Goal: Task Accomplishment & Management: Manage account settings

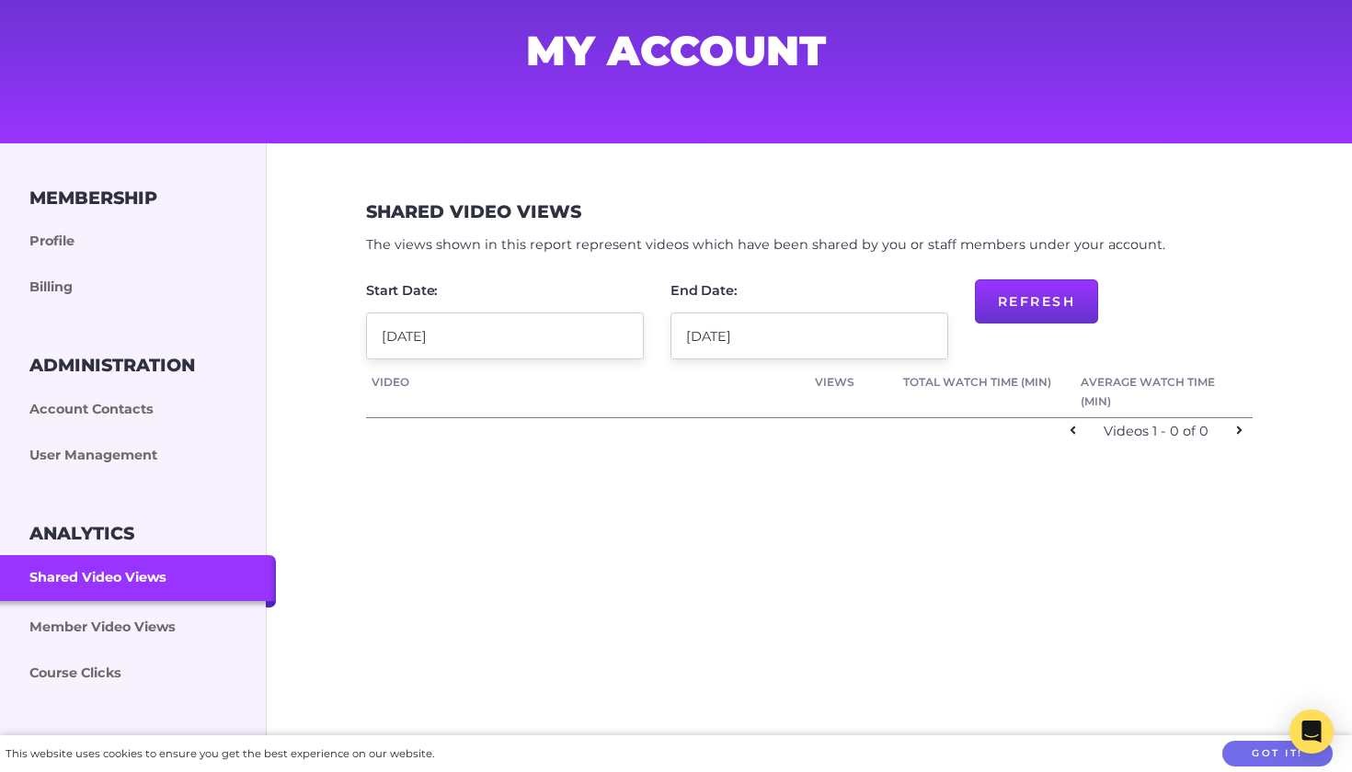
scroll to position [143, 0]
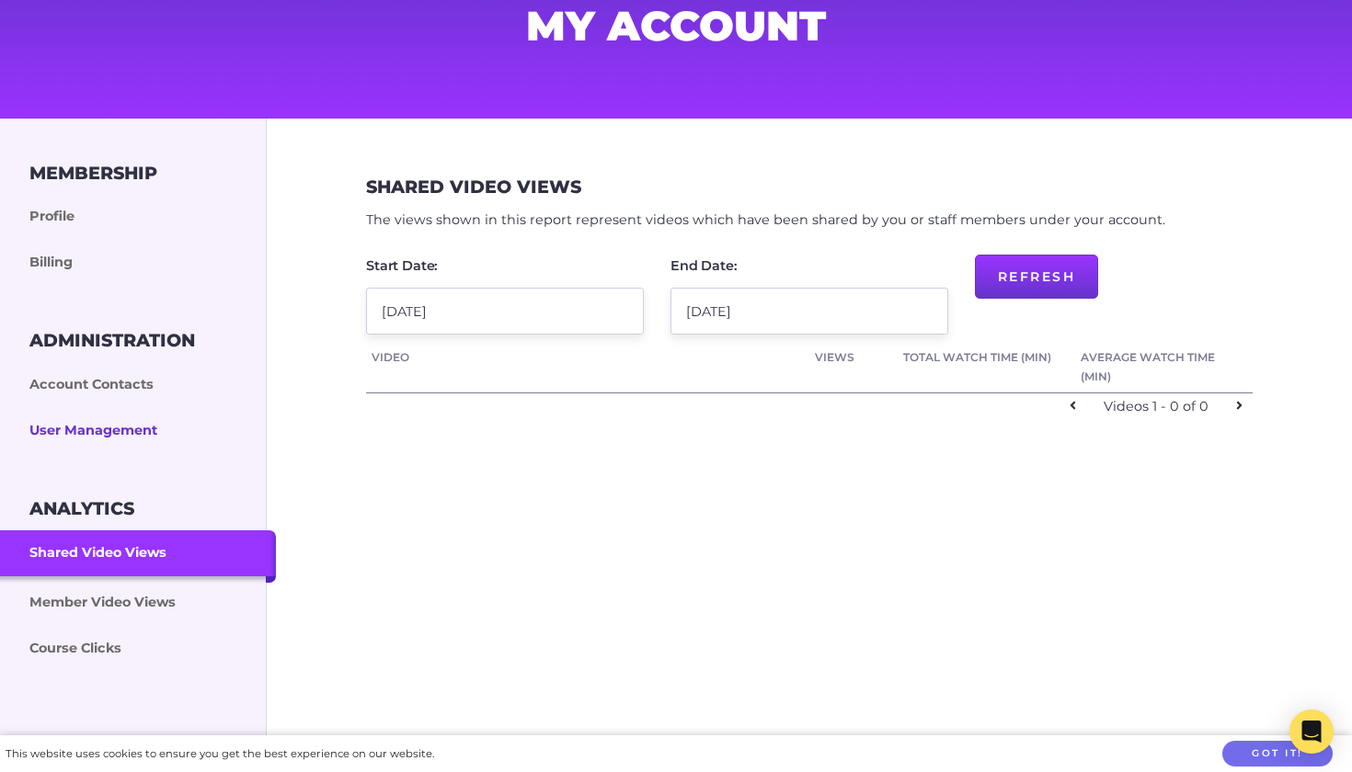
click at [147, 429] on link "User Management" at bounding box center [138, 431] width 276 height 46
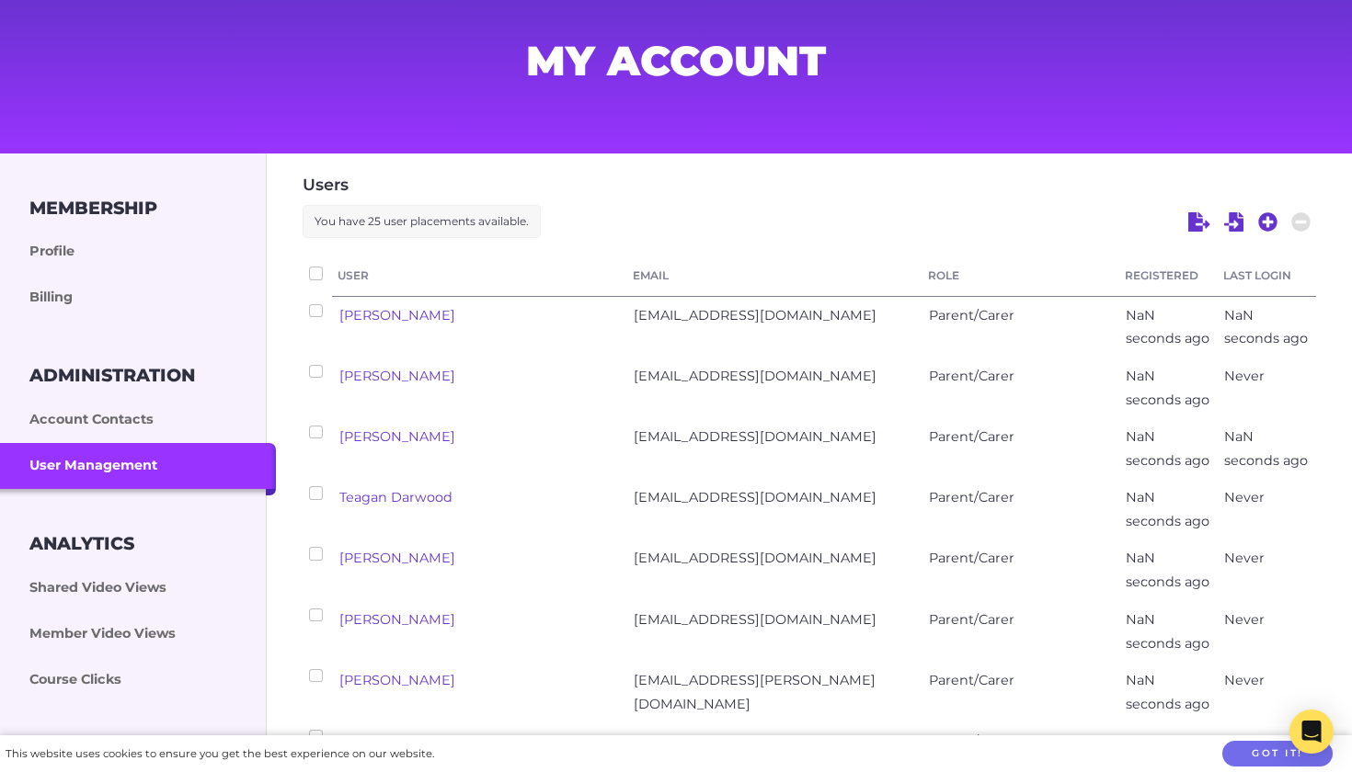
checkbox input "false"
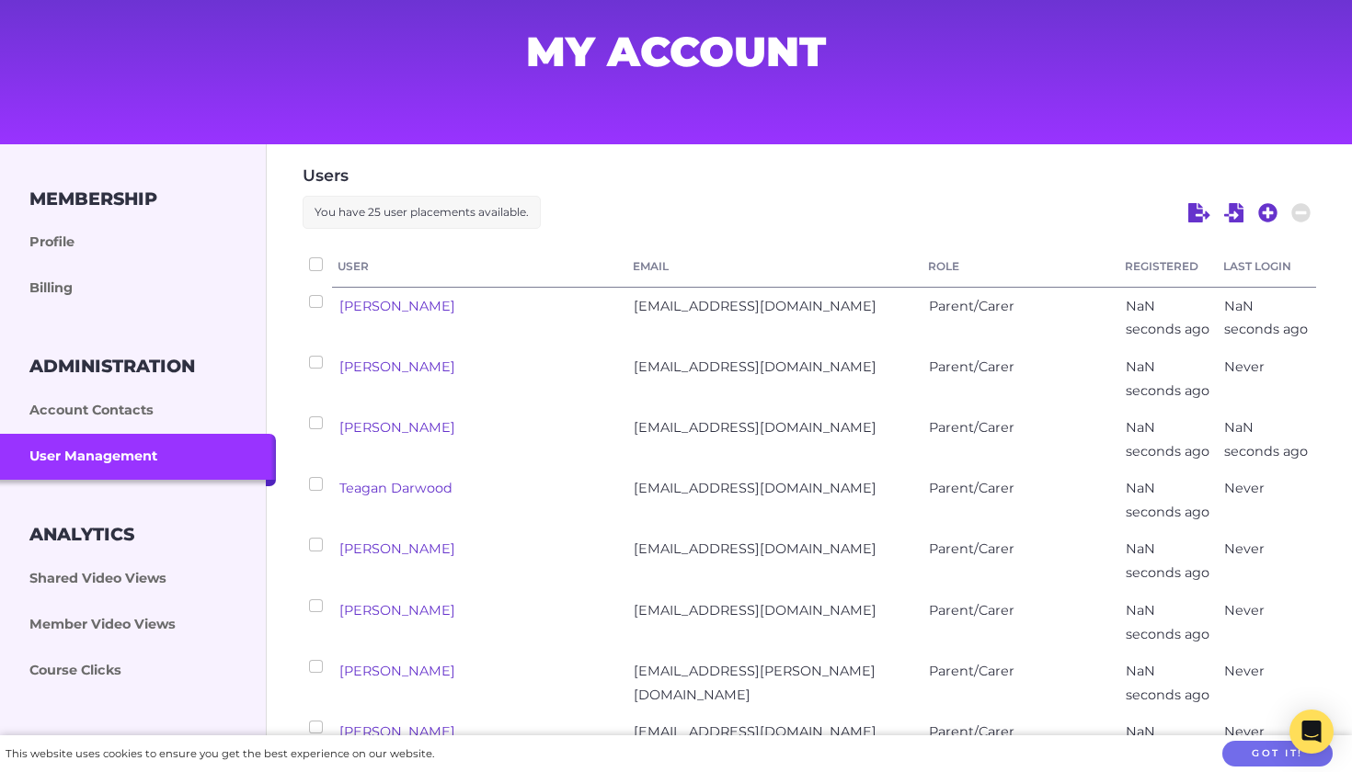
scroll to position [114, 0]
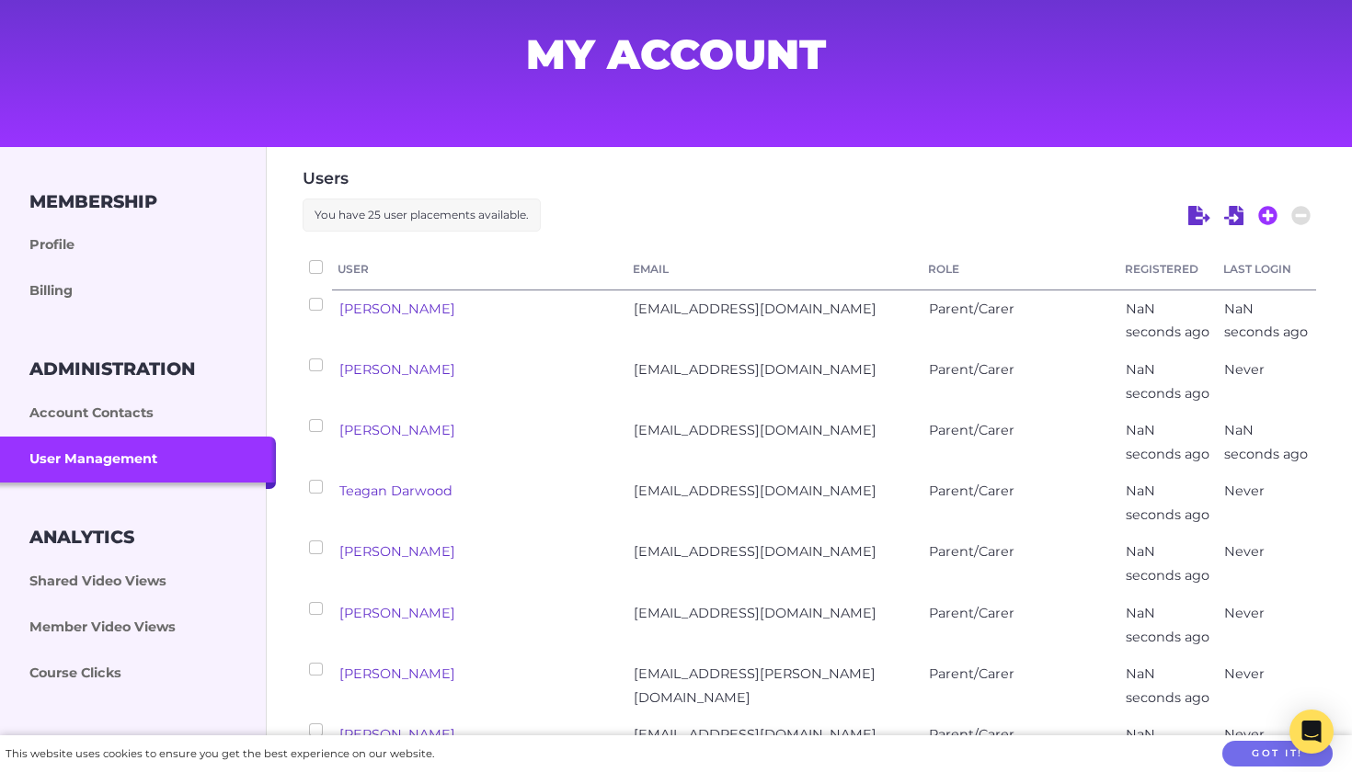
click at [1267, 220] on icon at bounding box center [1268, 216] width 20 height 20
select select "ptv_elc_member"
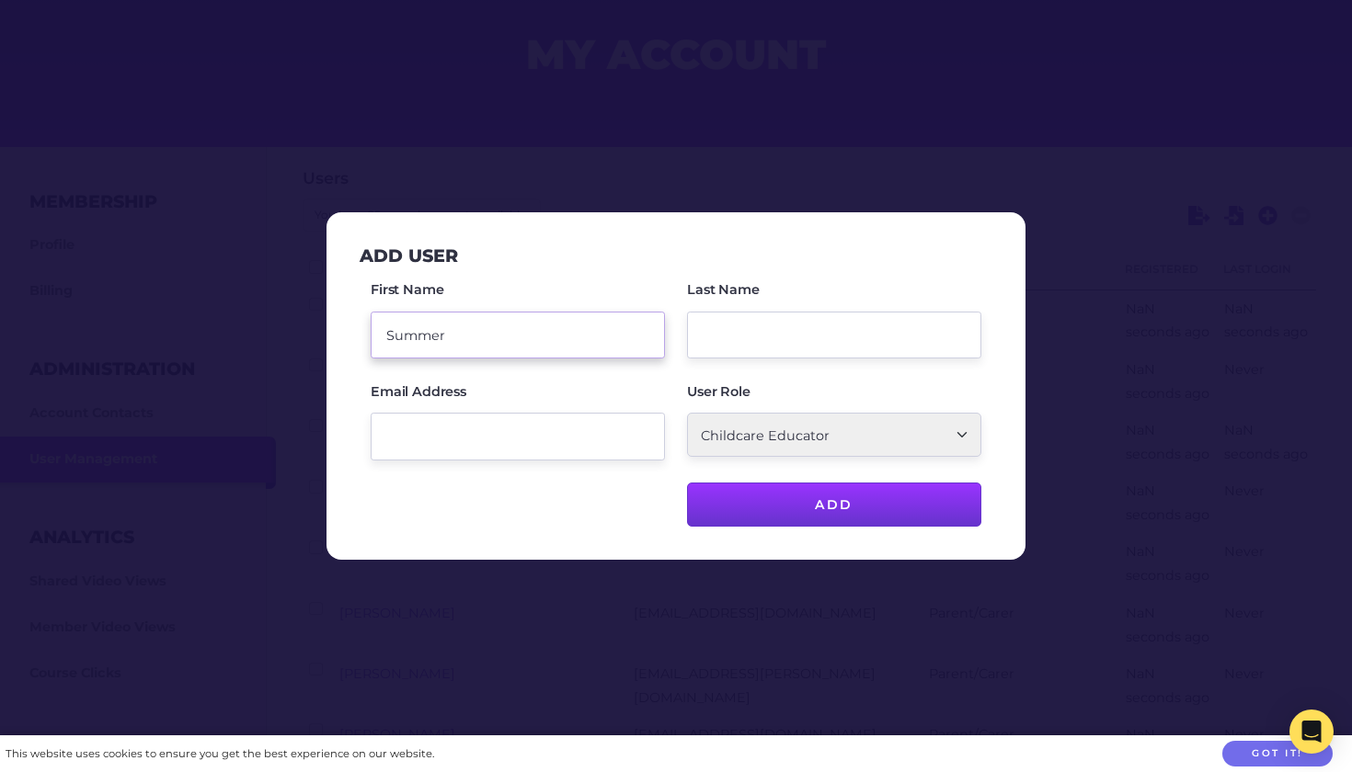
type input "Summer"
type input "Elgar"
paste input "summerrosepetal1994@gmail.com"
type input "summerrosepetal1994@gmail.com"
select select "ptv_member"
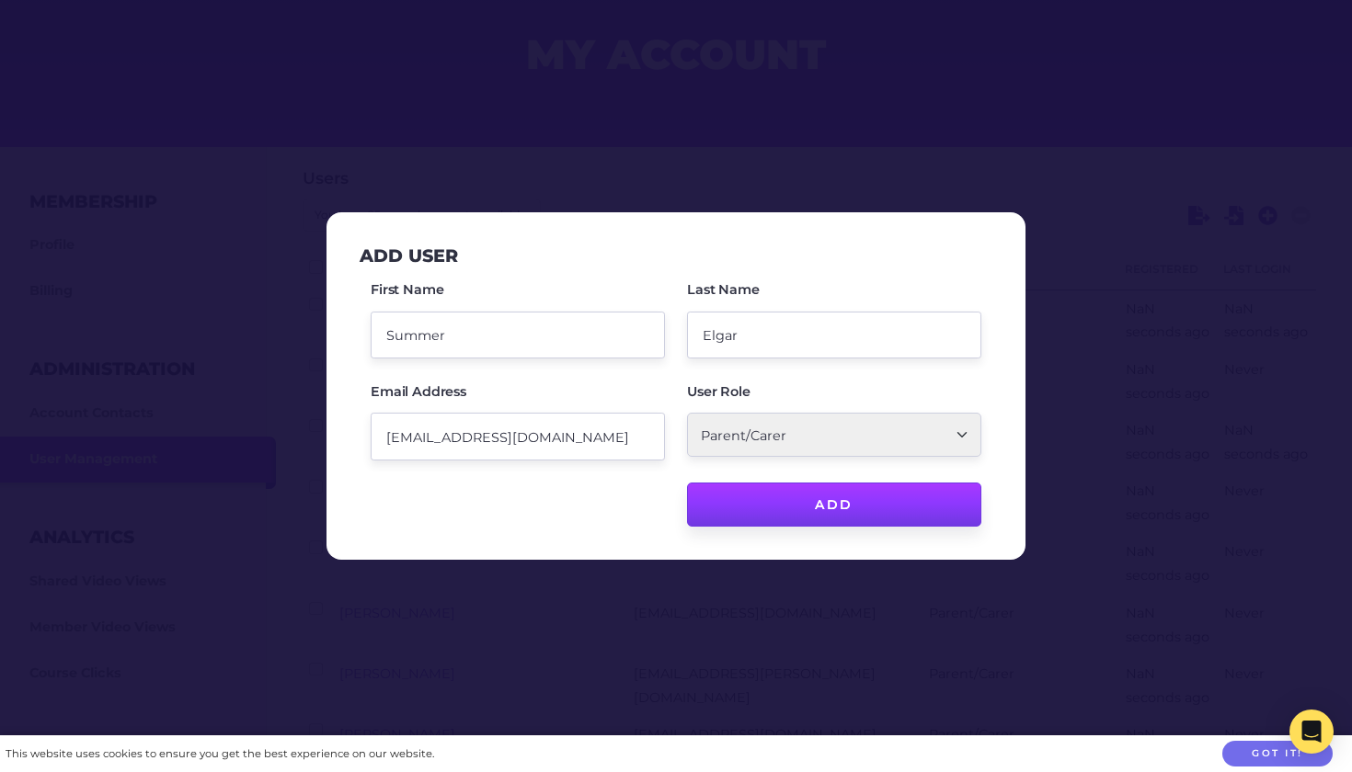
click at [883, 514] on input "Add" at bounding box center [834, 505] width 294 height 44
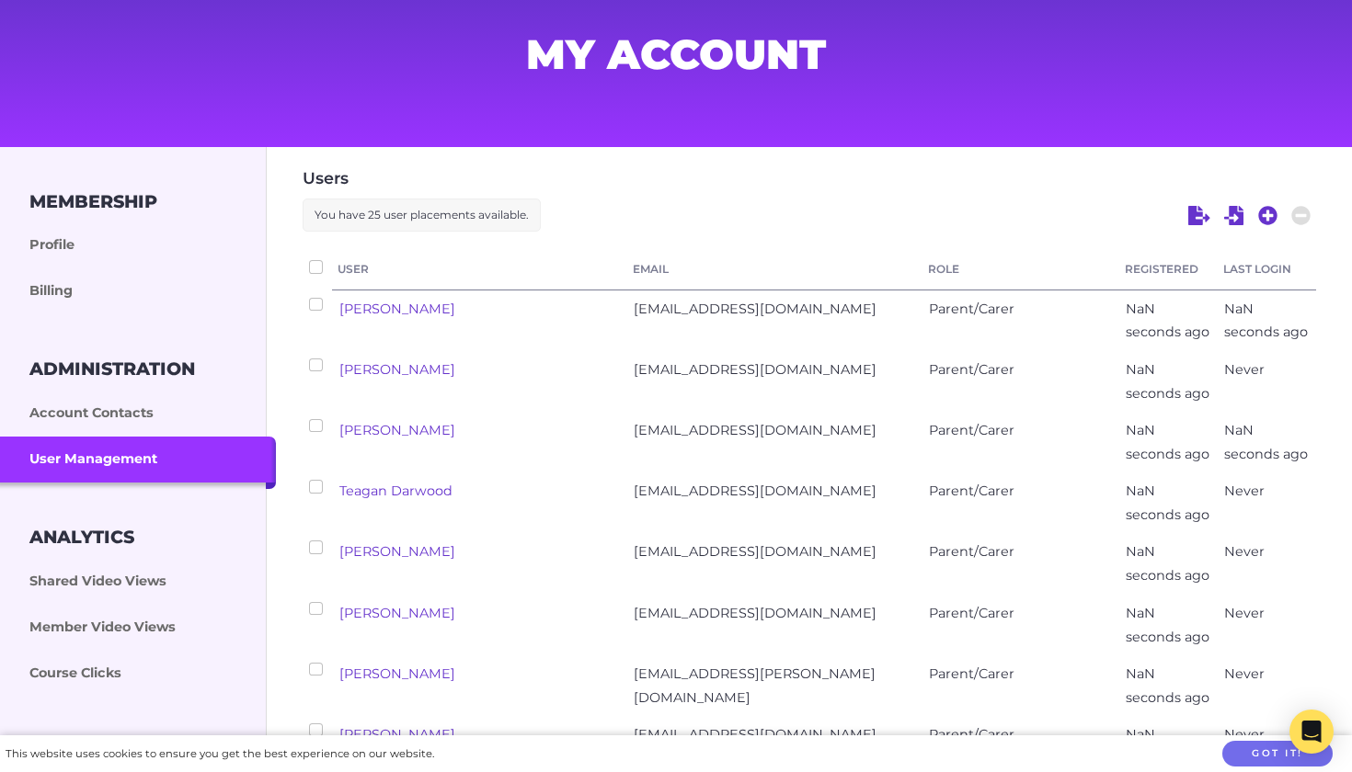
checkbox input "false"
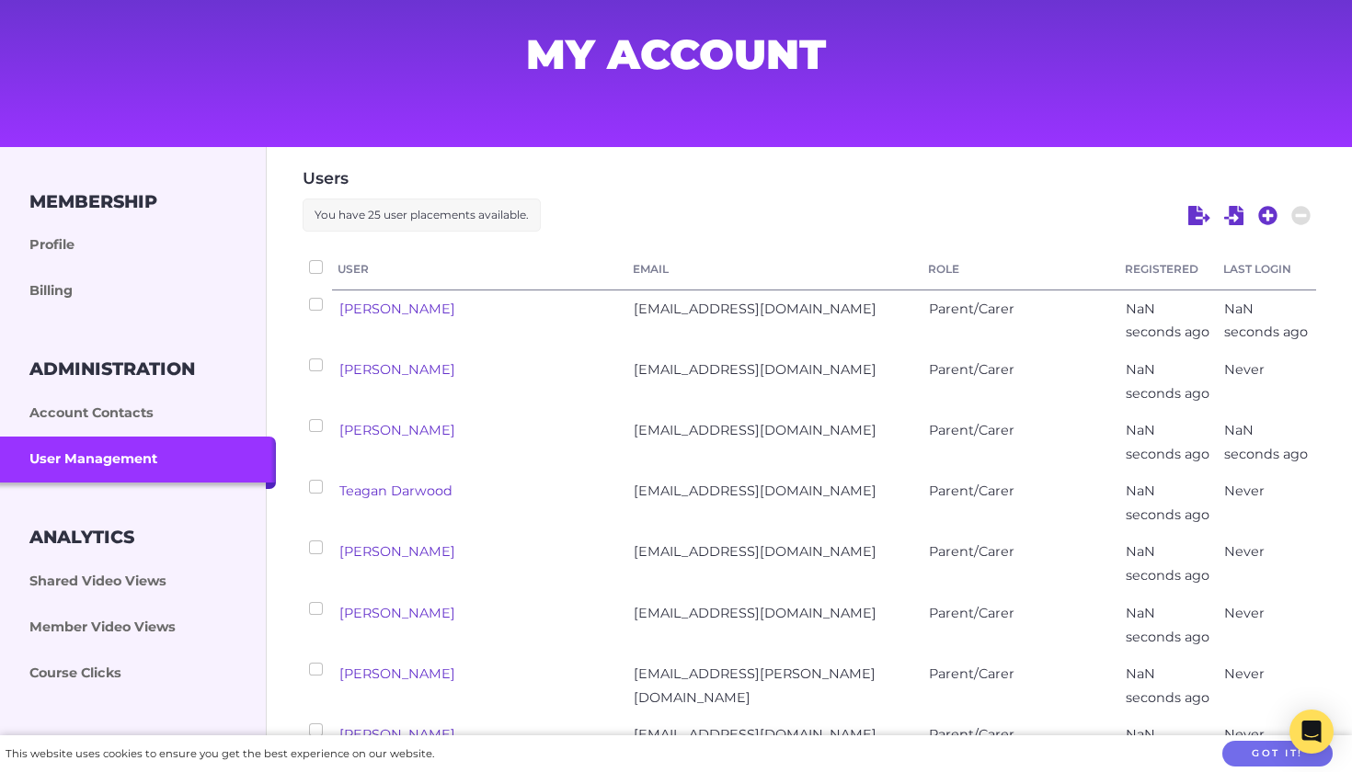
checkbox input "false"
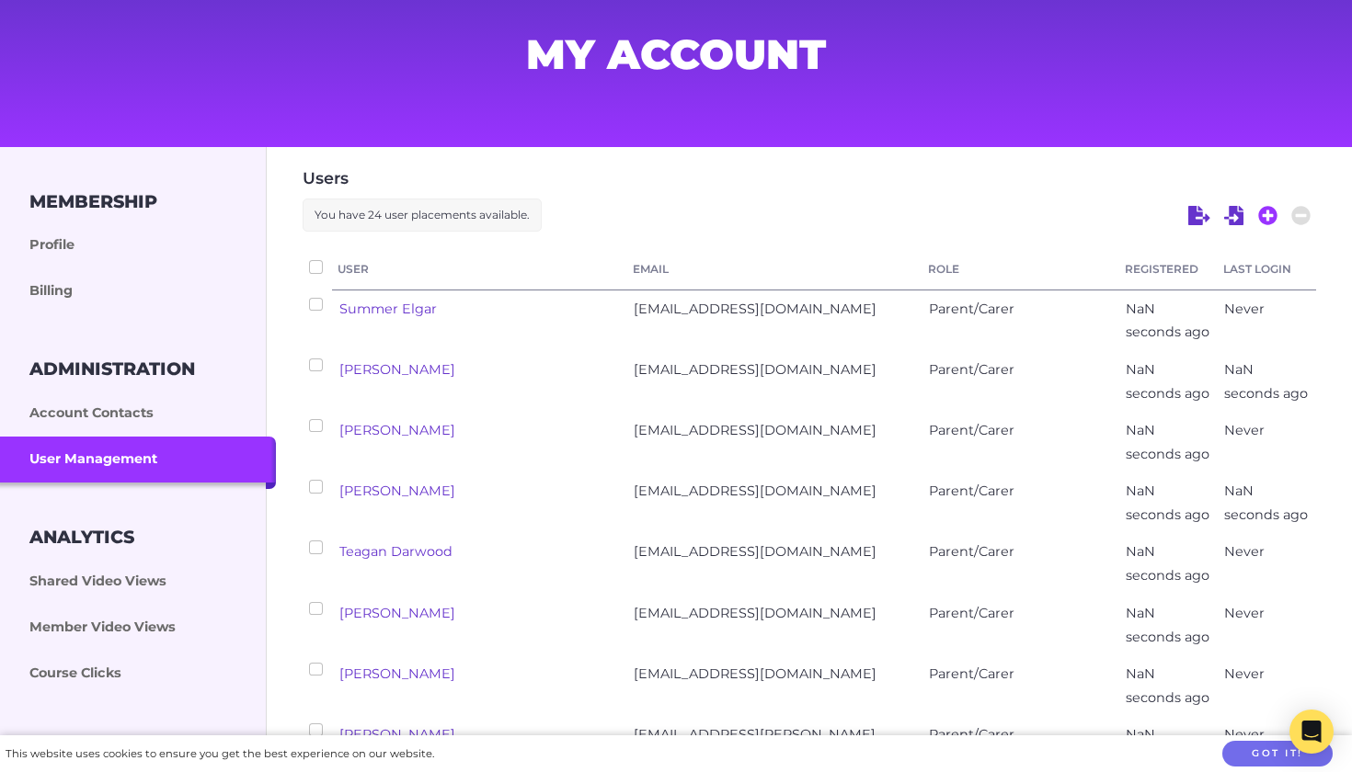
click at [1263, 218] on icon at bounding box center [1267, 215] width 19 height 19
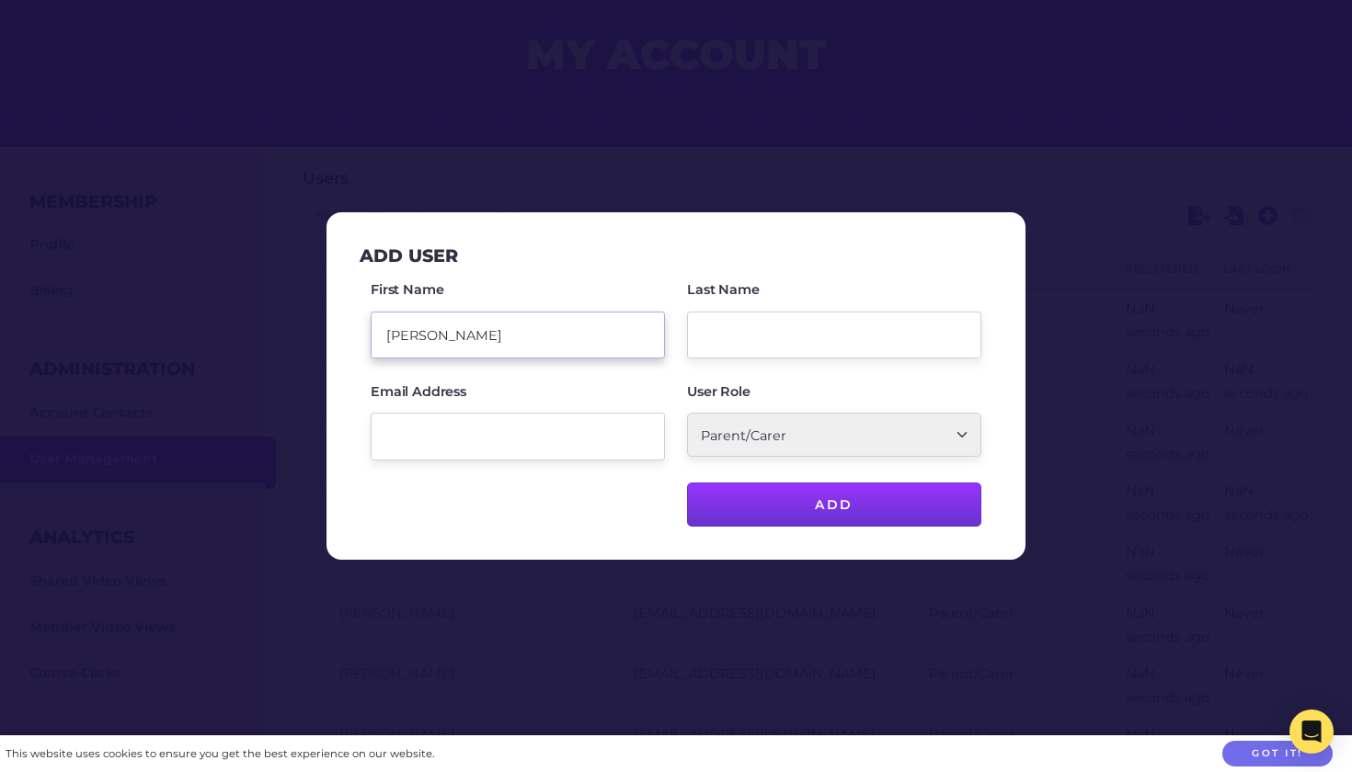
type input "Meghan"
type input "Knight"
paste input "meaghan.knight@outlook.com"
type input "meaghan.knight@outlook.com"
click at [407, 331] on input "Meghan" at bounding box center [518, 335] width 294 height 47
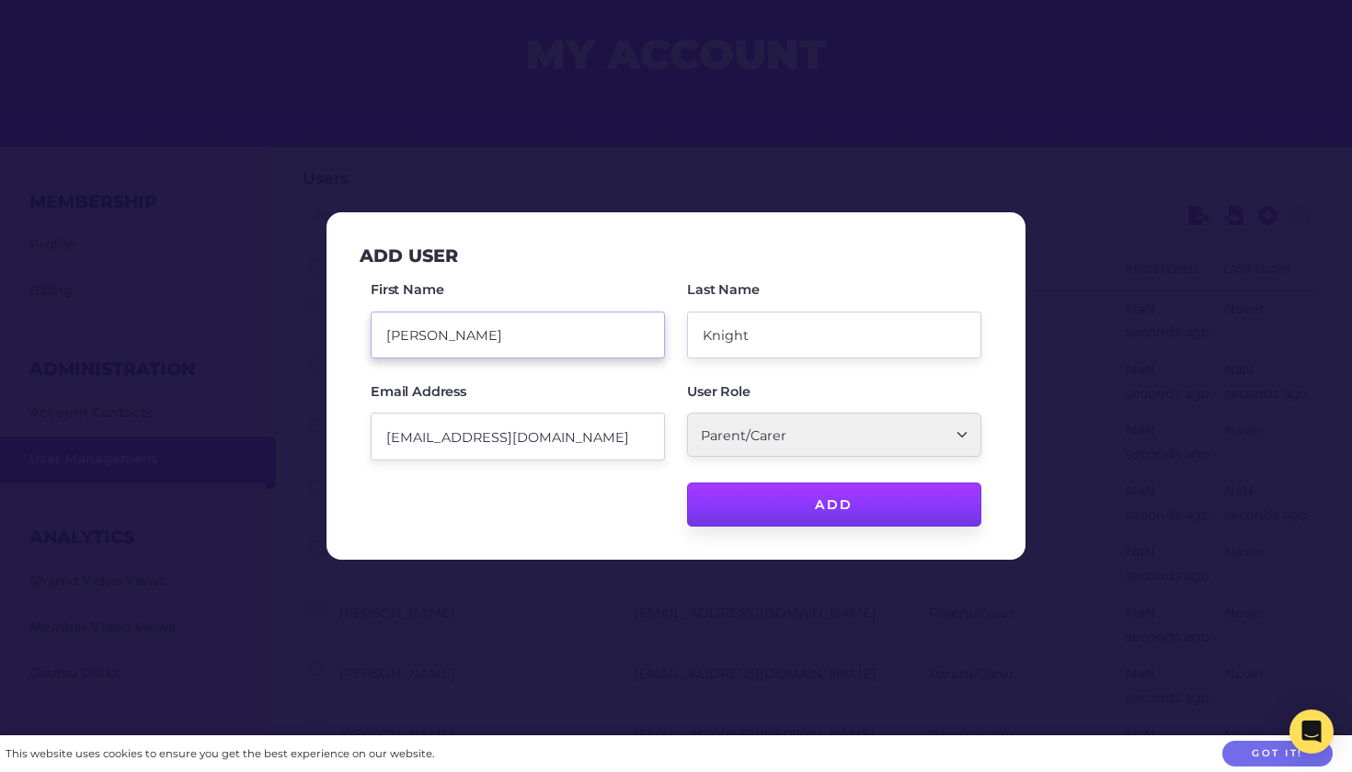
type input "Meaghan"
click at [857, 508] on input "Add" at bounding box center [834, 505] width 294 height 44
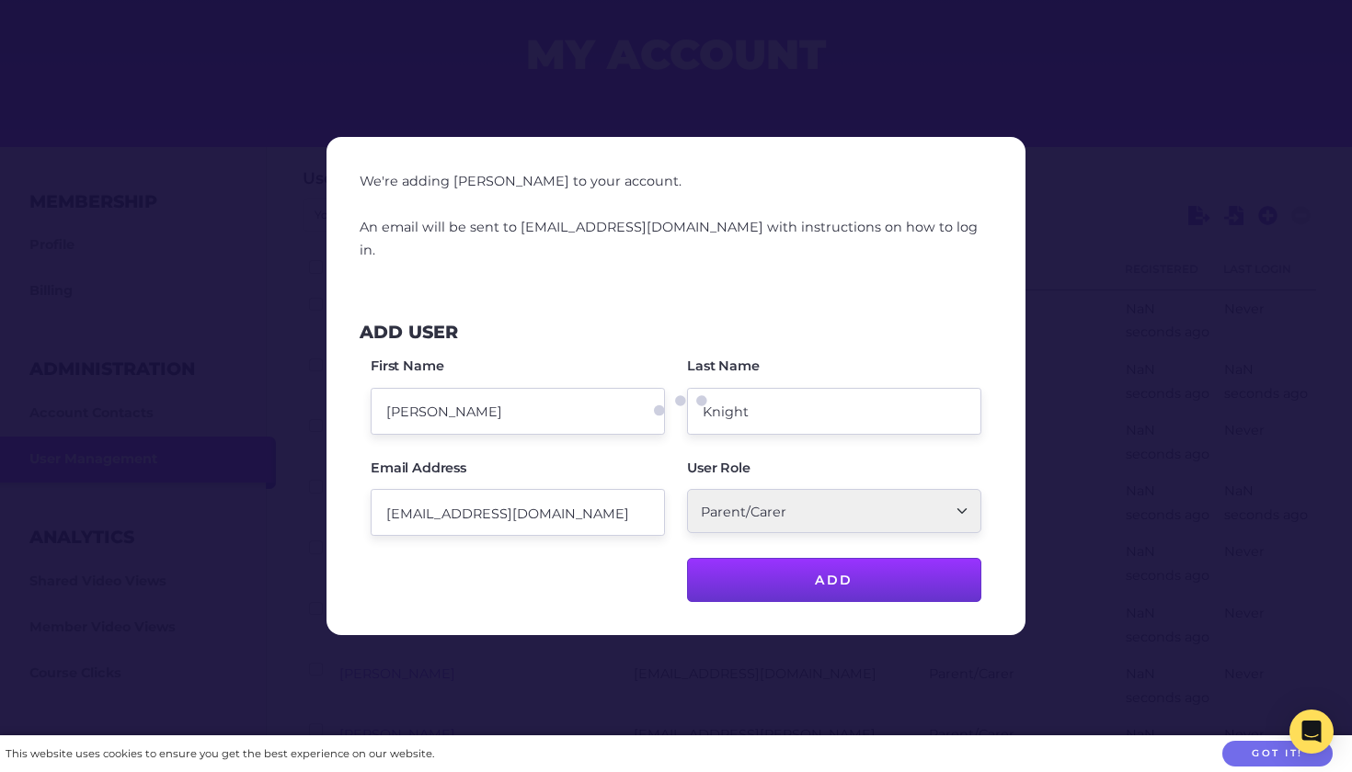
checkbox input "false"
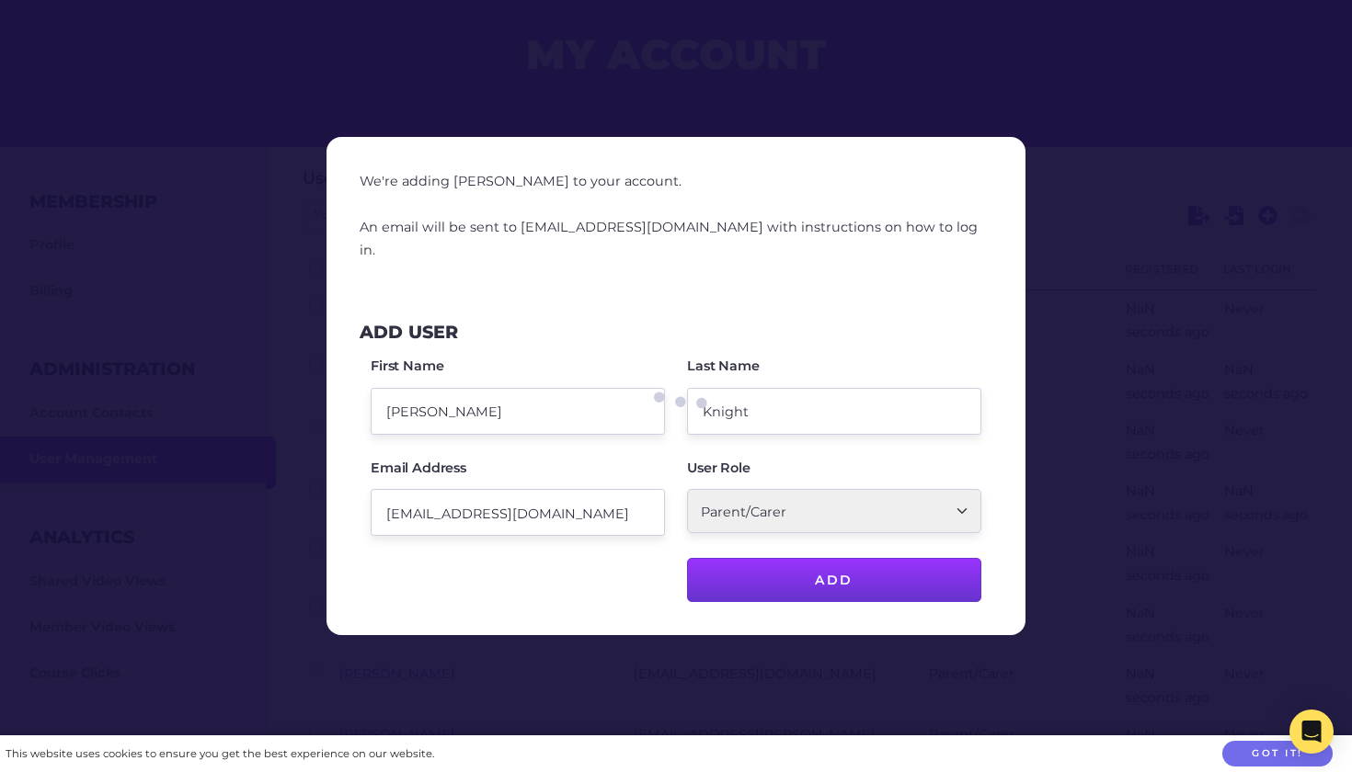
checkbox input "false"
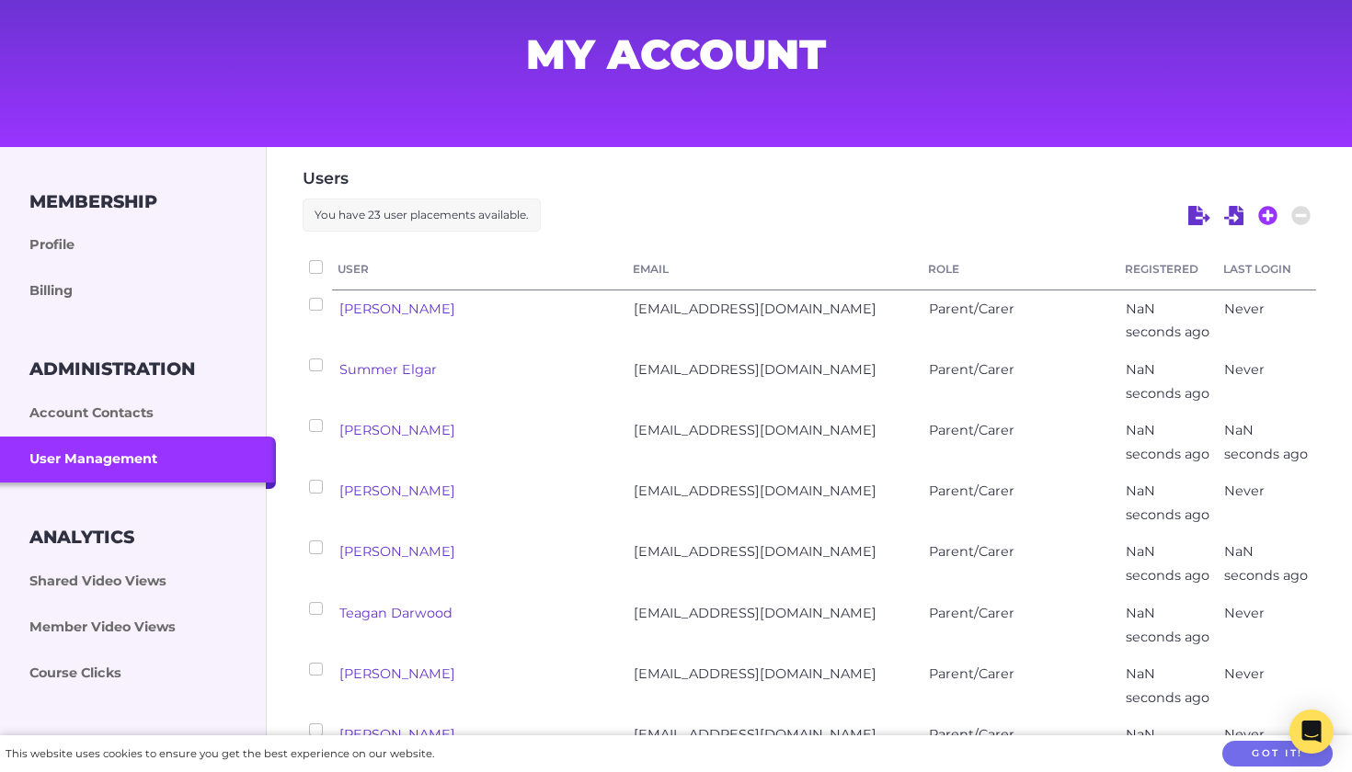
click at [1271, 216] on icon at bounding box center [1268, 216] width 20 height 20
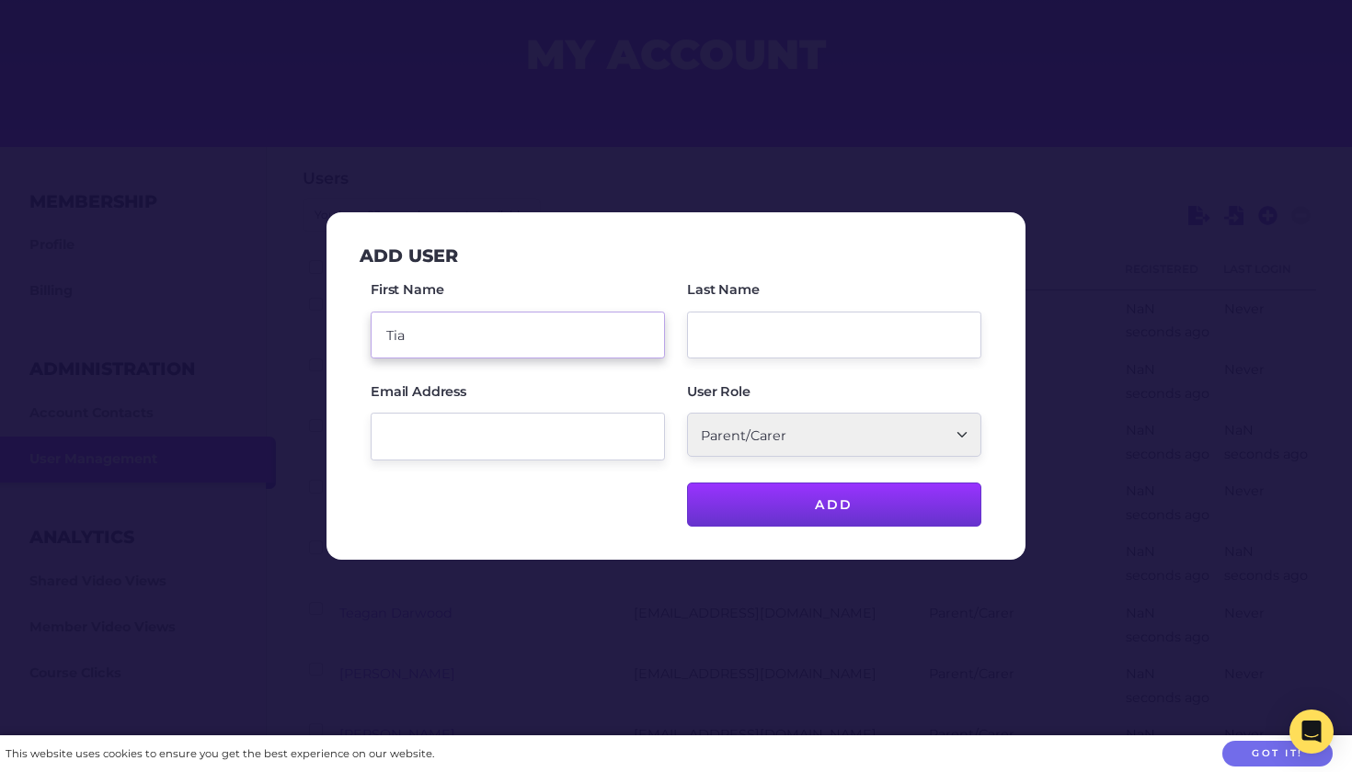
type input "Tia"
type input "Linsley"
paste input "linsleytia@gmail.com"
type input "linsleytia@gmail.com"
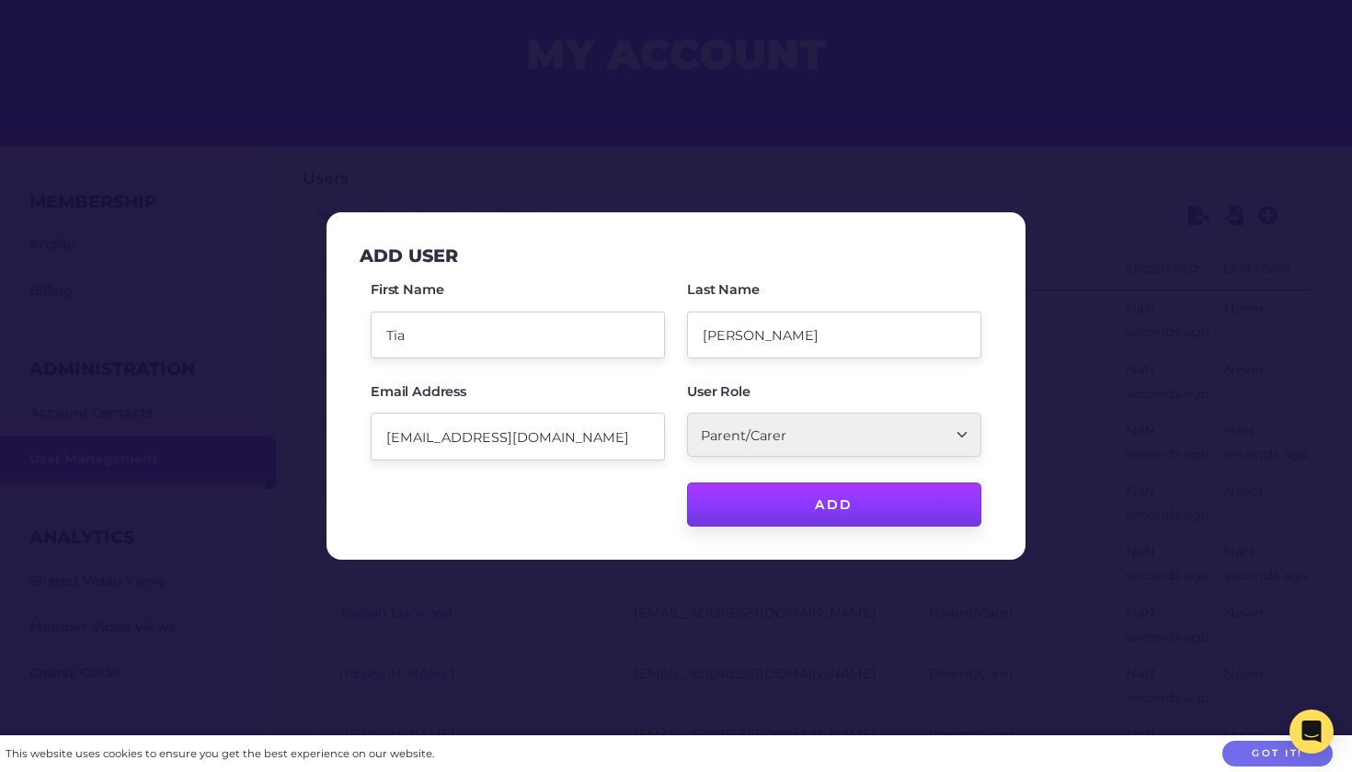
click at [841, 494] on input "Add" at bounding box center [834, 505] width 294 height 44
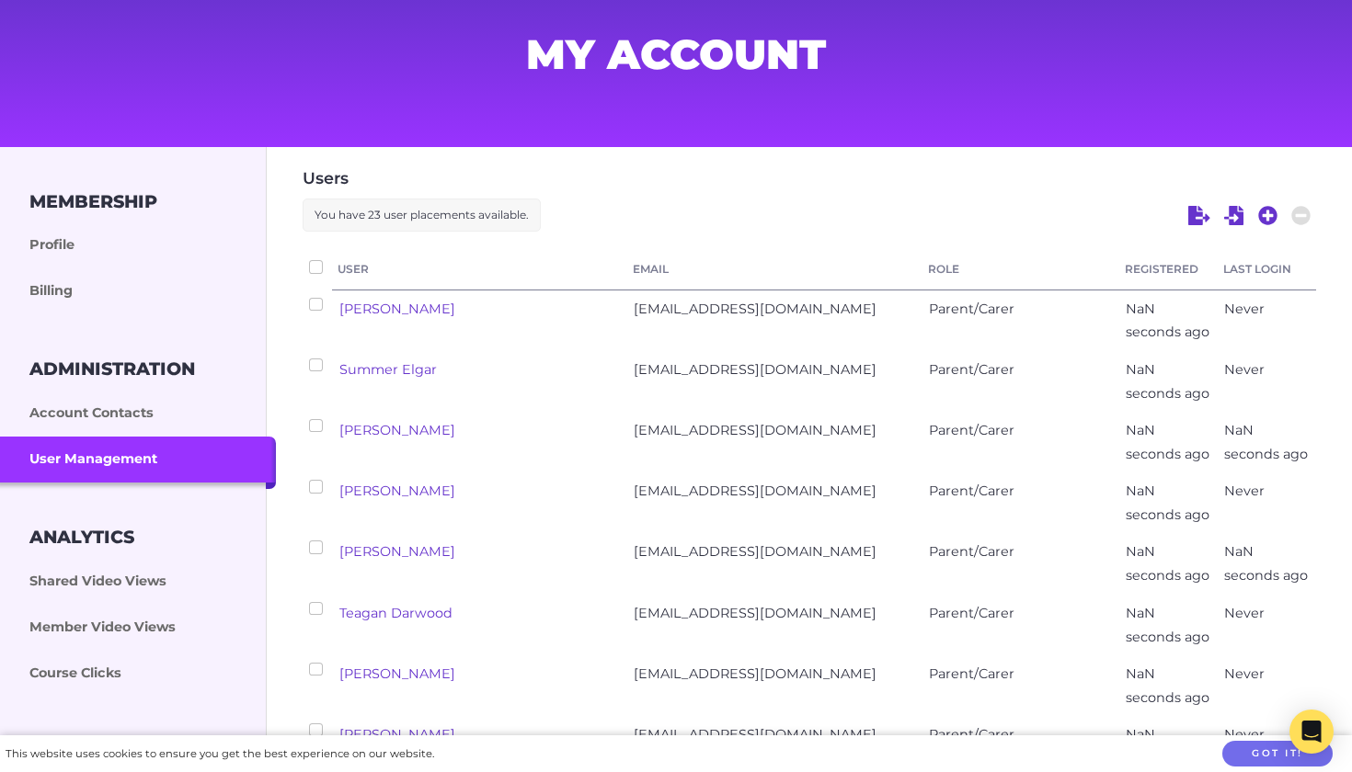
checkbox input "false"
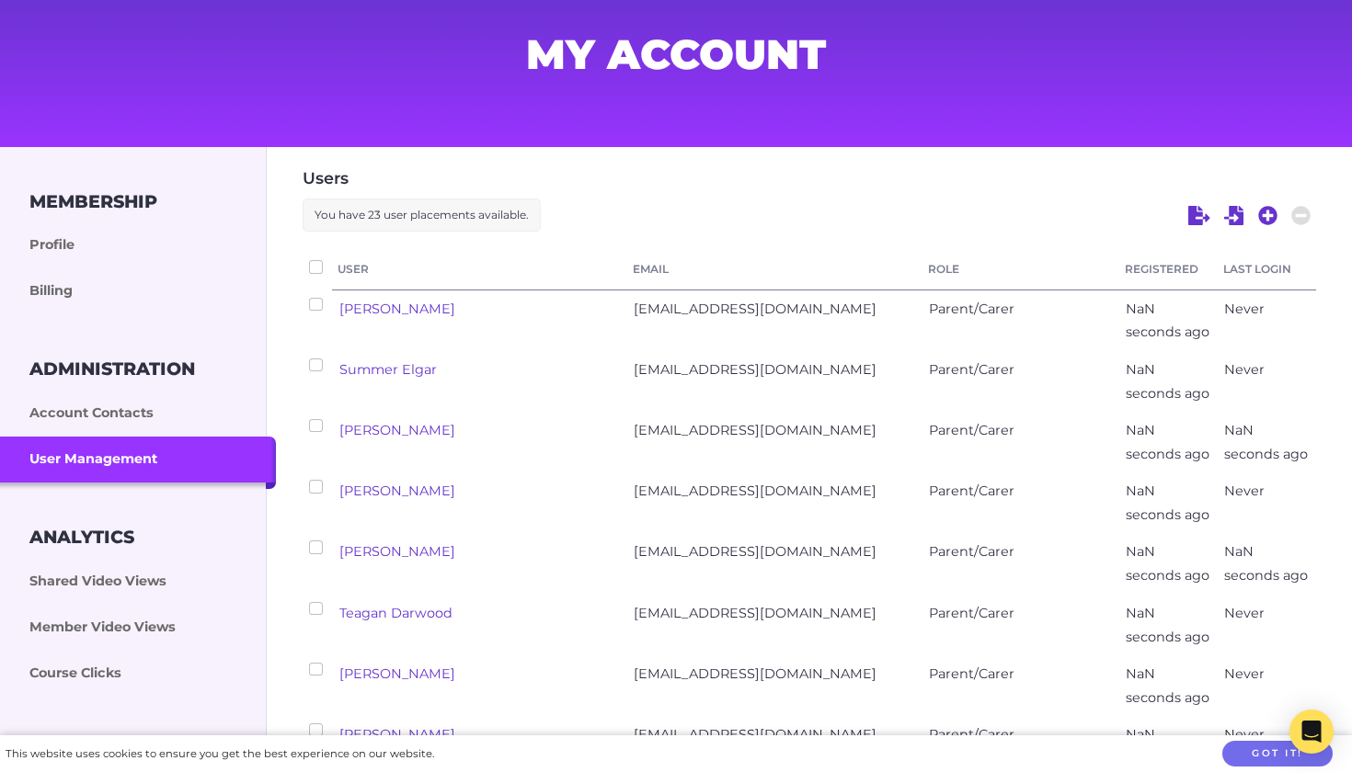
checkbox input "false"
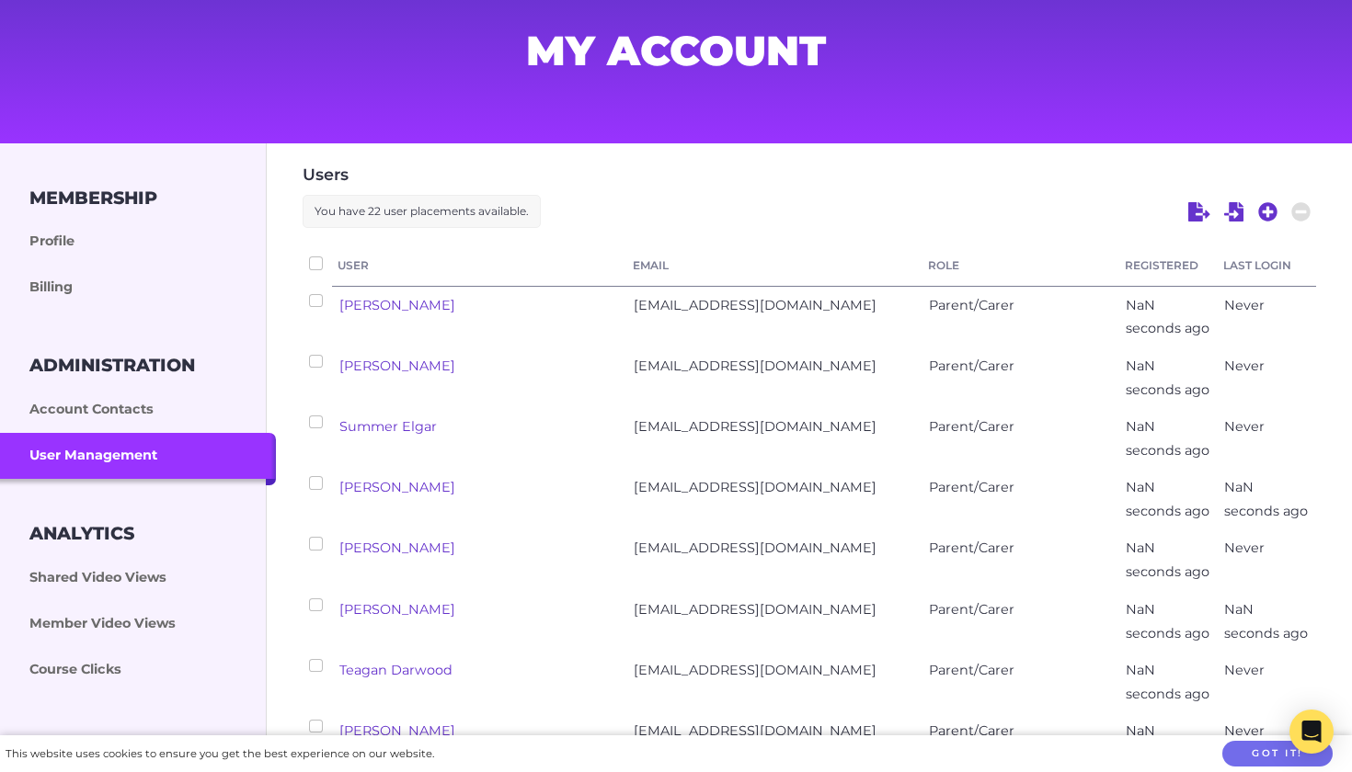
scroll to position [102, 0]
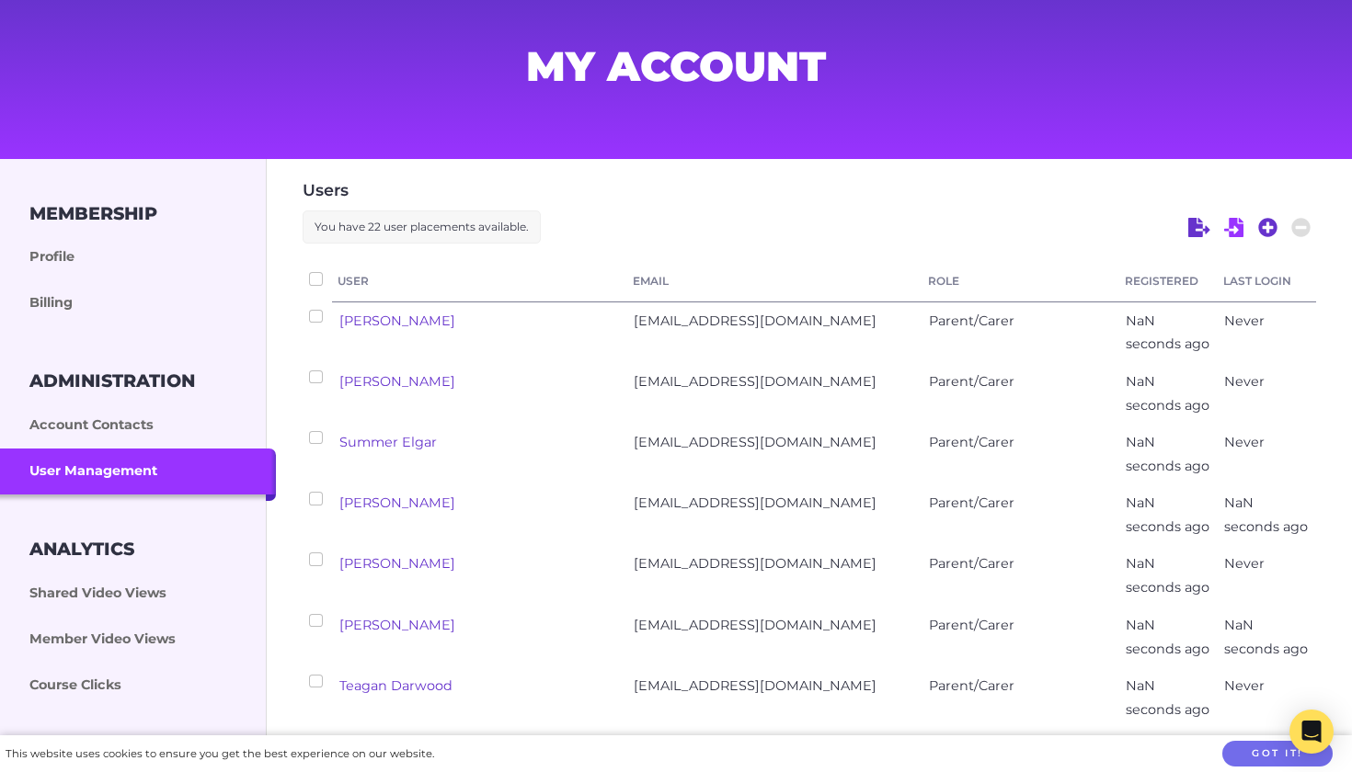
click at [1234, 228] on icon at bounding box center [1234, 228] width 20 height 20
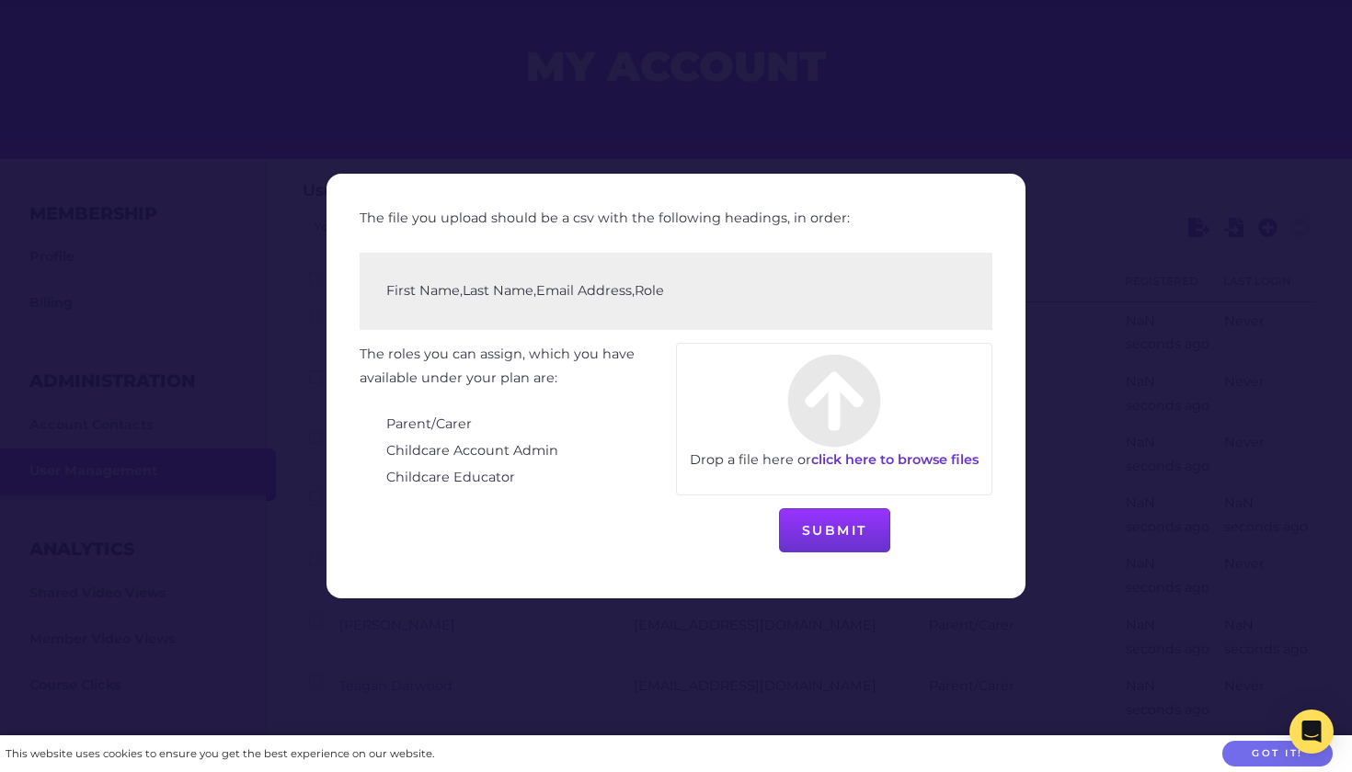
click at [1017, 97] on div at bounding box center [676, 386] width 1352 height 772
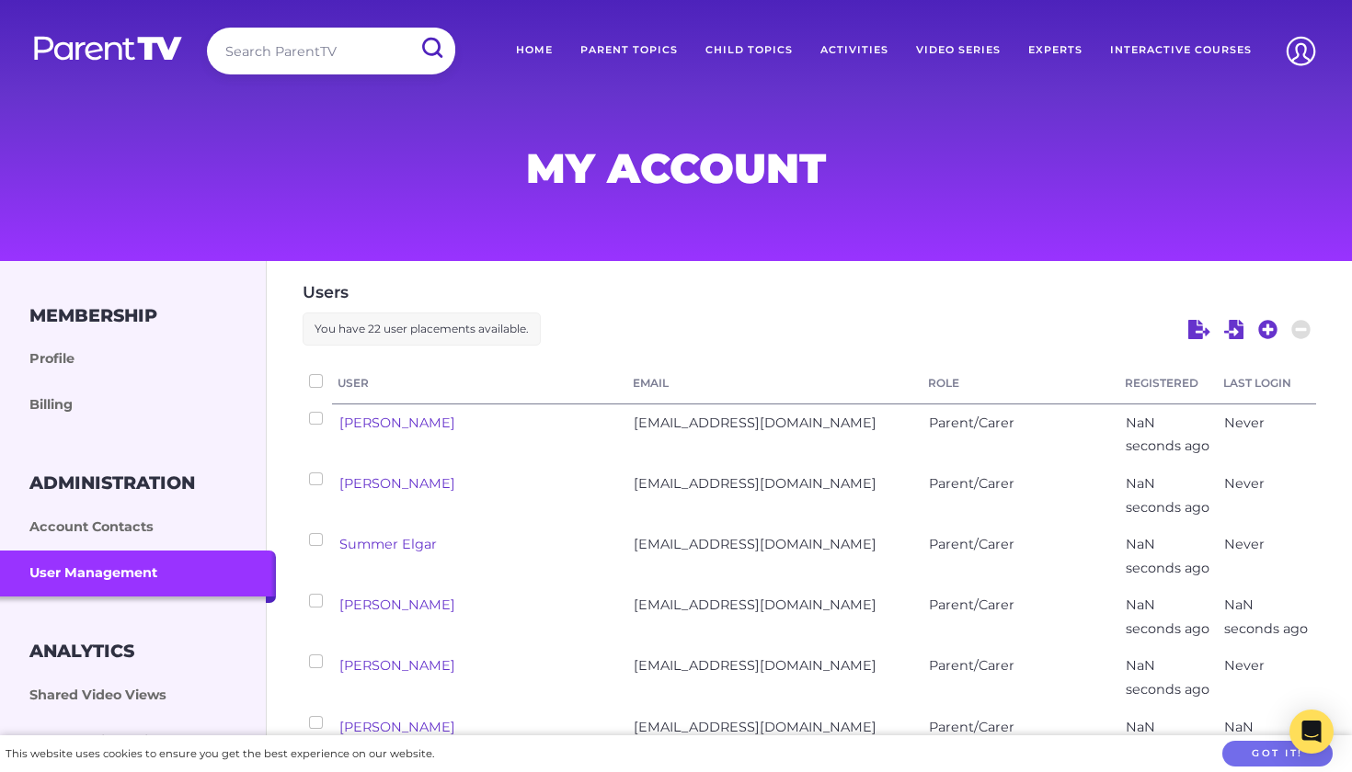
scroll to position [0, 0]
click at [1269, 327] on icon at bounding box center [1267, 329] width 19 height 19
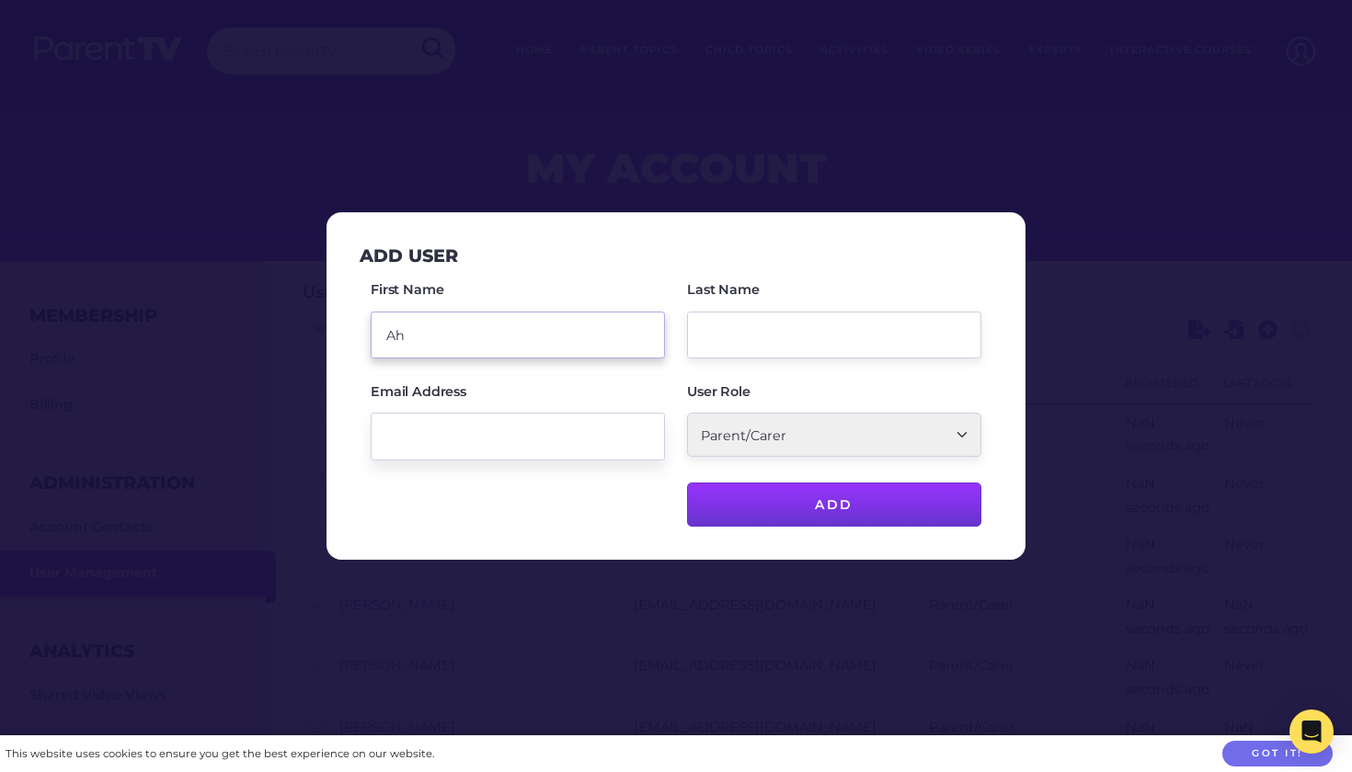
type input "Ah"
paste input "aharon.roderique@bigpond.com"
type input "aharon.roderique@bigpond.com"
click at [454, 342] on input "Ah" at bounding box center [518, 335] width 294 height 47
type input "Aharon"
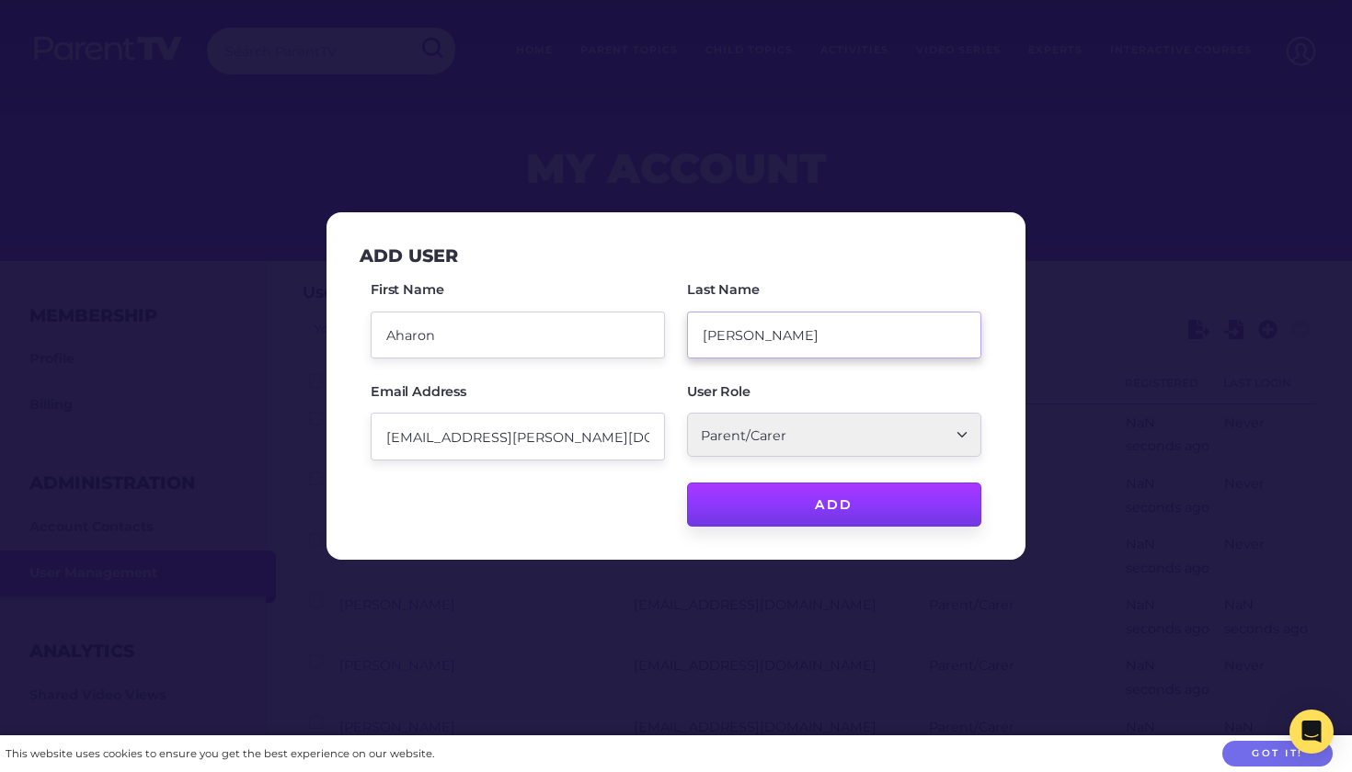
type input "Roderique"
click at [835, 502] on input "Add" at bounding box center [834, 505] width 294 height 44
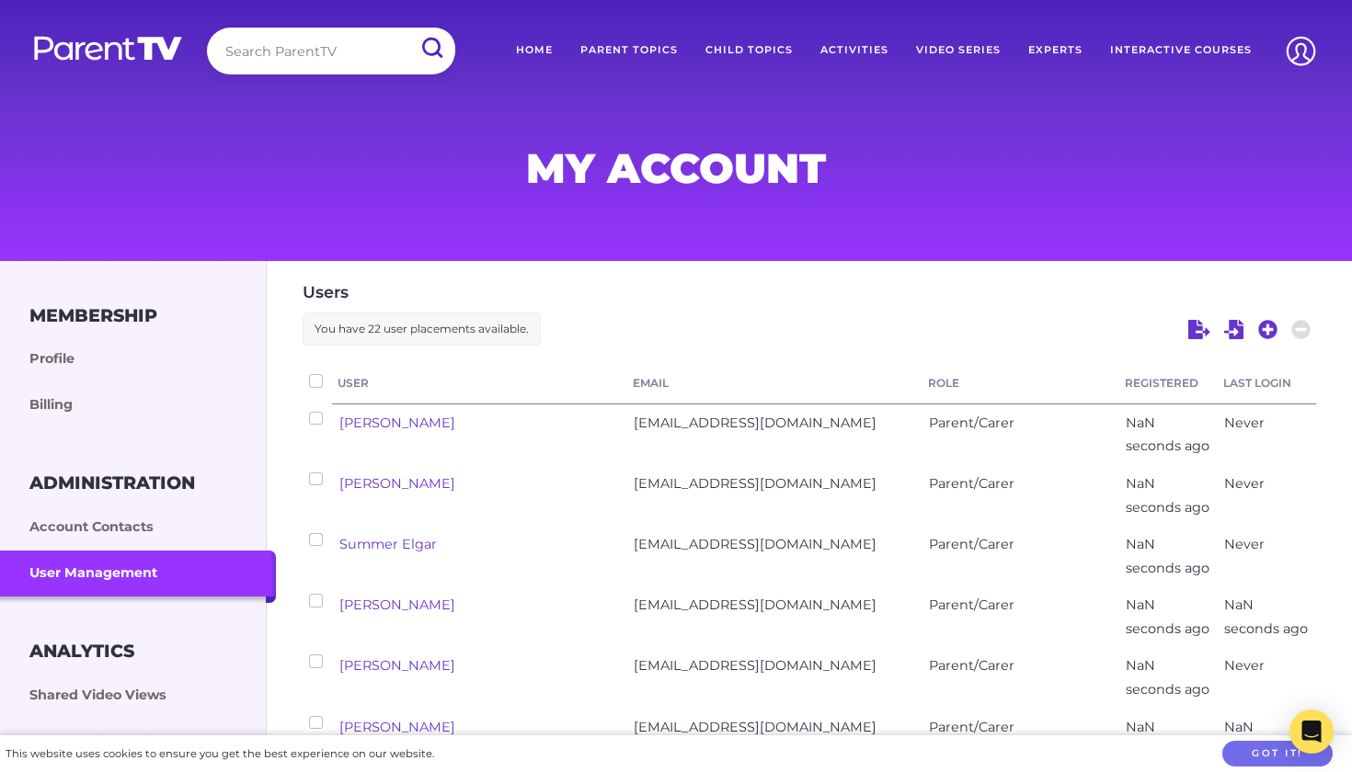
checkbox input "false"
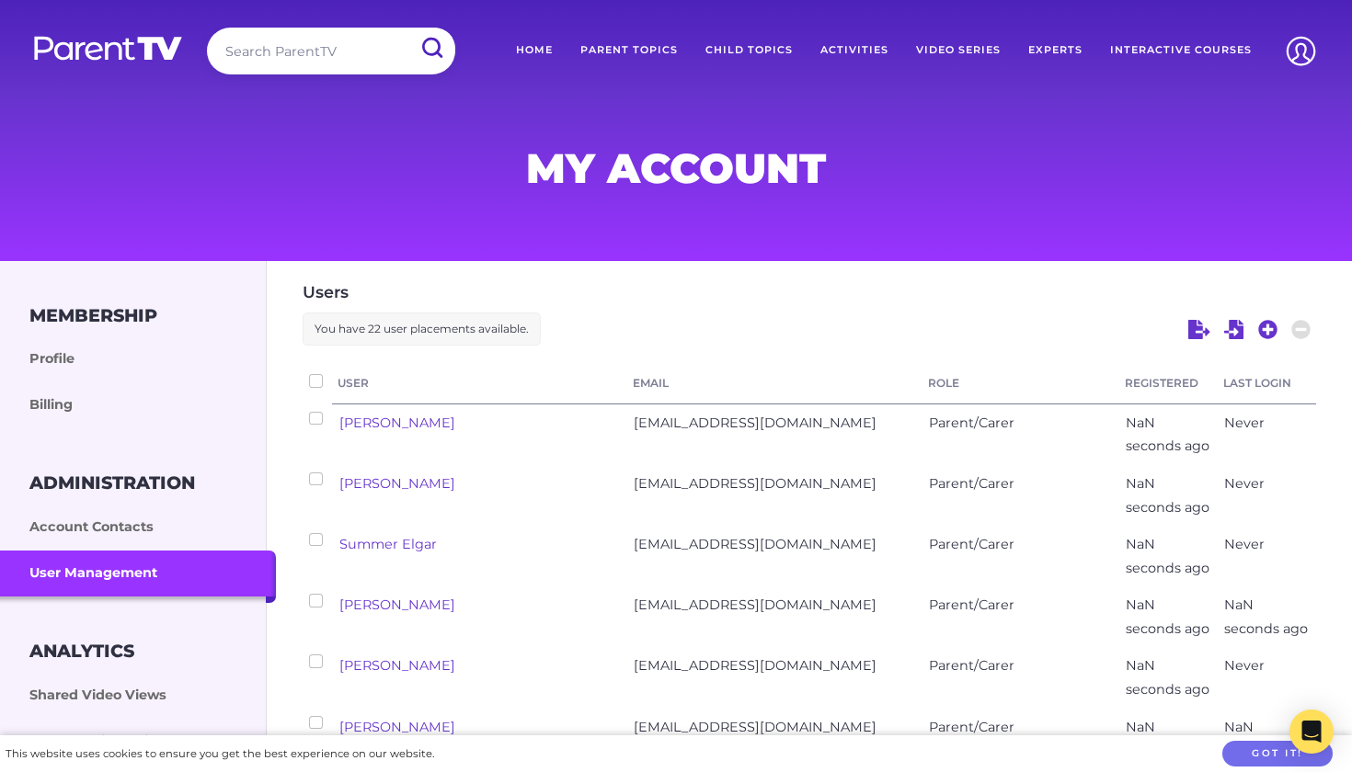
checkbox input "false"
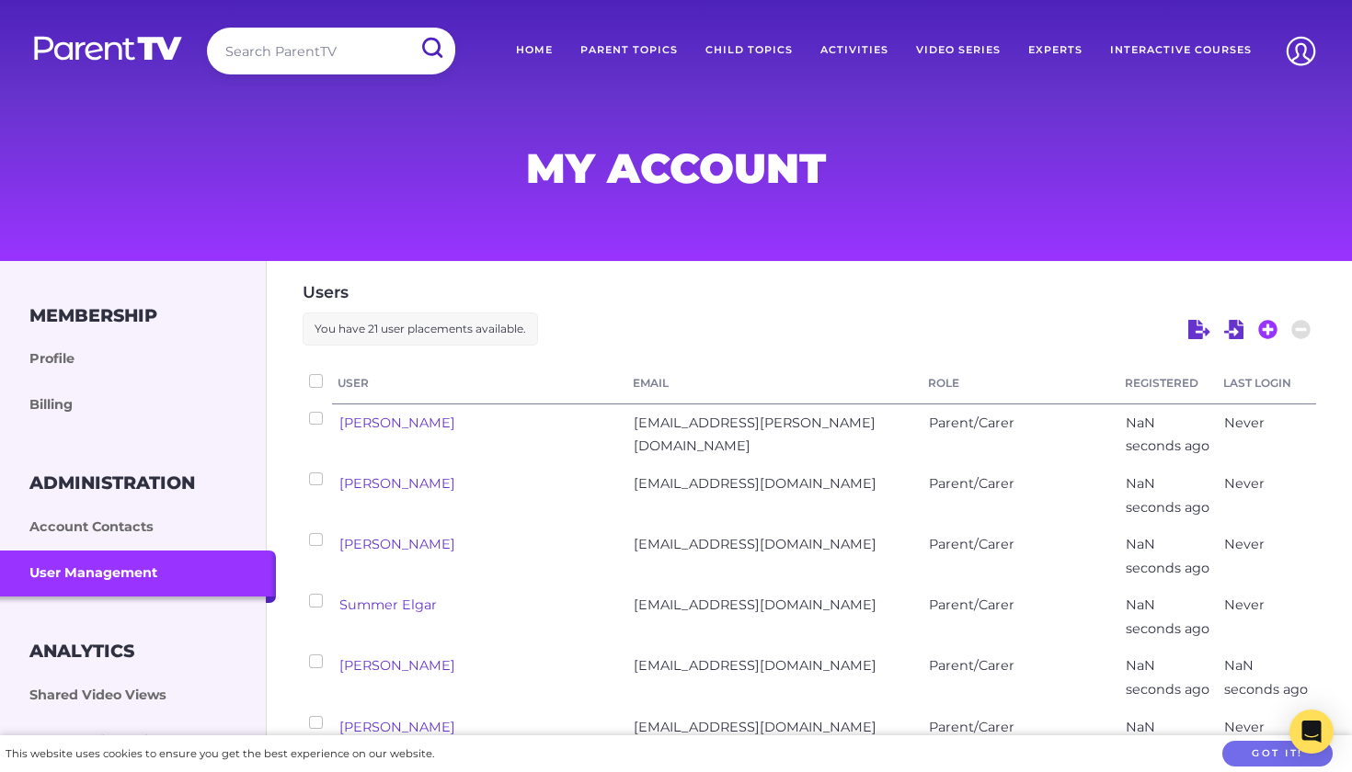
click at [1269, 333] on icon at bounding box center [1267, 329] width 19 height 19
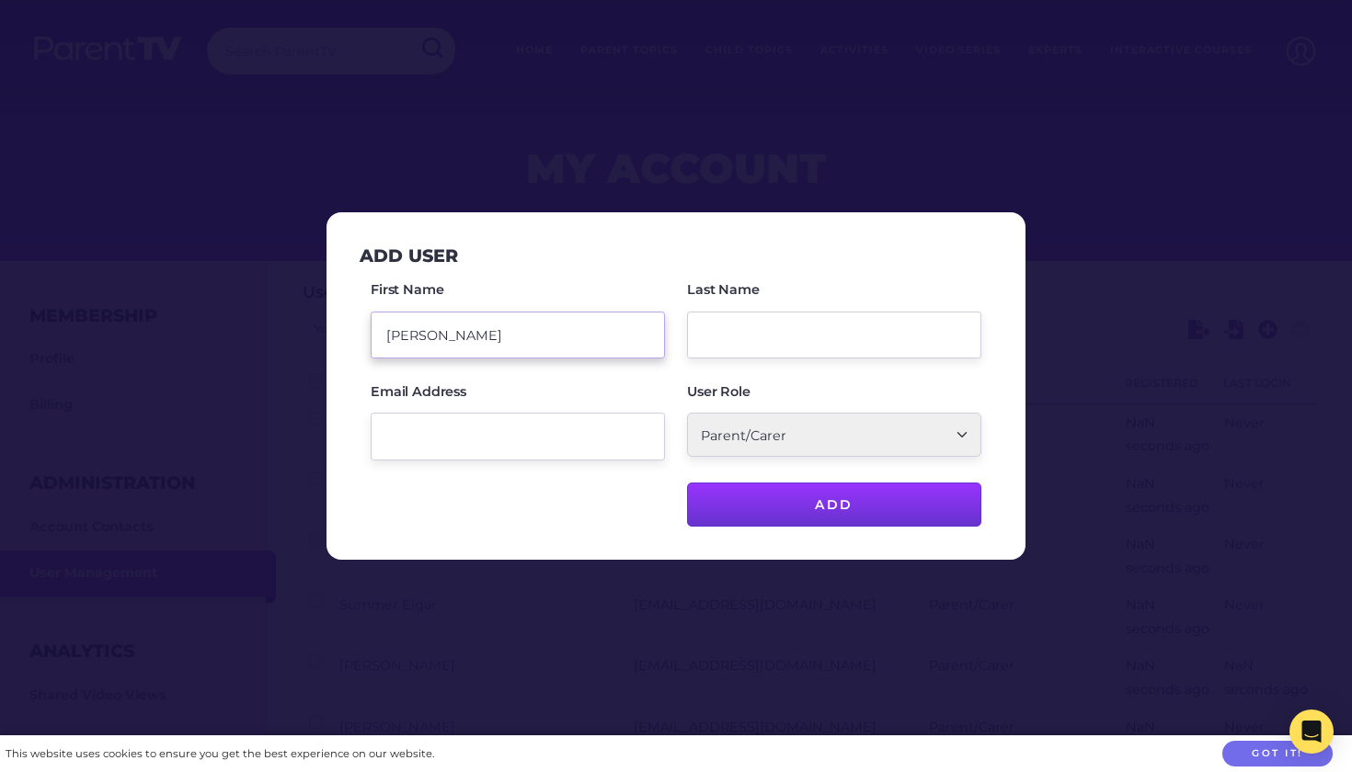
type input "Chloe"
paste input "chloelouise0217@outlook.com"
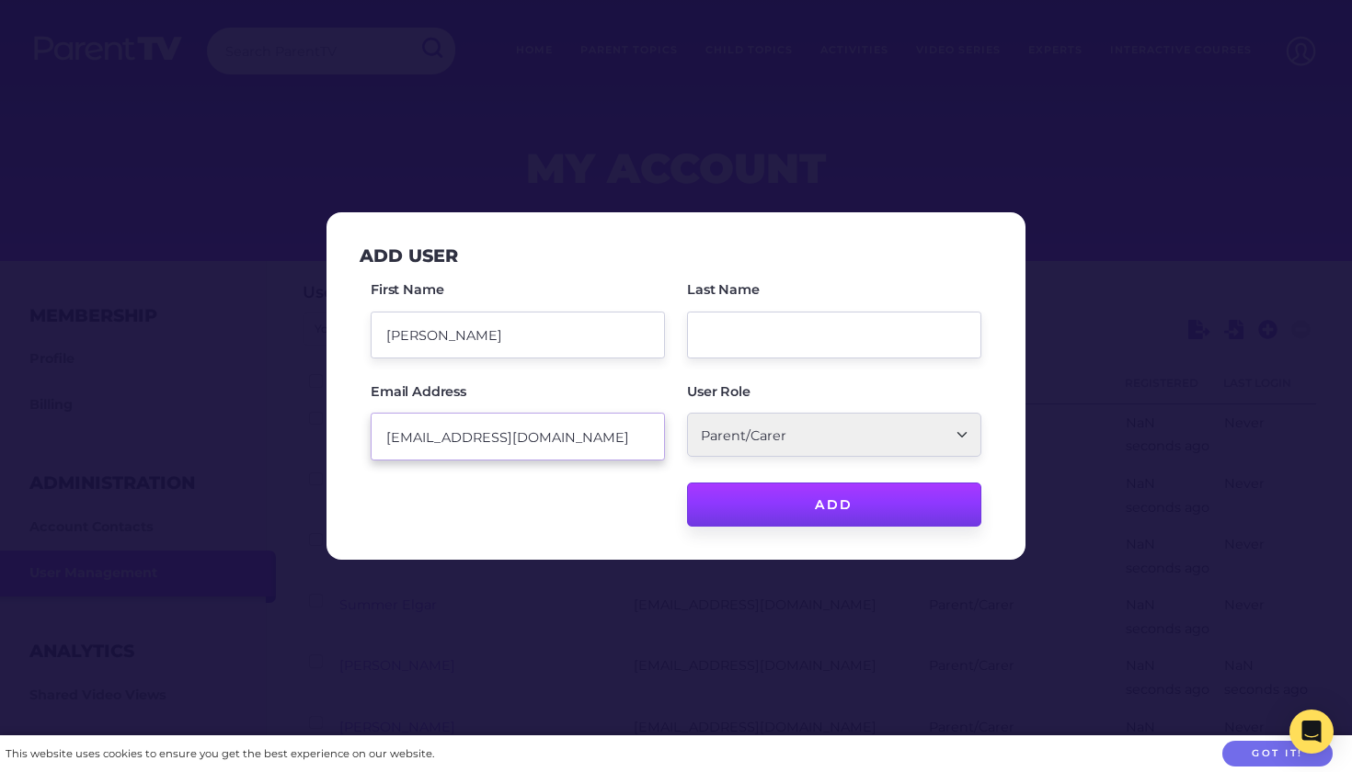
type input "chloelouise0217@outlook.com"
click at [840, 494] on input "Add" at bounding box center [834, 505] width 294 height 44
type input "Barrett"
click at [811, 500] on input "Add" at bounding box center [834, 505] width 294 height 44
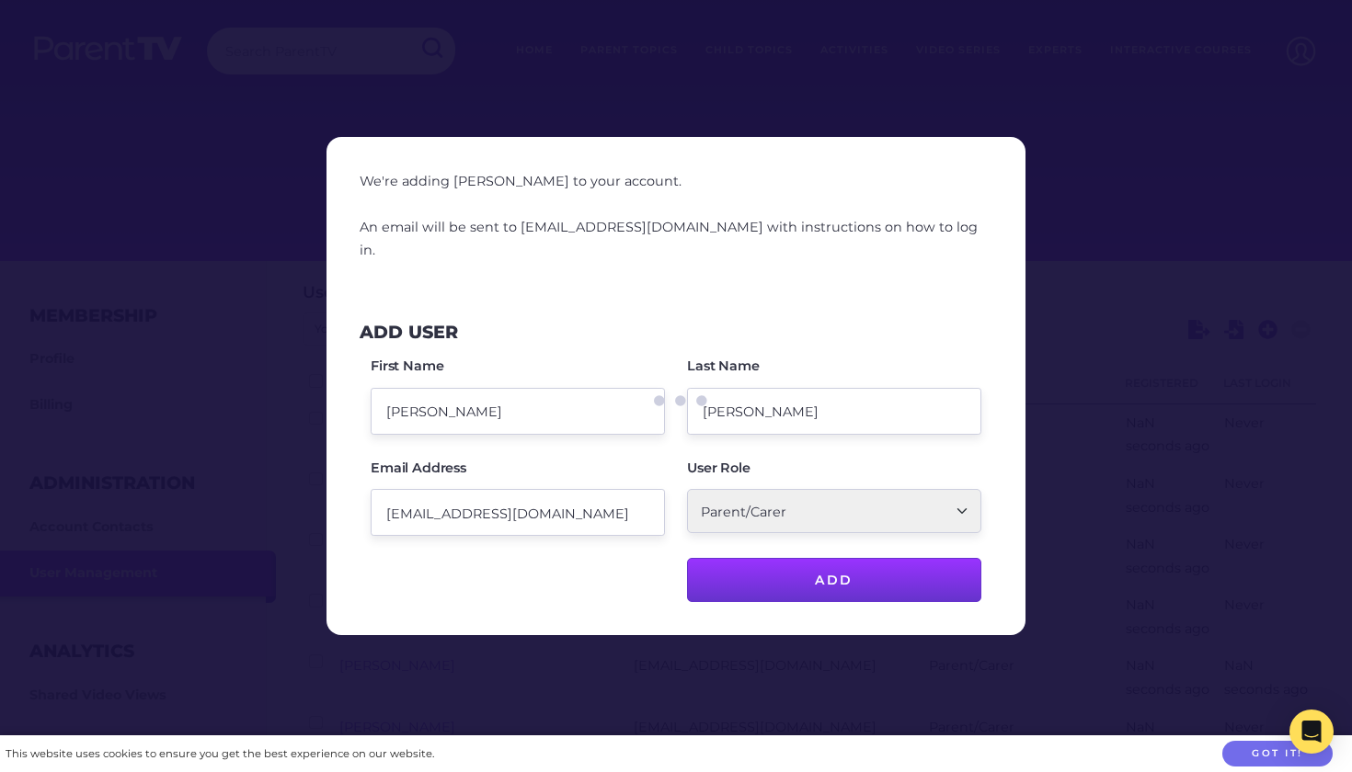
checkbox input "false"
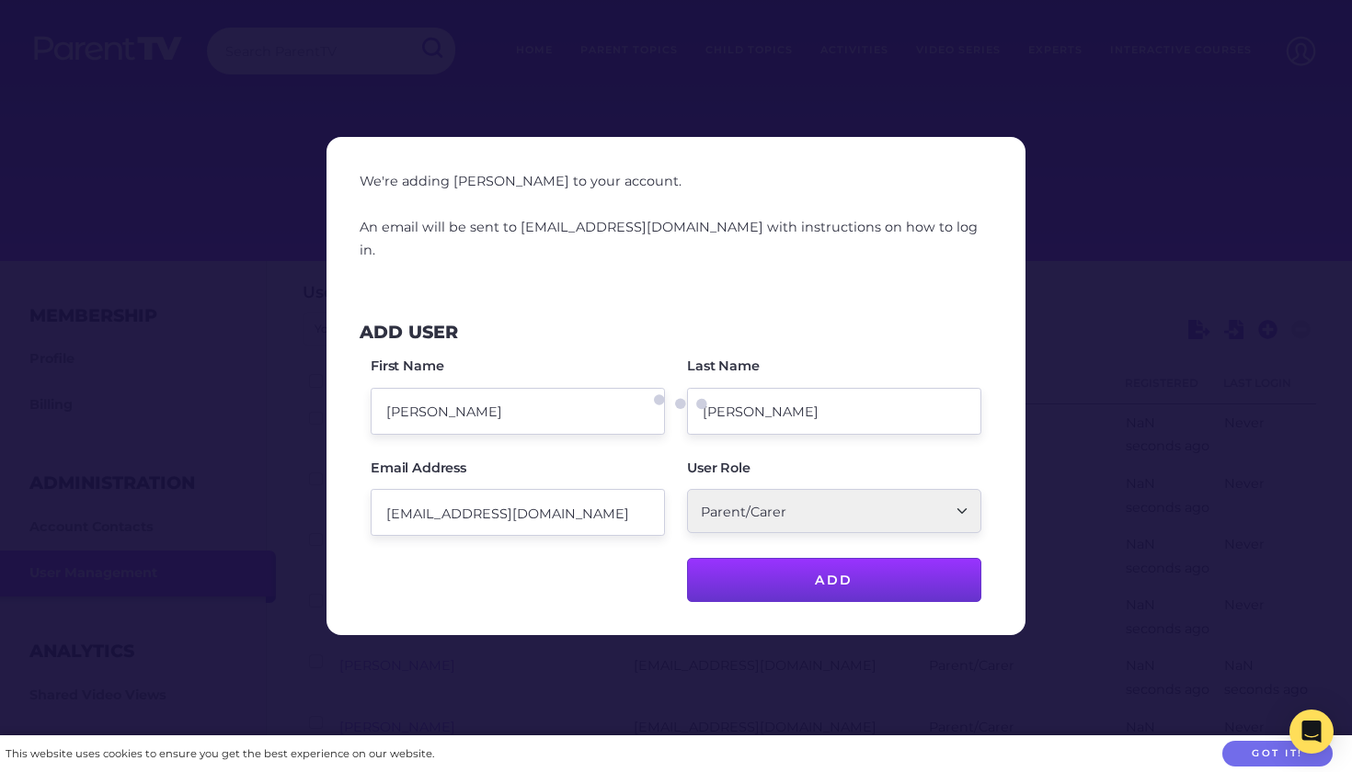
checkbox input "false"
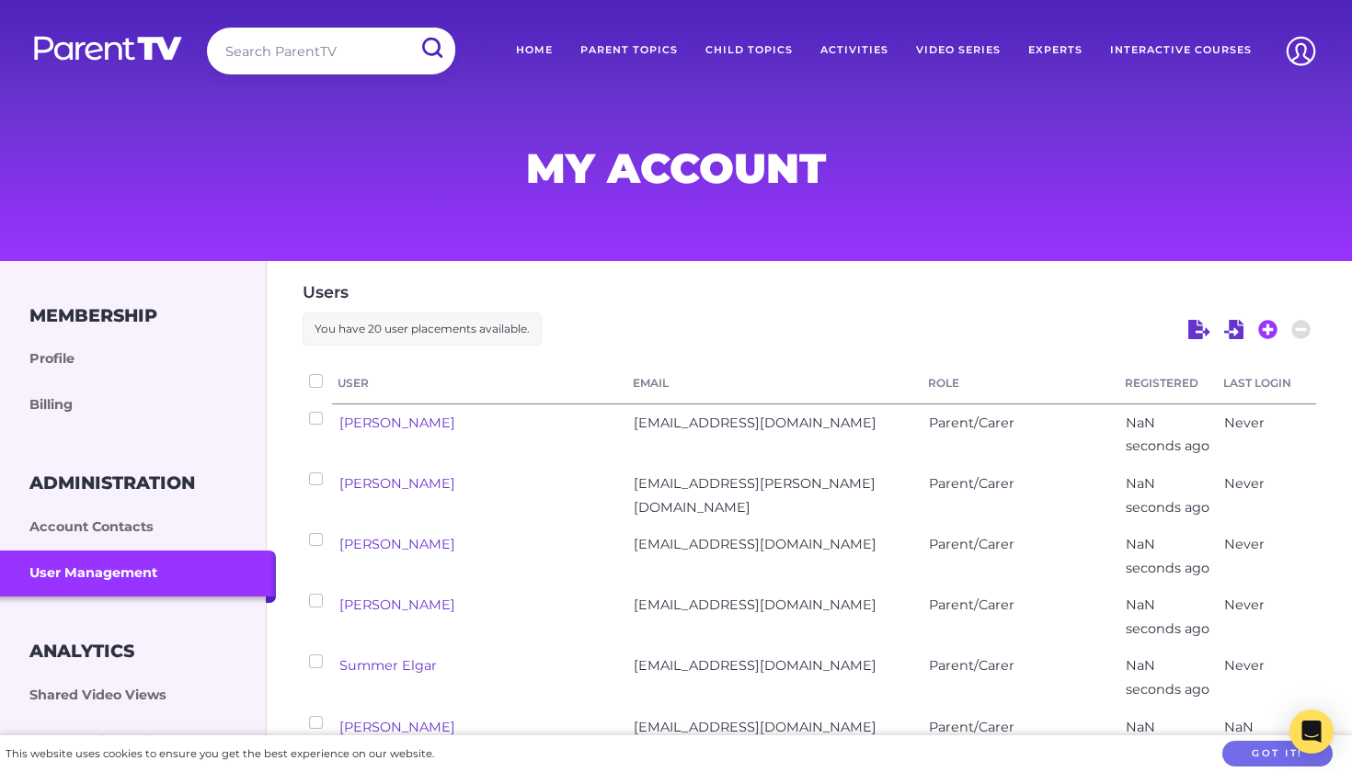
click at [1269, 332] on icon at bounding box center [1267, 329] width 19 height 19
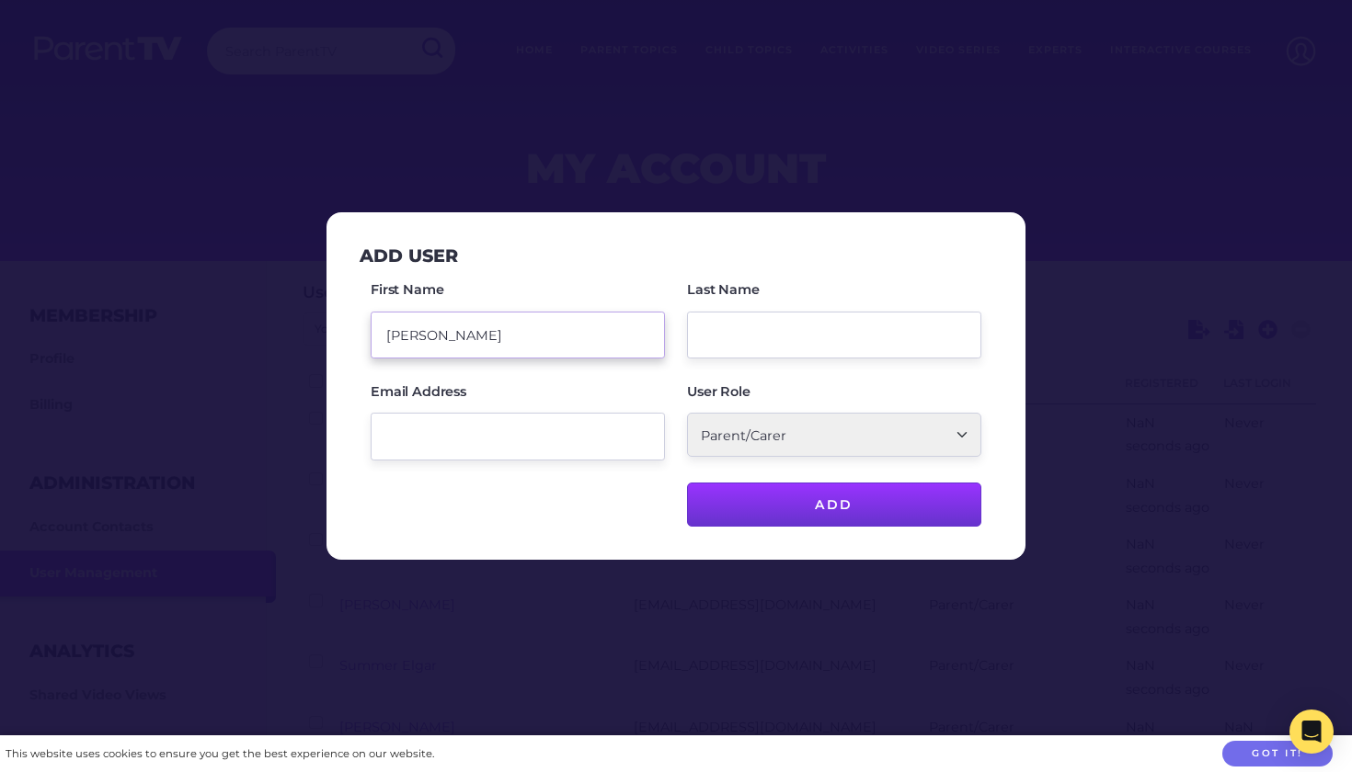
type input "Tanvi"
paste input "tanvisharma710@gmail.com"
type input "tanvisharma710@gmail.com"
click at [817, 330] on input "Last Name" at bounding box center [834, 335] width 294 height 47
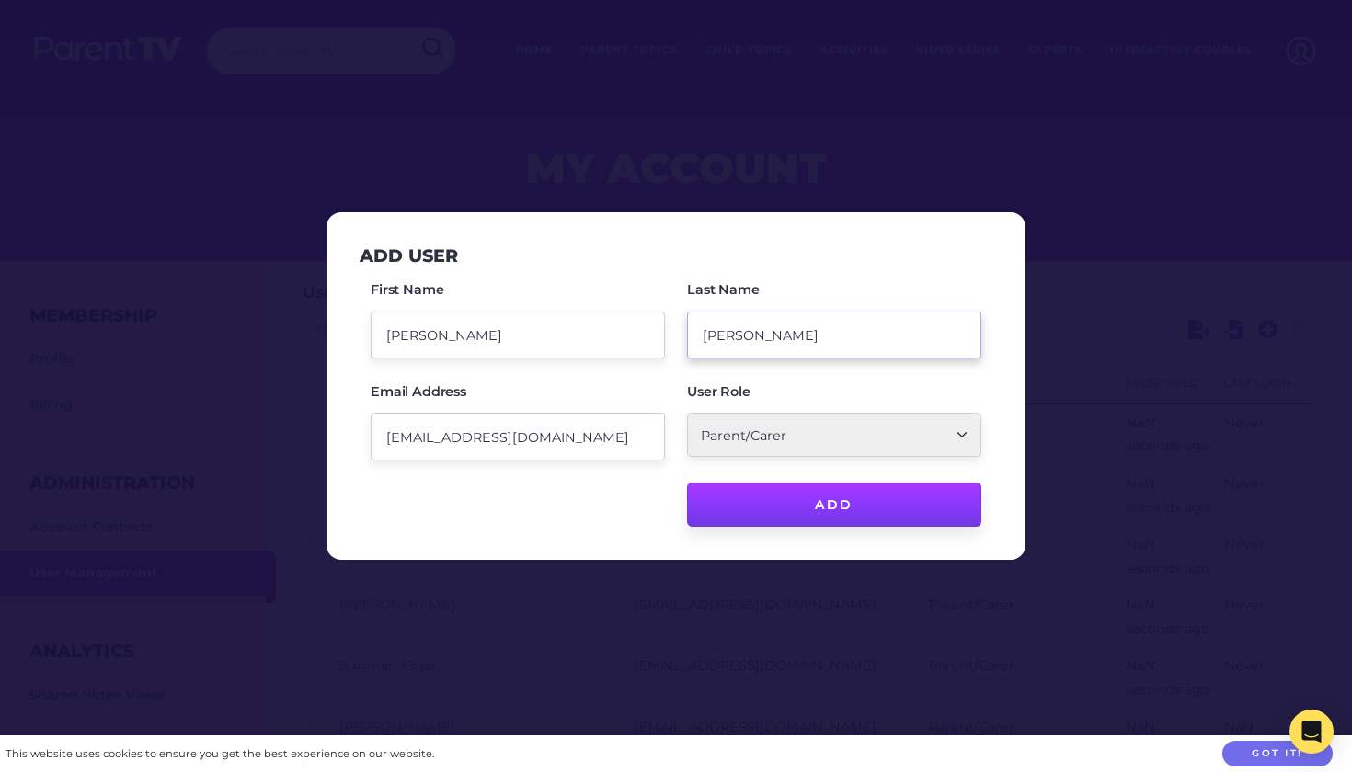
type input "Sharma"
click at [785, 498] on input "Add" at bounding box center [834, 505] width 294 height 44
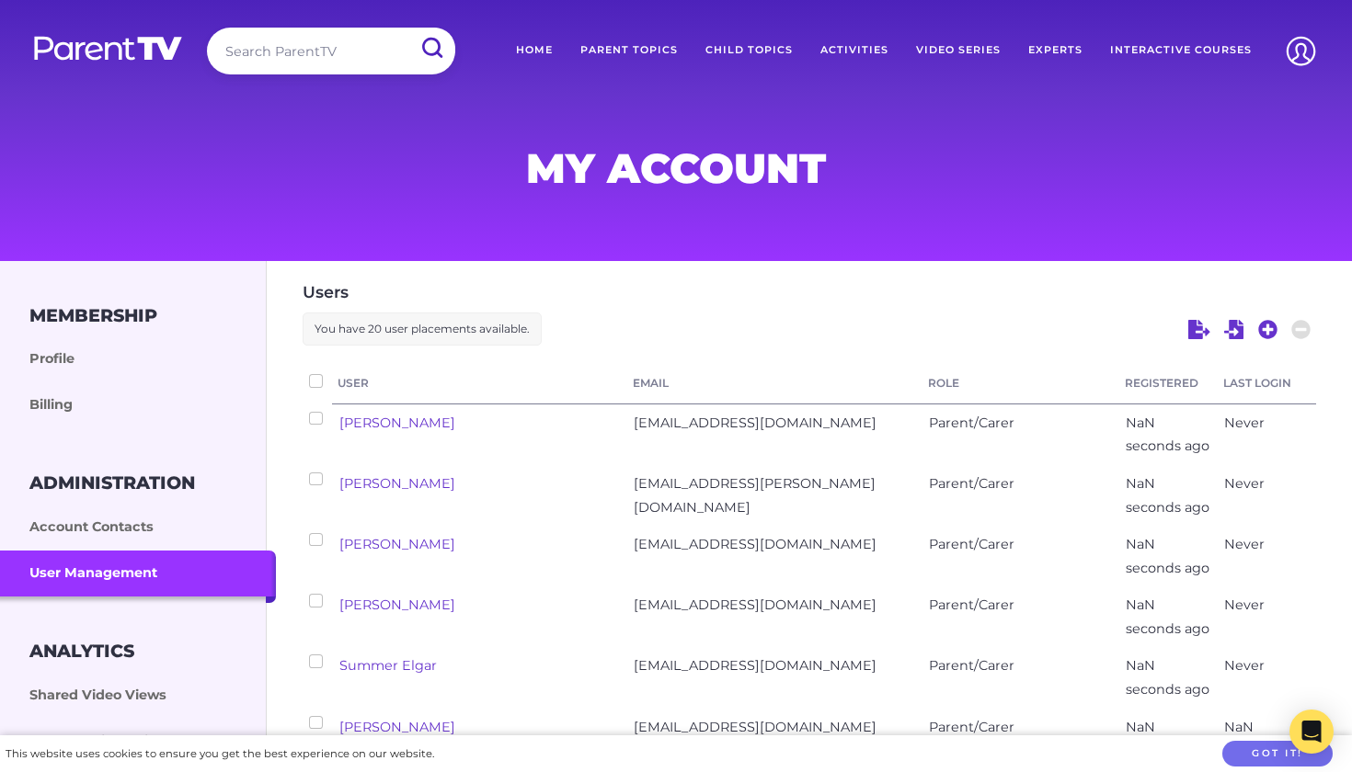
checkbox input "false"
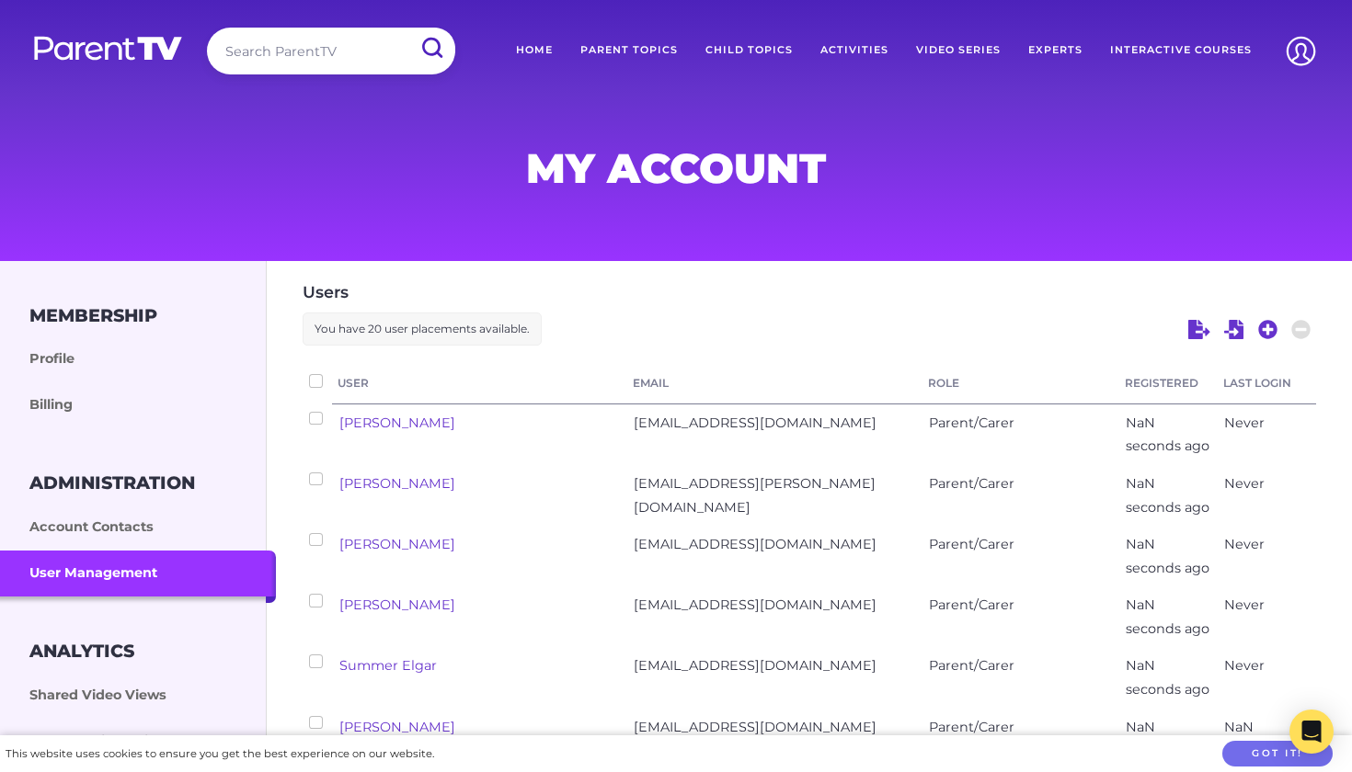
checkbox input "false"
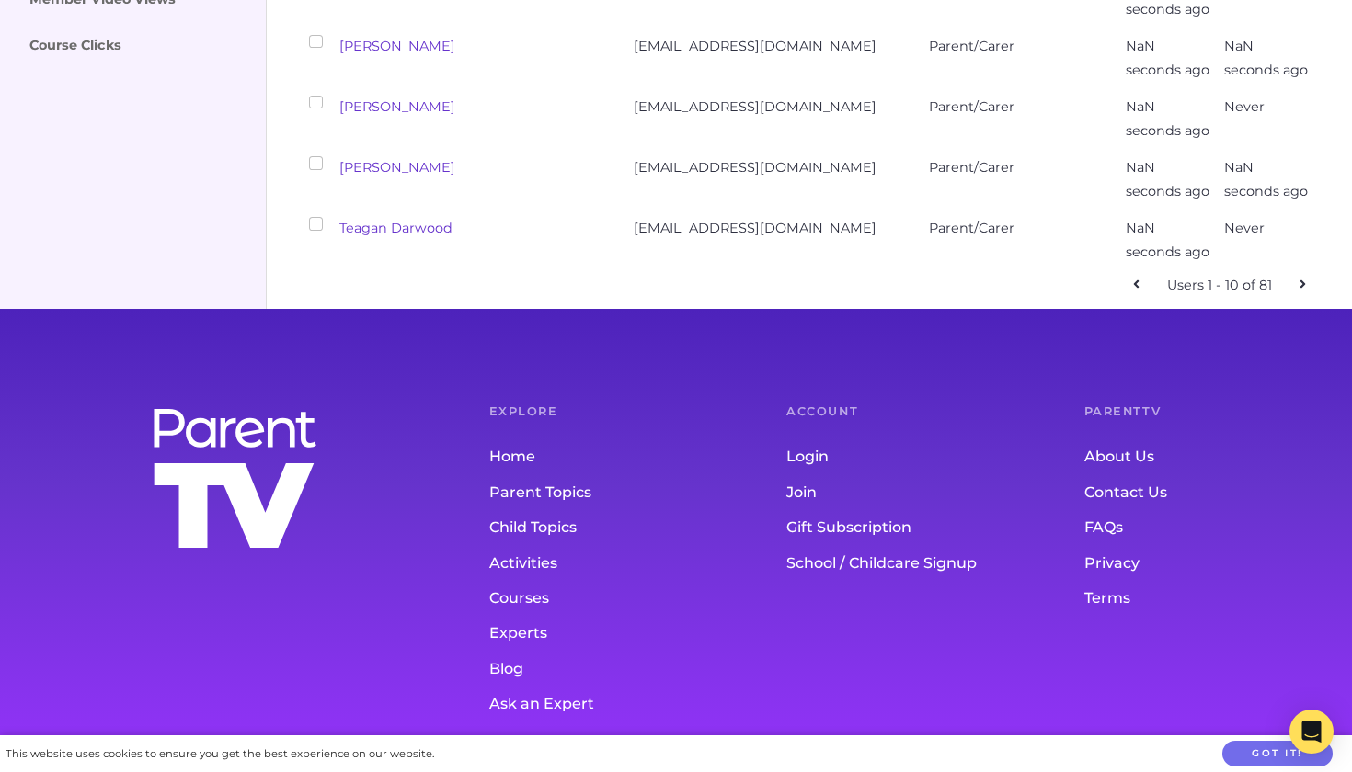
scroll to position [741, 0]
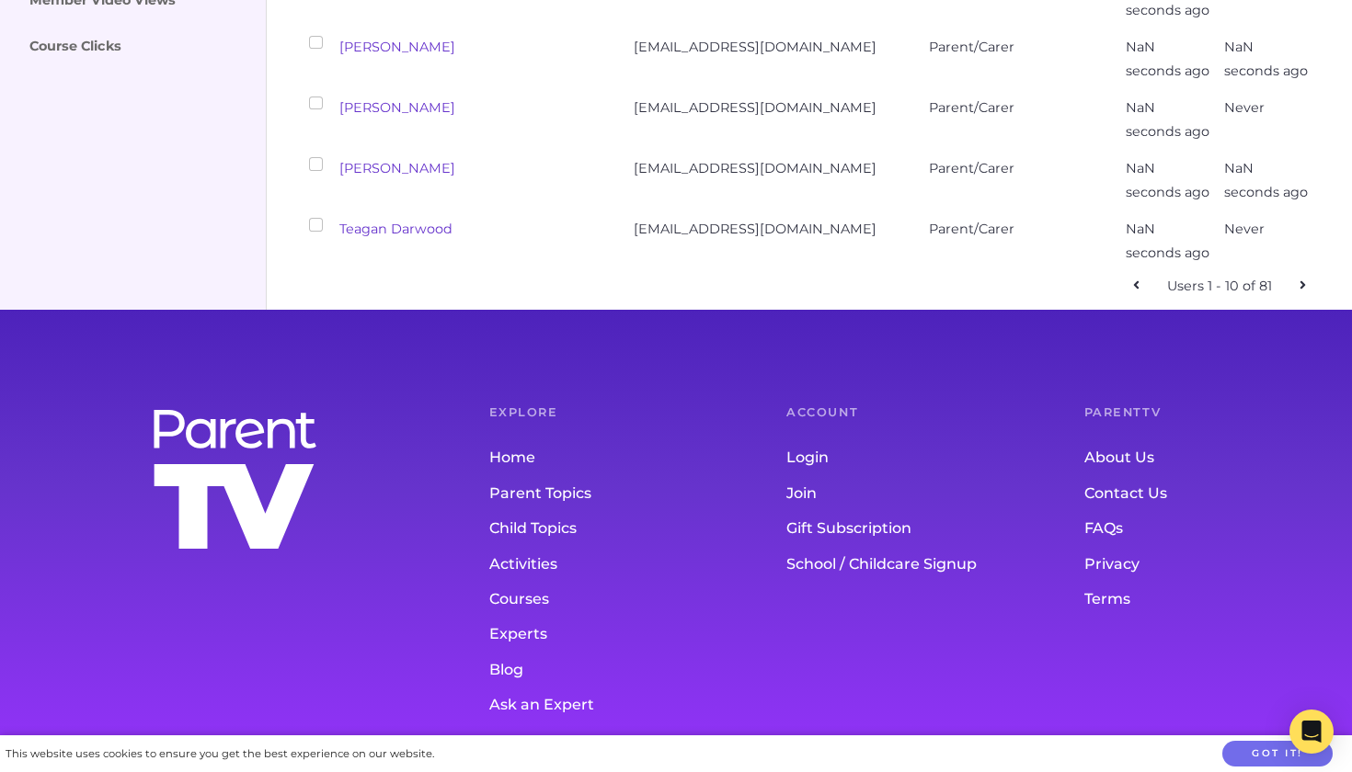
click at [1299, 279] on icon at bounding box center [1302, 285] width 6 height 13
checkbox input "false"
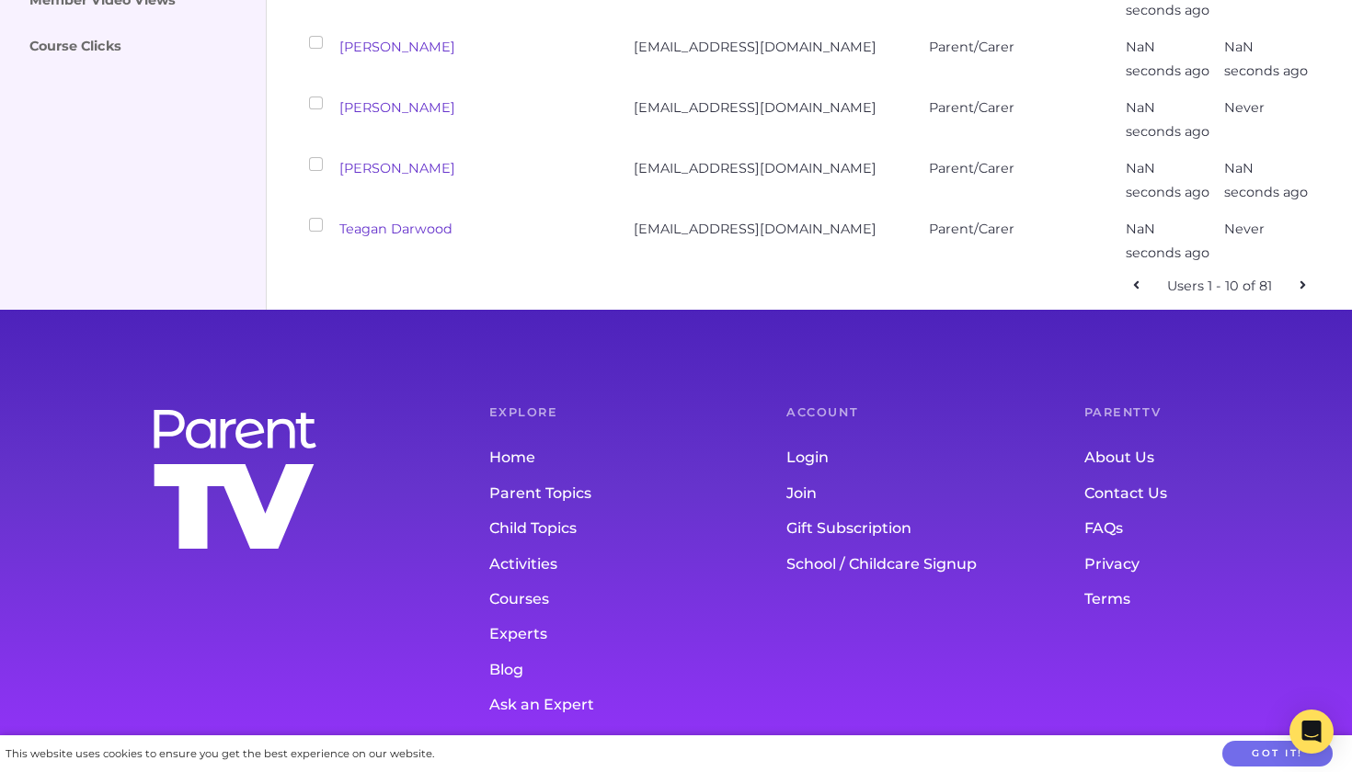
checkbox input "false"
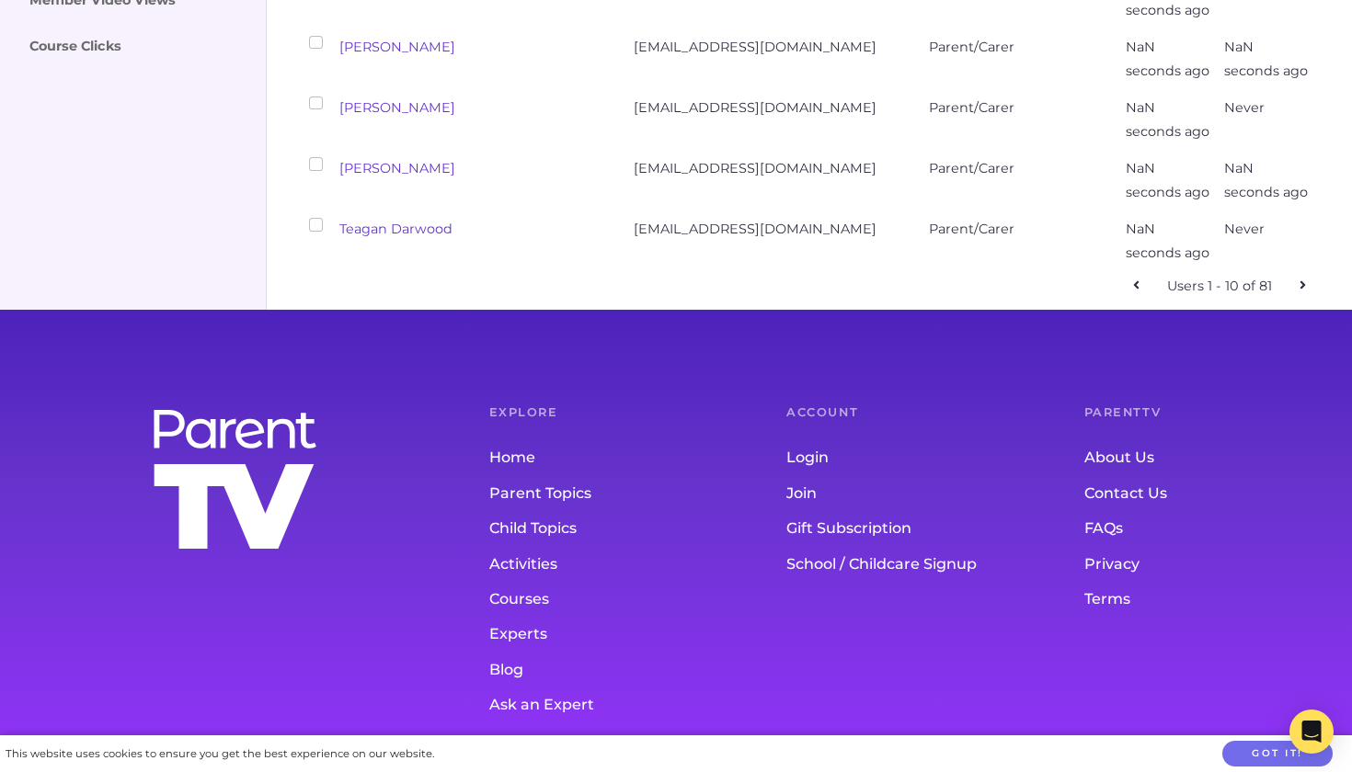
checkbox input "false"
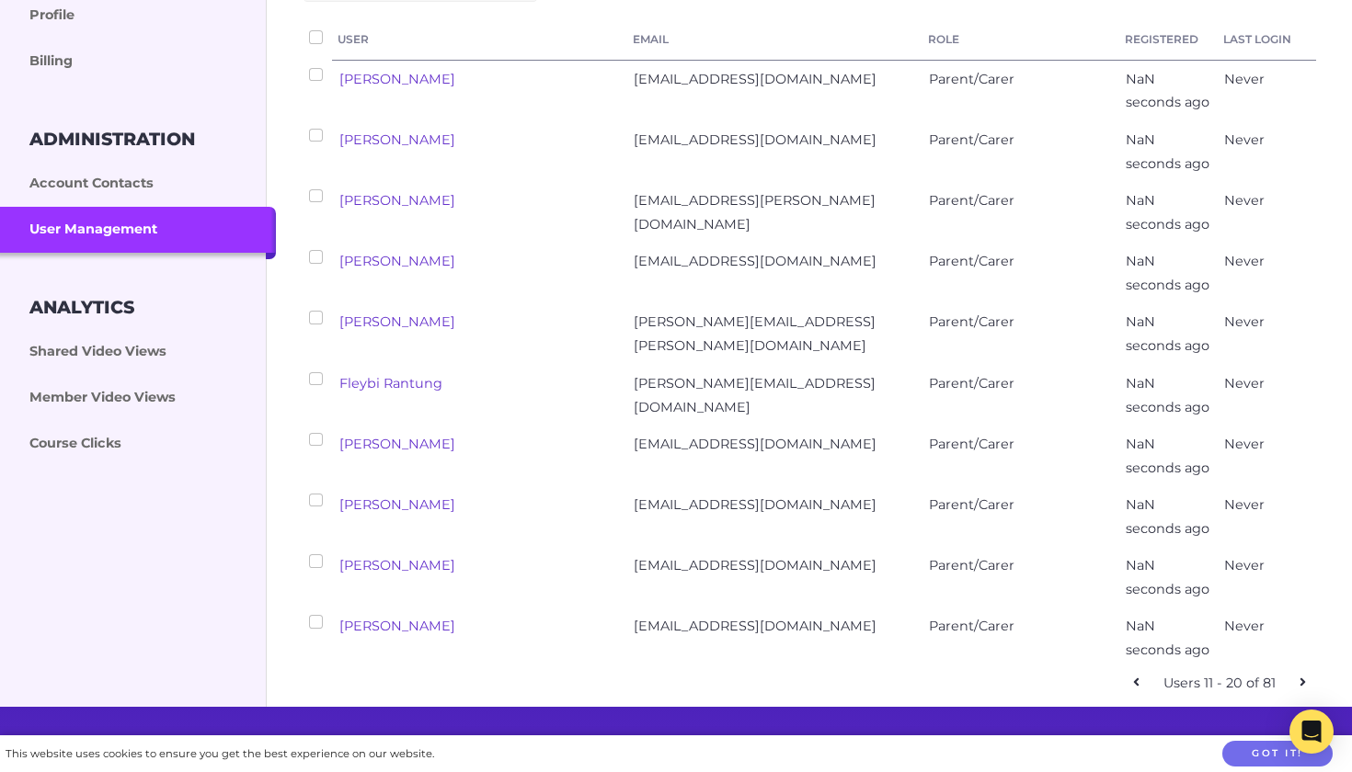
scroll to position [358, 0]
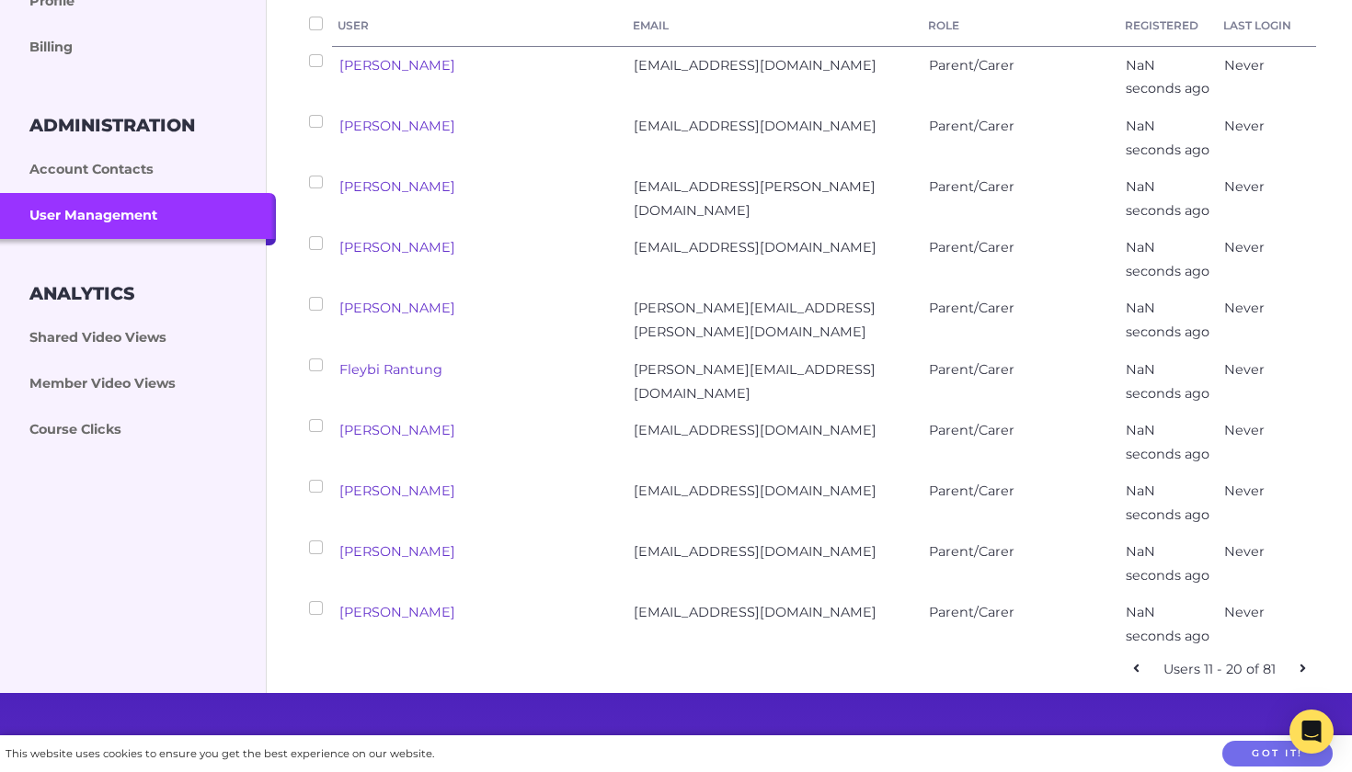
click at [1299, 657] on link at bounding box center [1302, 670] width 27 height 27
checkbox input "false"
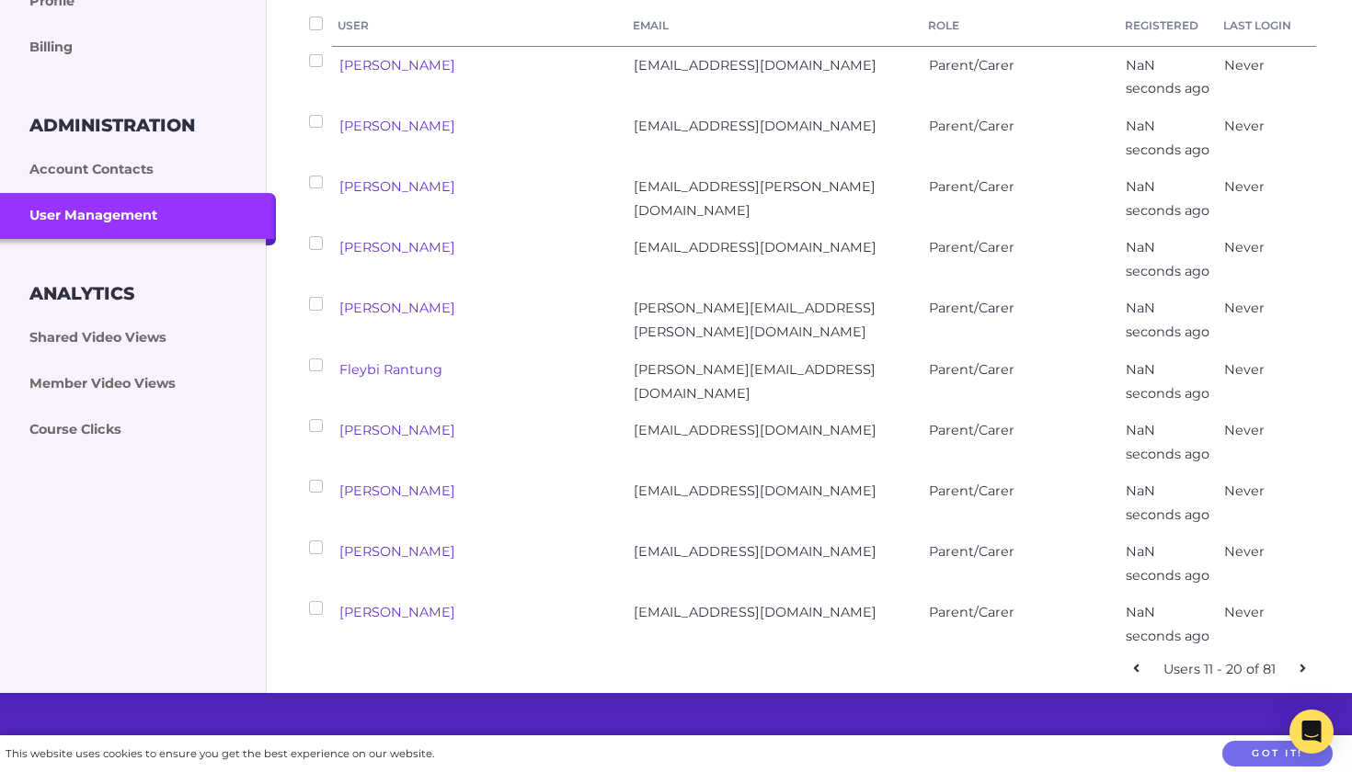
checkbox input "false"
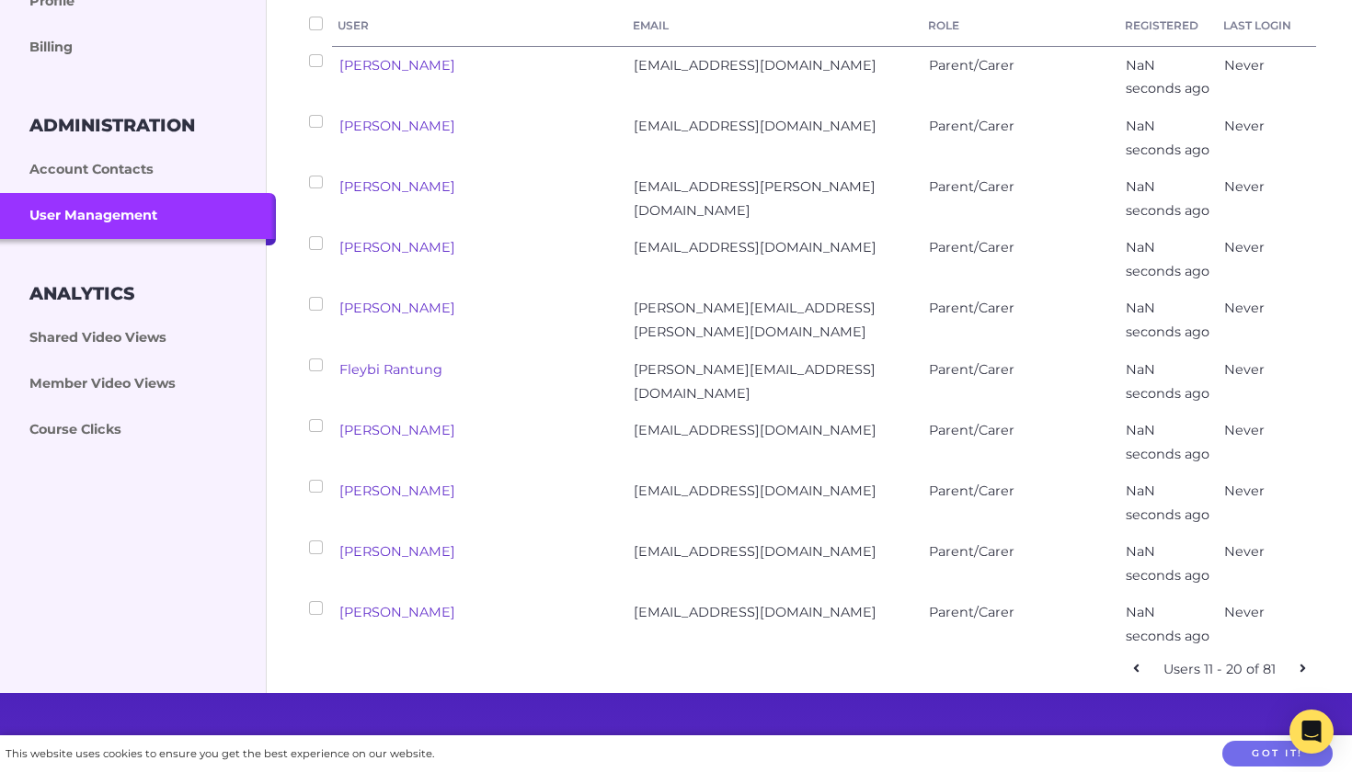
checkbox input "false"
click at [1299, 657] on link at bounding box center [1302, 670] width 27 height 27
checkbox input "false"
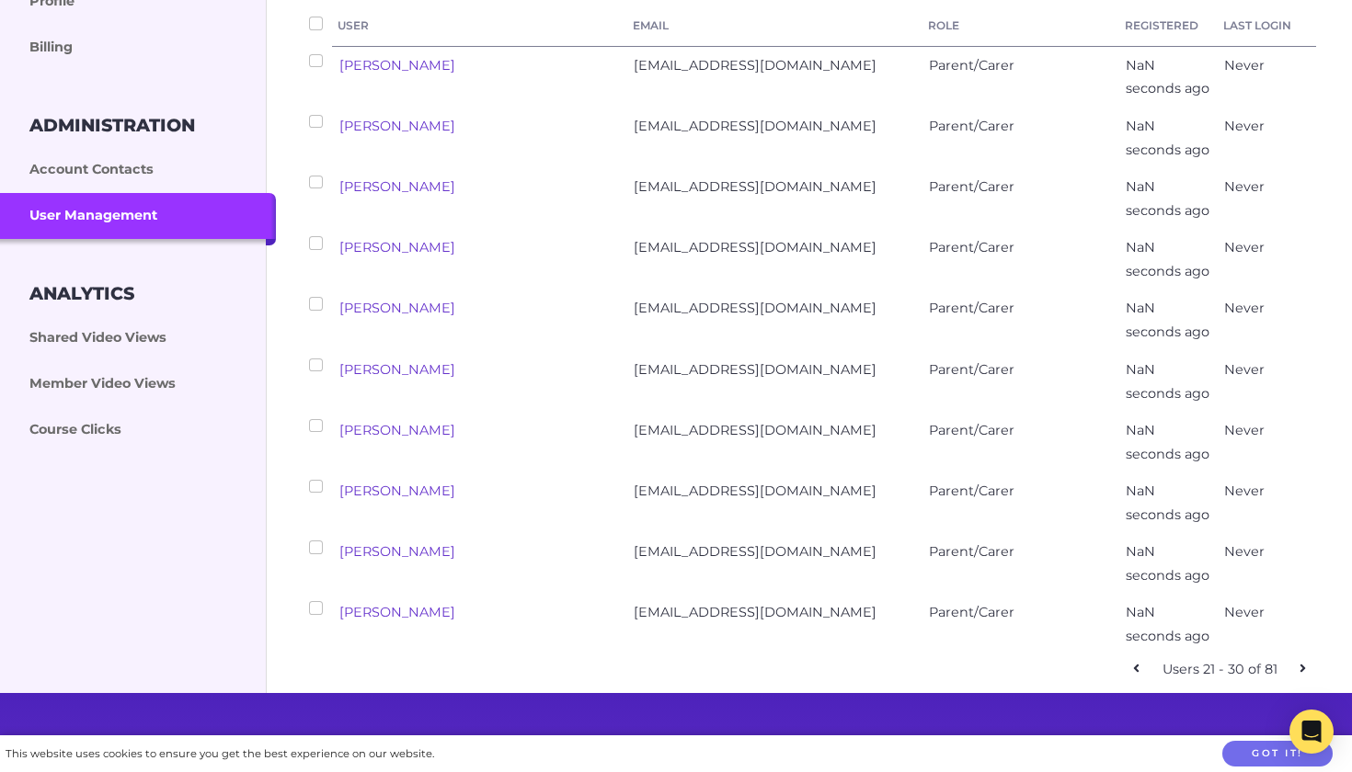
checkbox input "false"
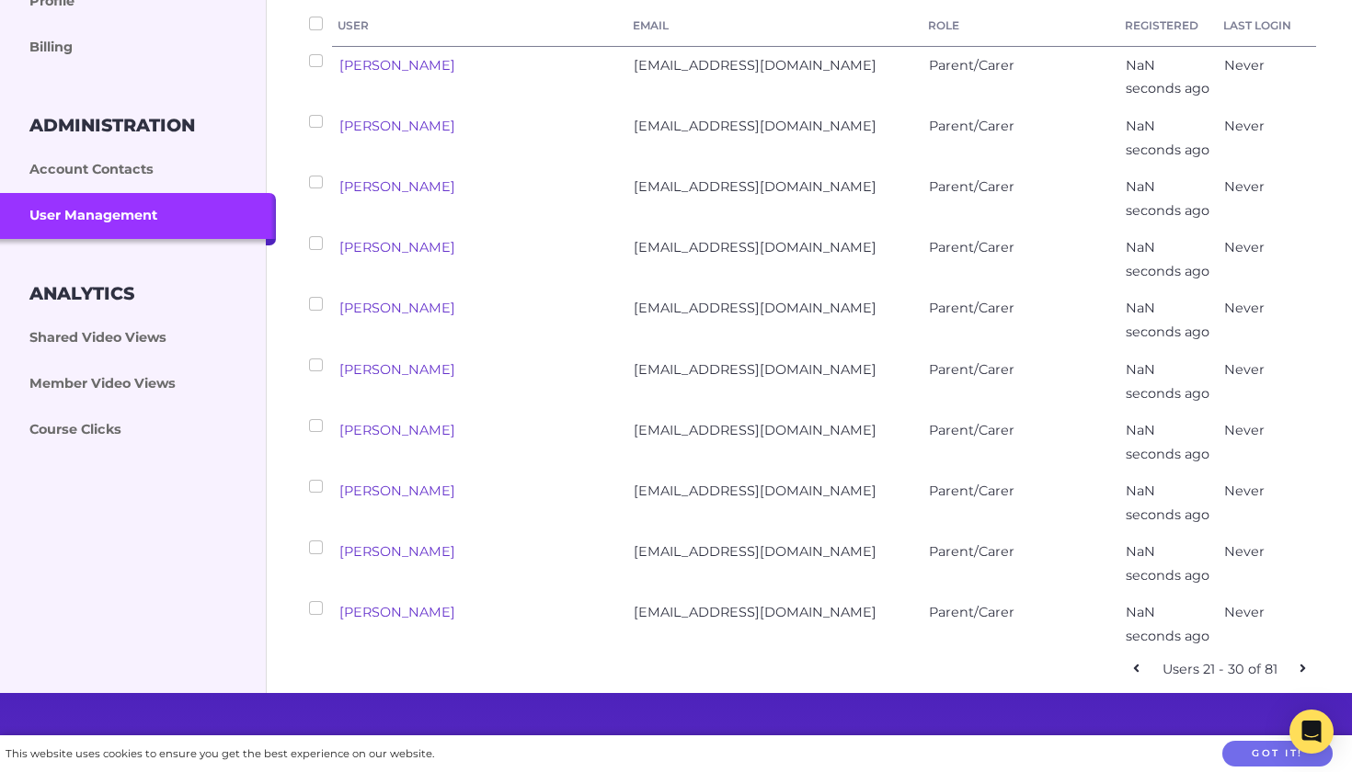
checkbox input "false"
click at [1299, 657] on link at bounding box center [1302, 670] width 27 height 27
checkbox input "false"
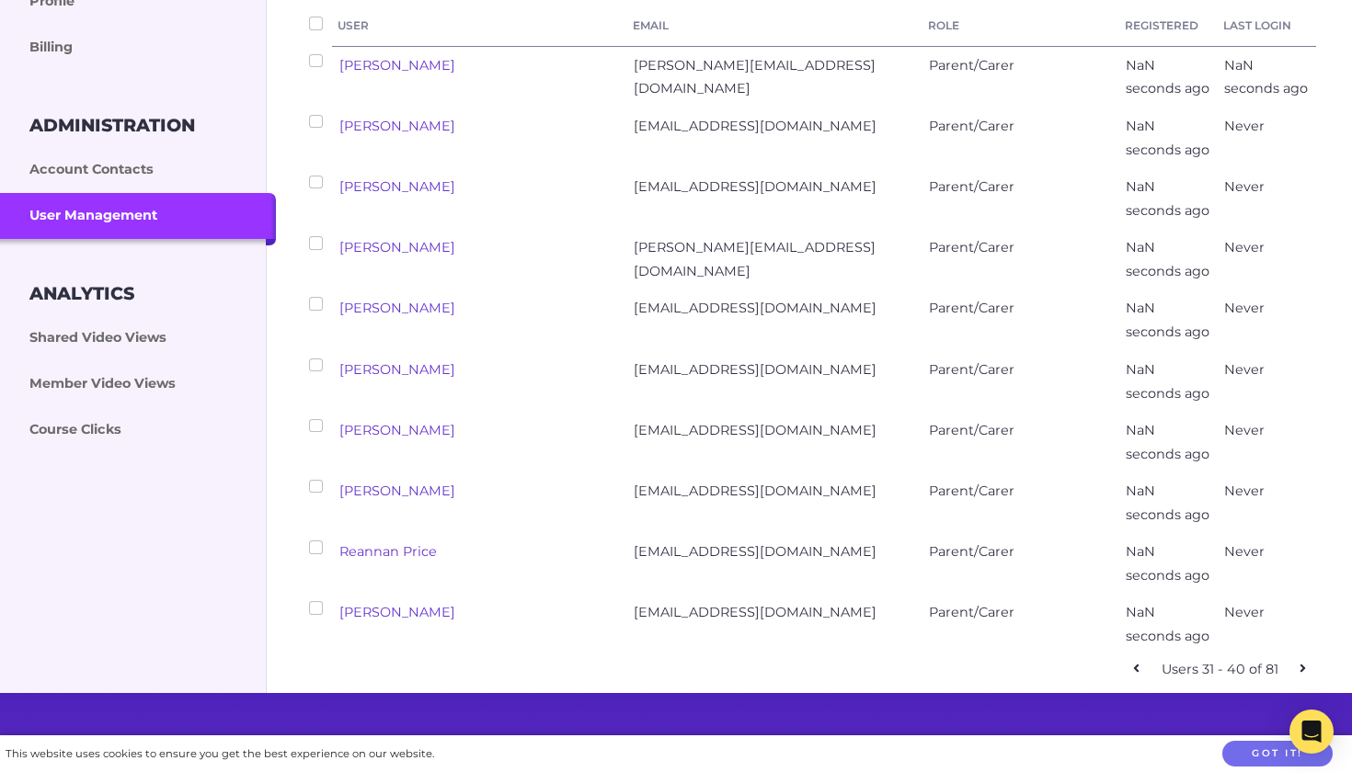
checkbox input "false"
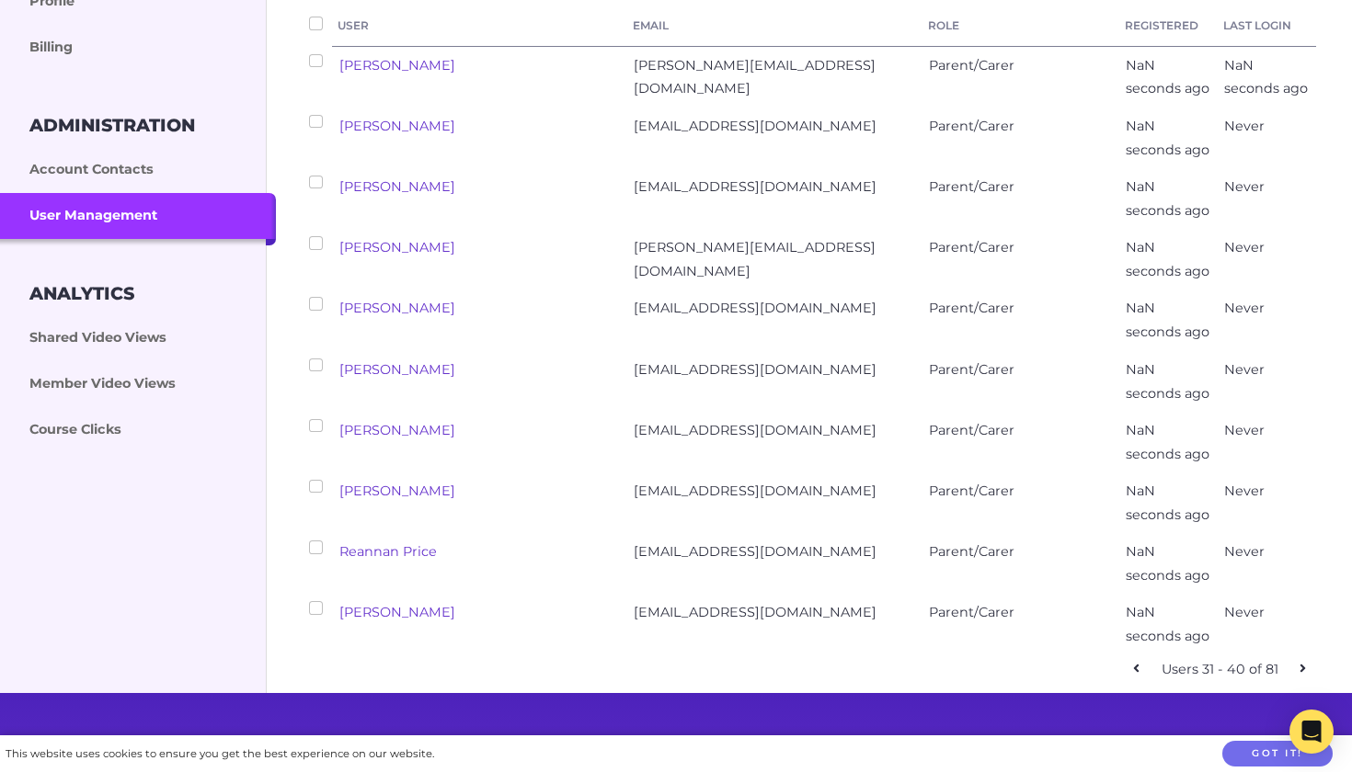
checkbox input "false"
click at [1299, 657] on link at bounding box center [1302, 670] width 27 height 27
checkbox input "false"
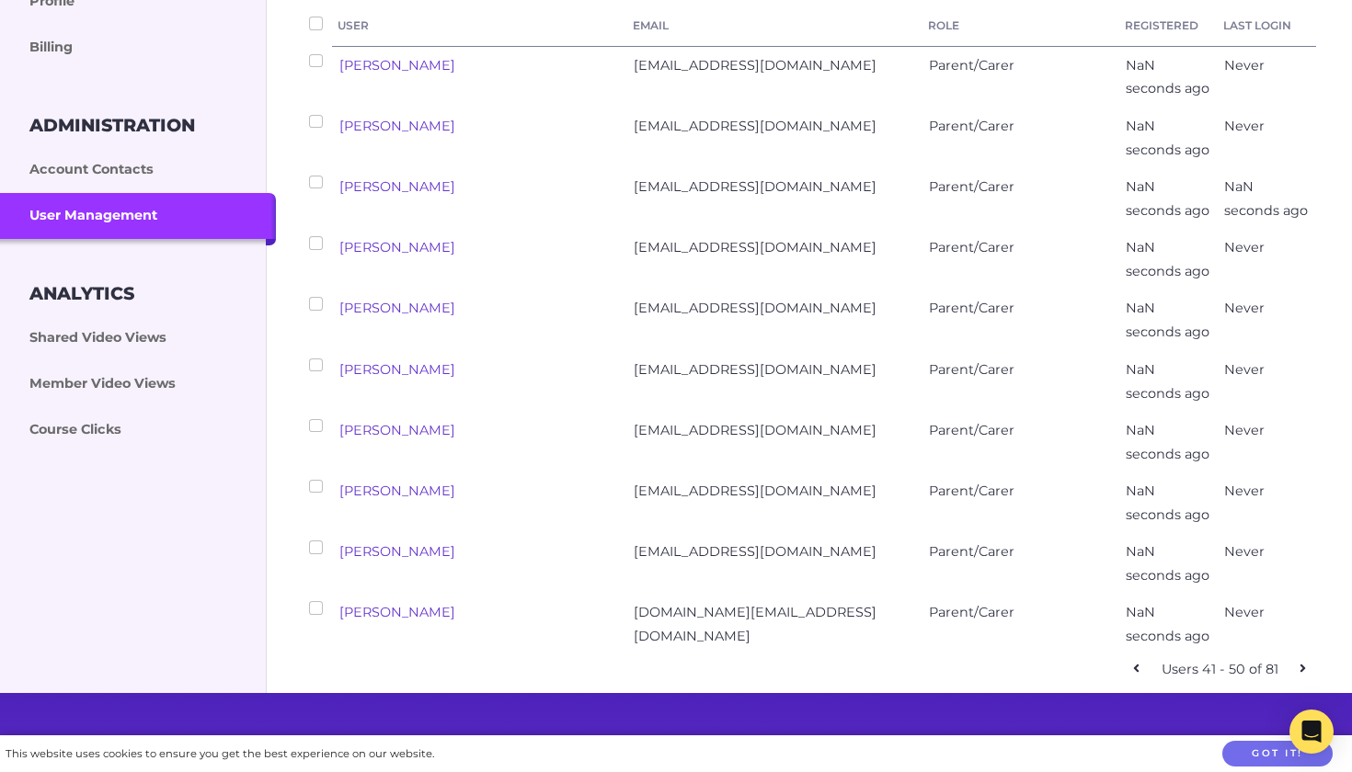
checkbox input "false"
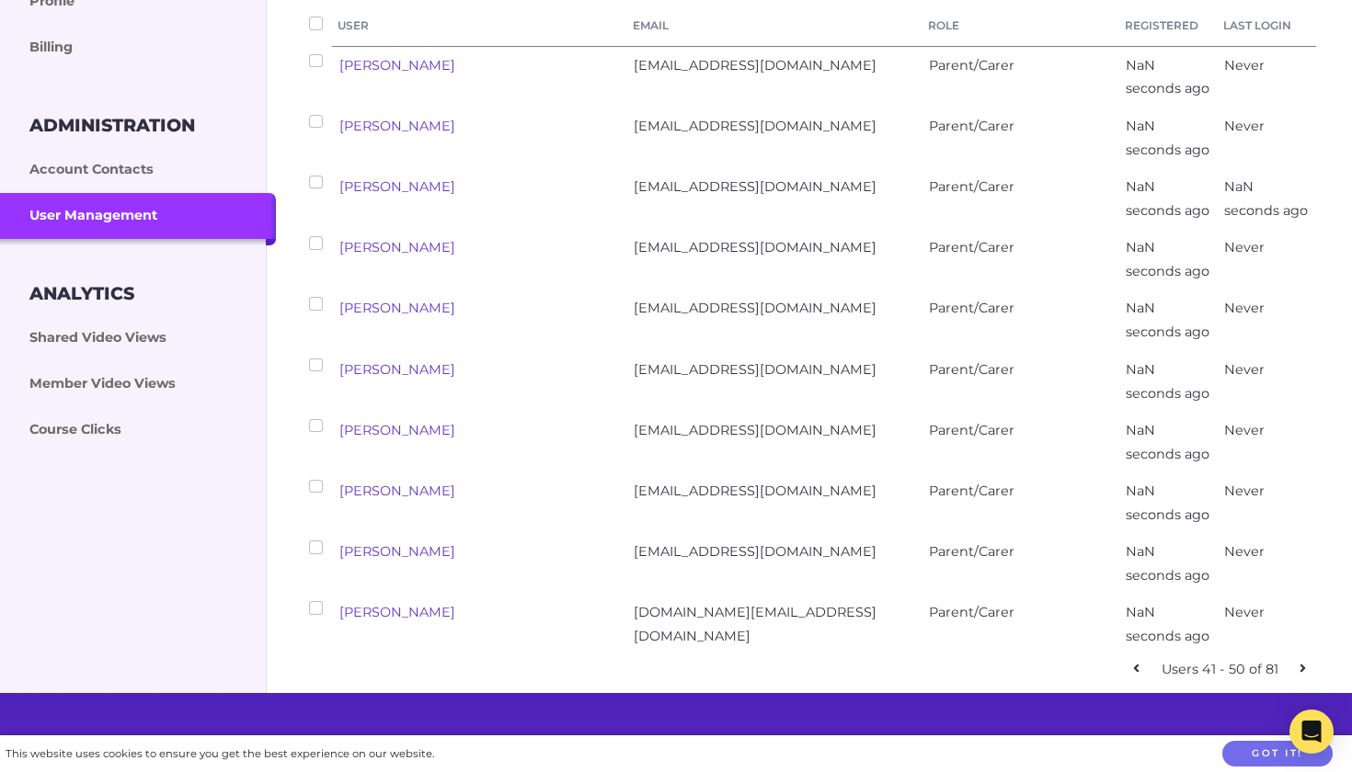
checkbox input "false"
click at [1299, 657] on link at bounding box center [1302, 670] width 27 height 27
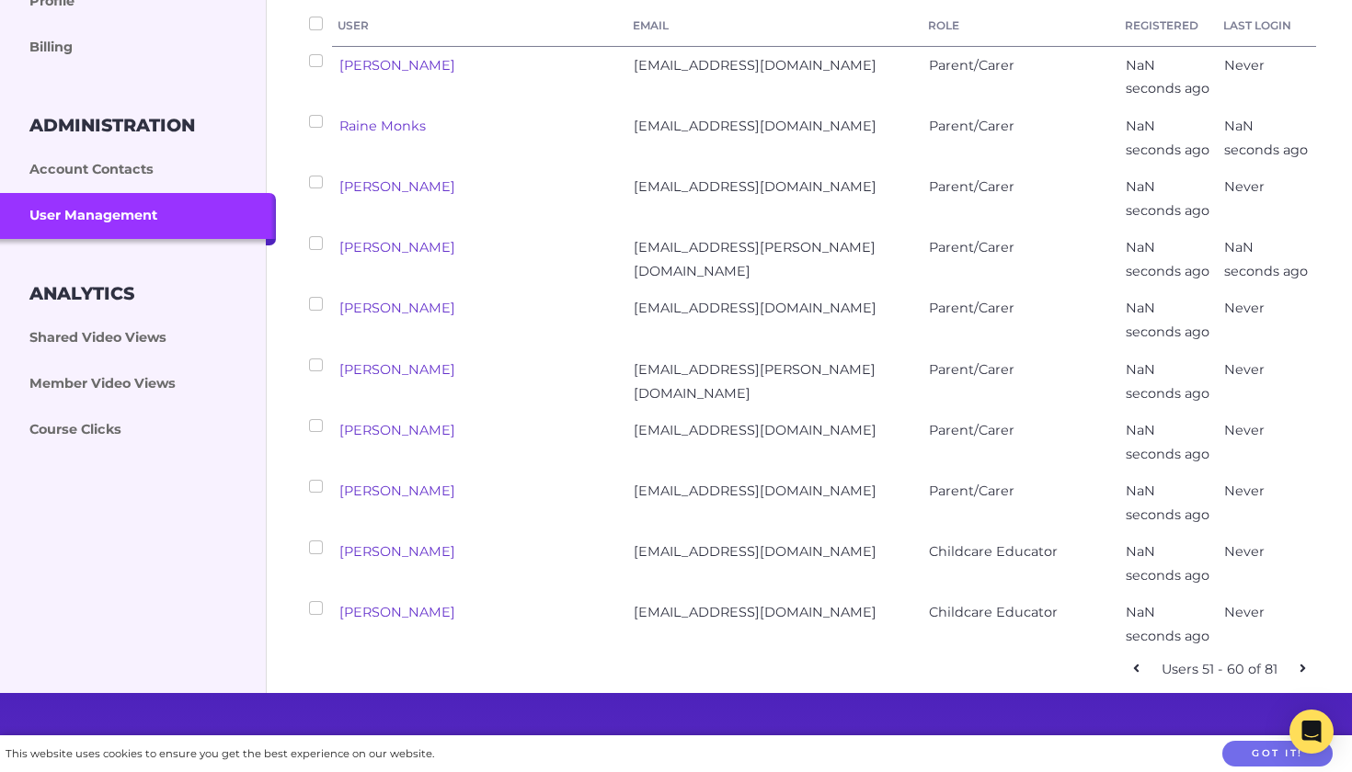
checkbox input "false"
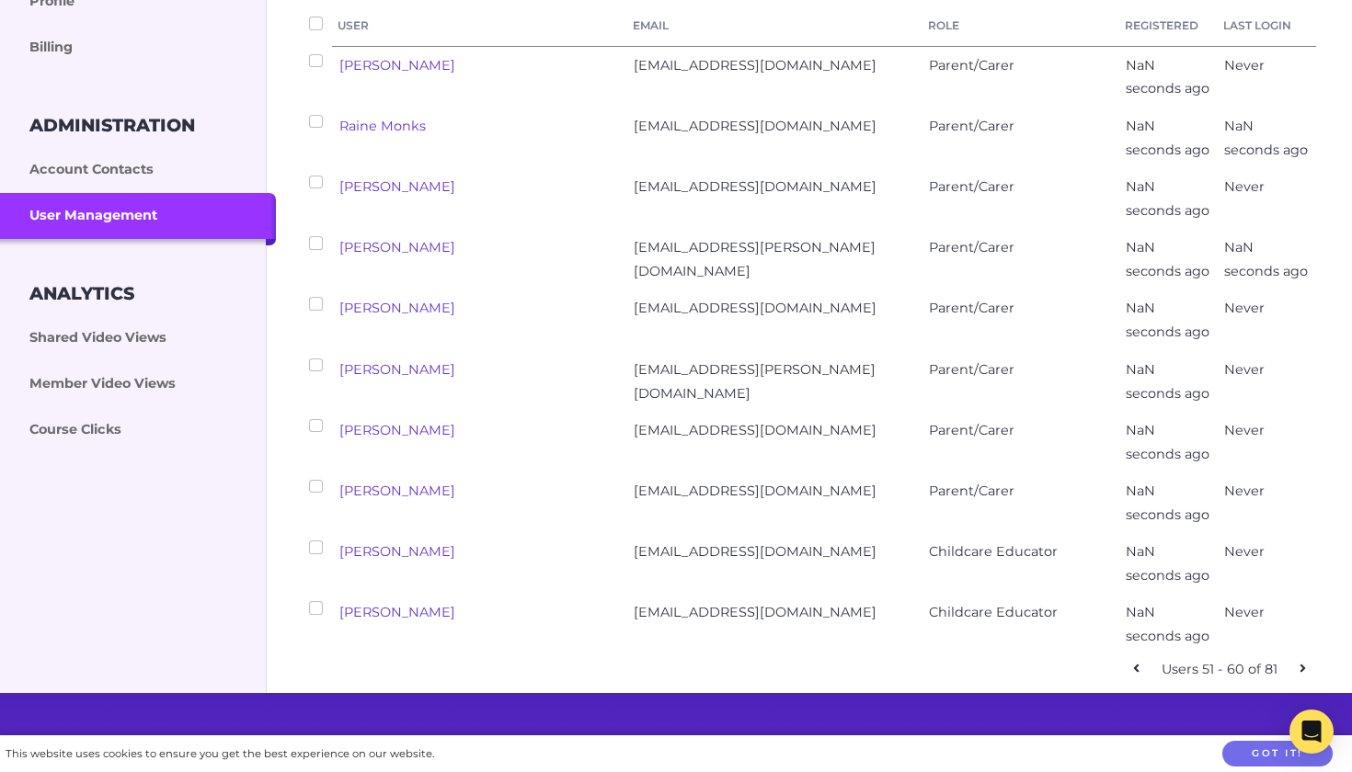
checkbox input "false"
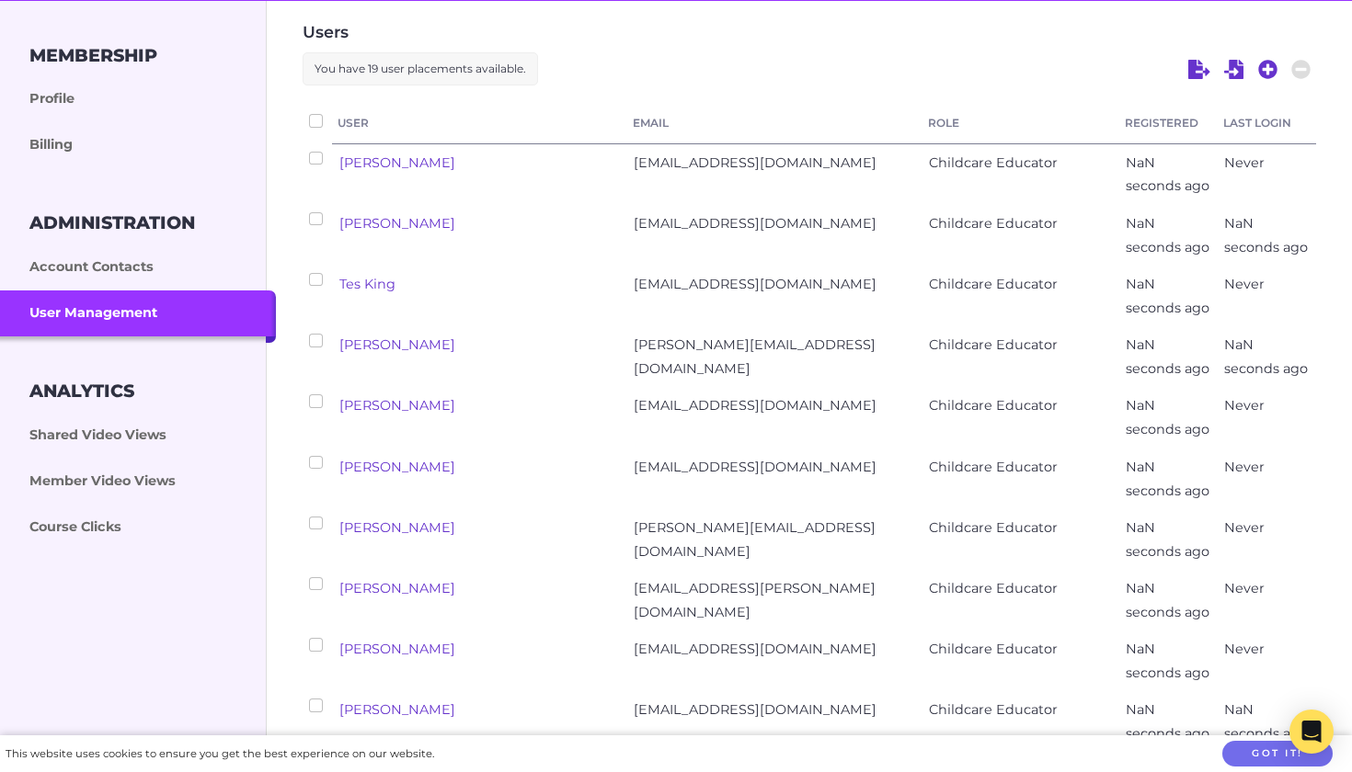
scroll to position [258, 0]
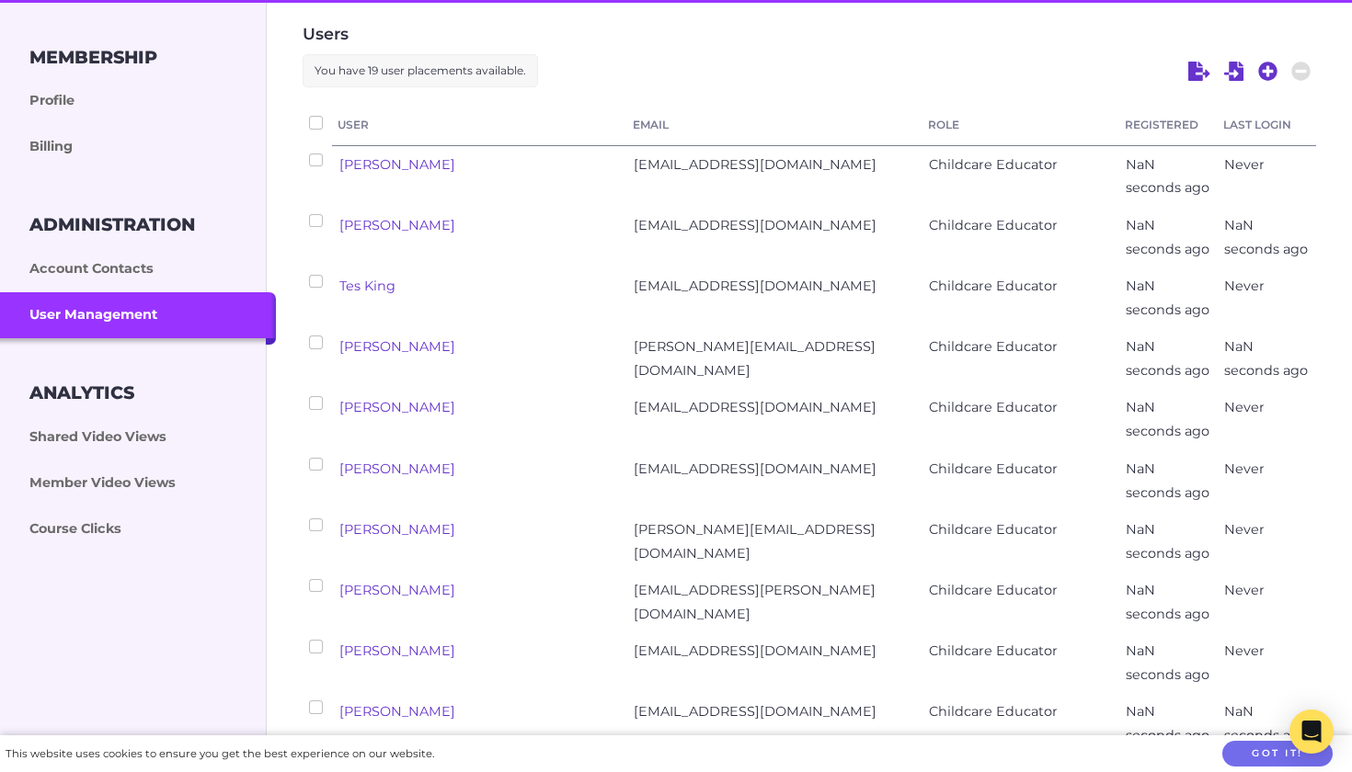
click at [315, 217] on input "checkbox" at bounding box center [315, 220] width 13 height 13
checkbox input "true"
click at [711, 229] on span "kmaesc@outlook.com" at bounding box center [755, 225] width 243 height 17
click at [1246, 235] on div "NaN seconds ago" at bounding box center [1267, 238] width 98 height 61
click at [380, 226] on link "Kylie Mae" at bounding box center [397, 225] width 116 height 17
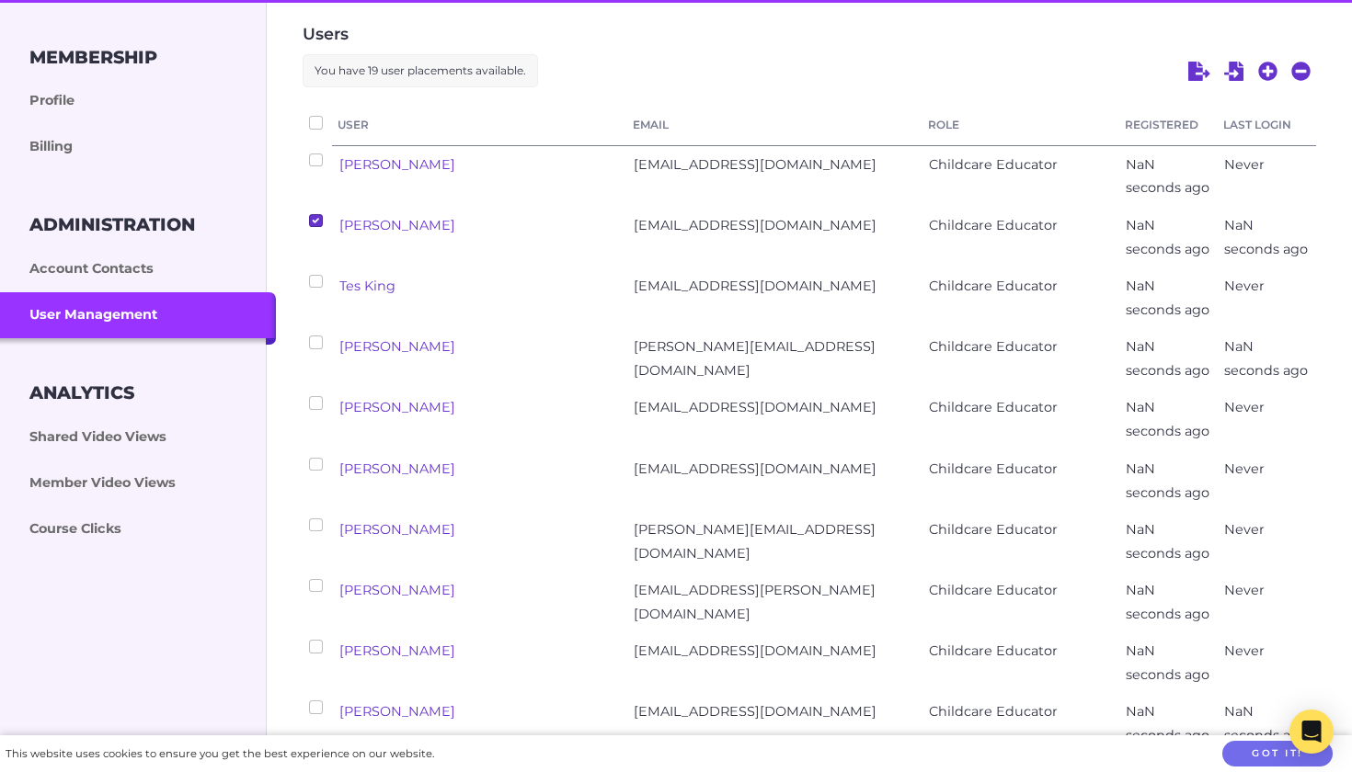
select select "ptv_elc_member"
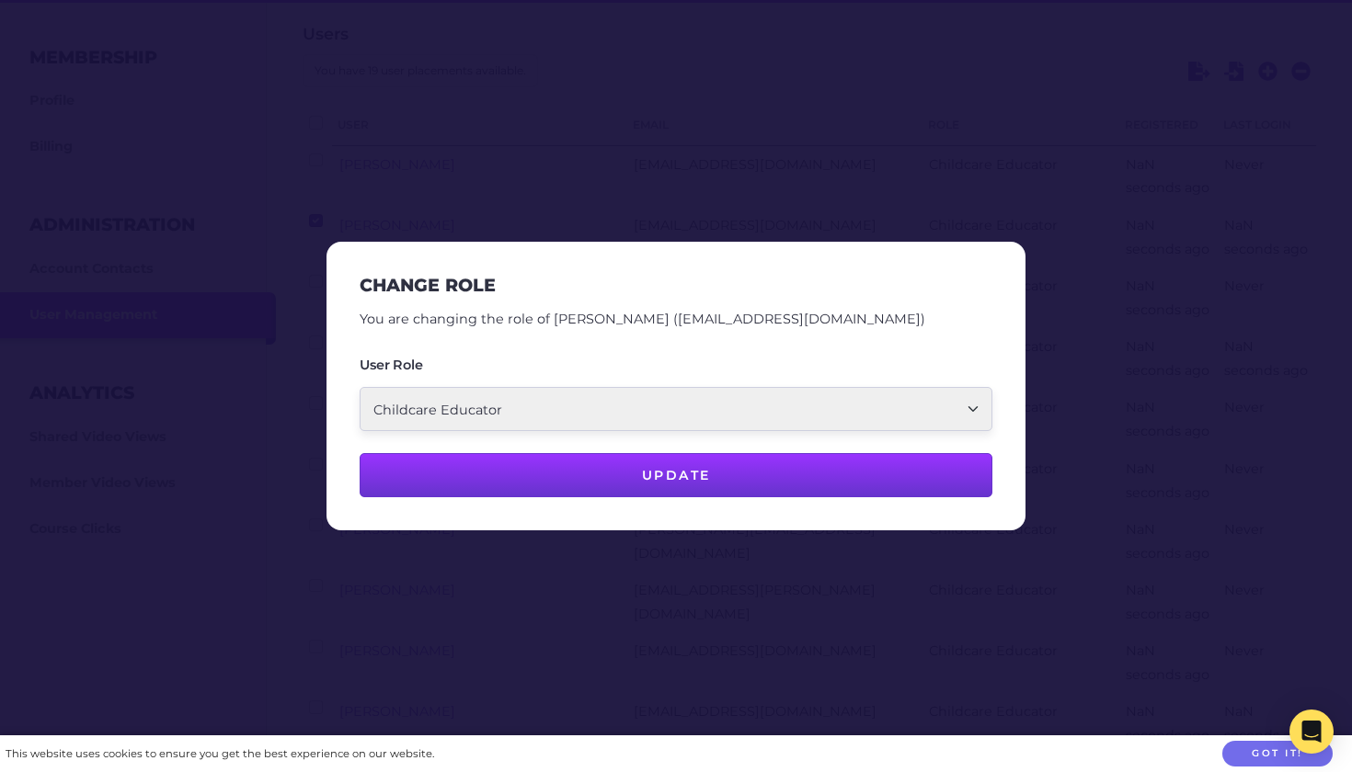
click at [1002, 184] on div at bounding box center [676, 386] width 1352 height 772
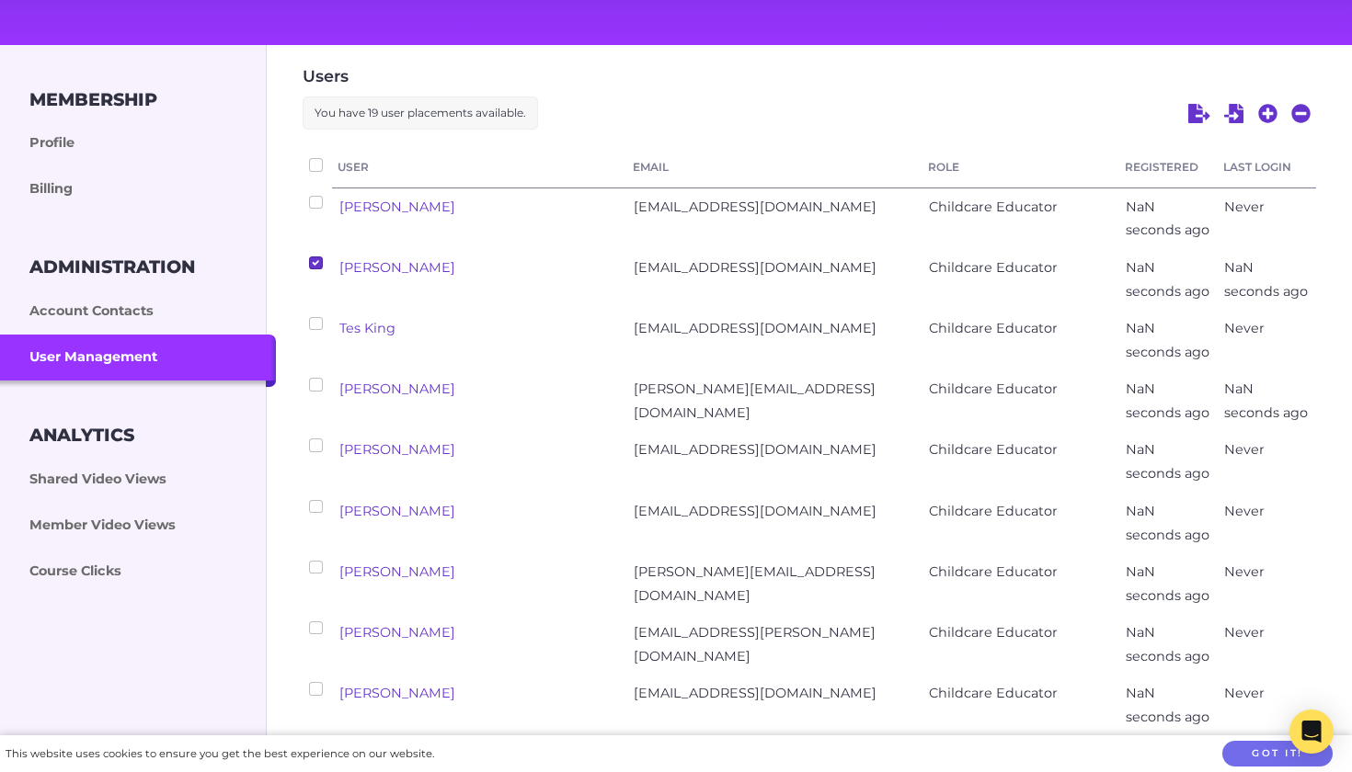
scroll to position [216, 0]
click at [1306, 114] on icon at bounding box center [1301, 114] width 20 height 20
checkbox input "false"
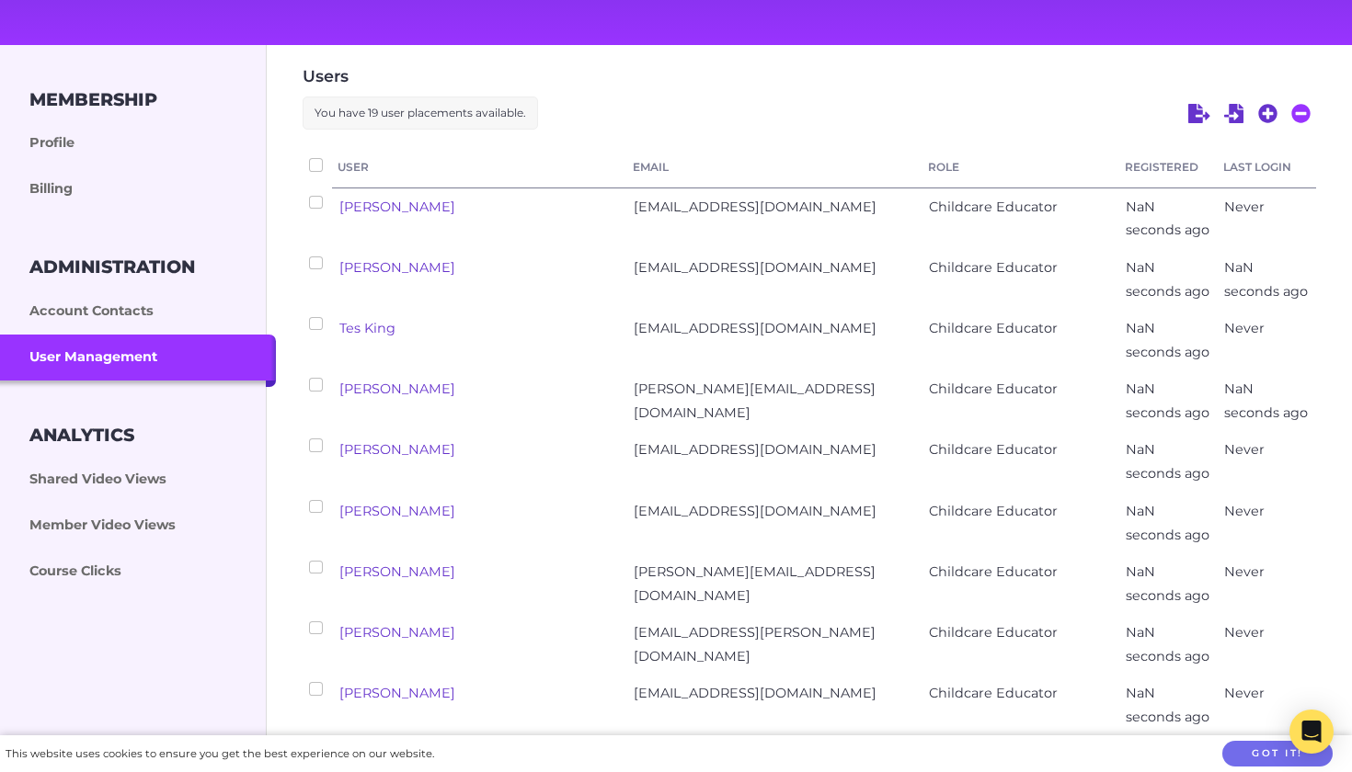
checkbox input "false"
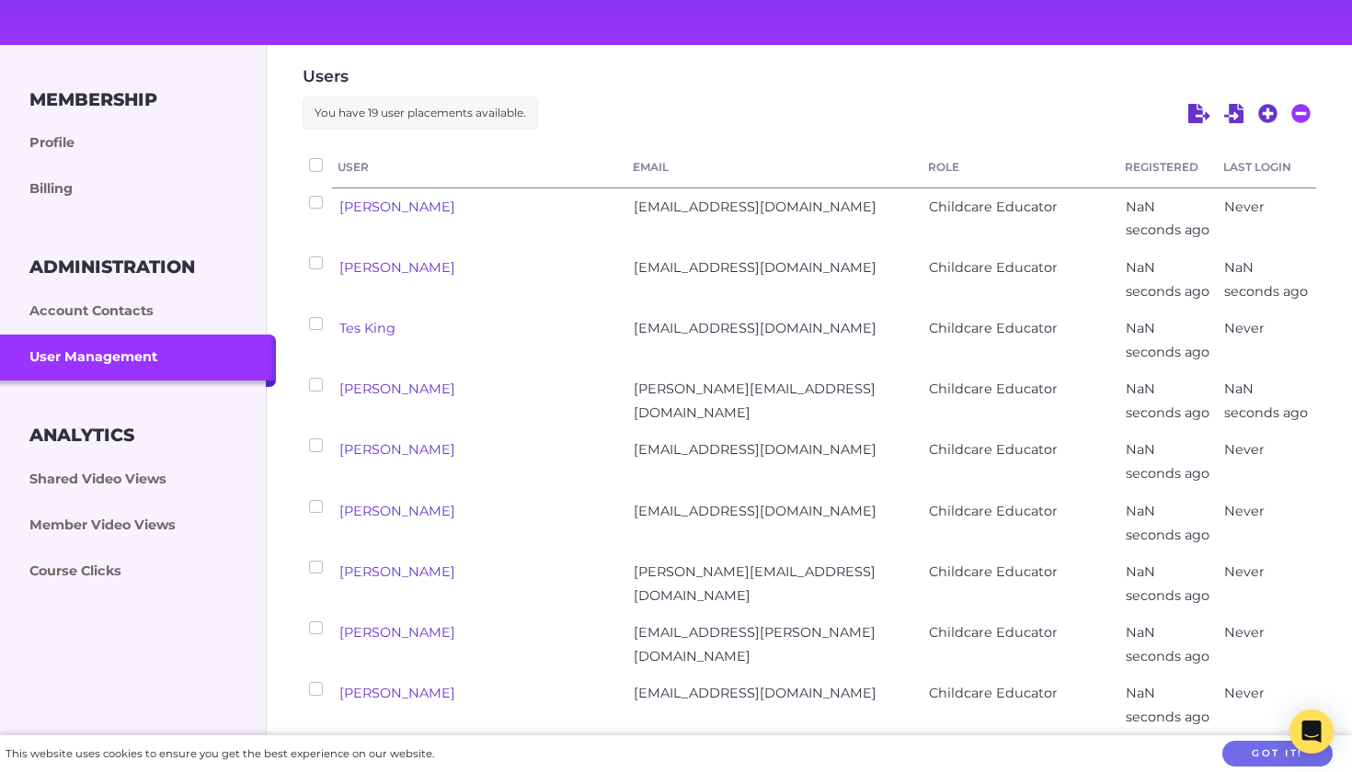
checkbox input "false"
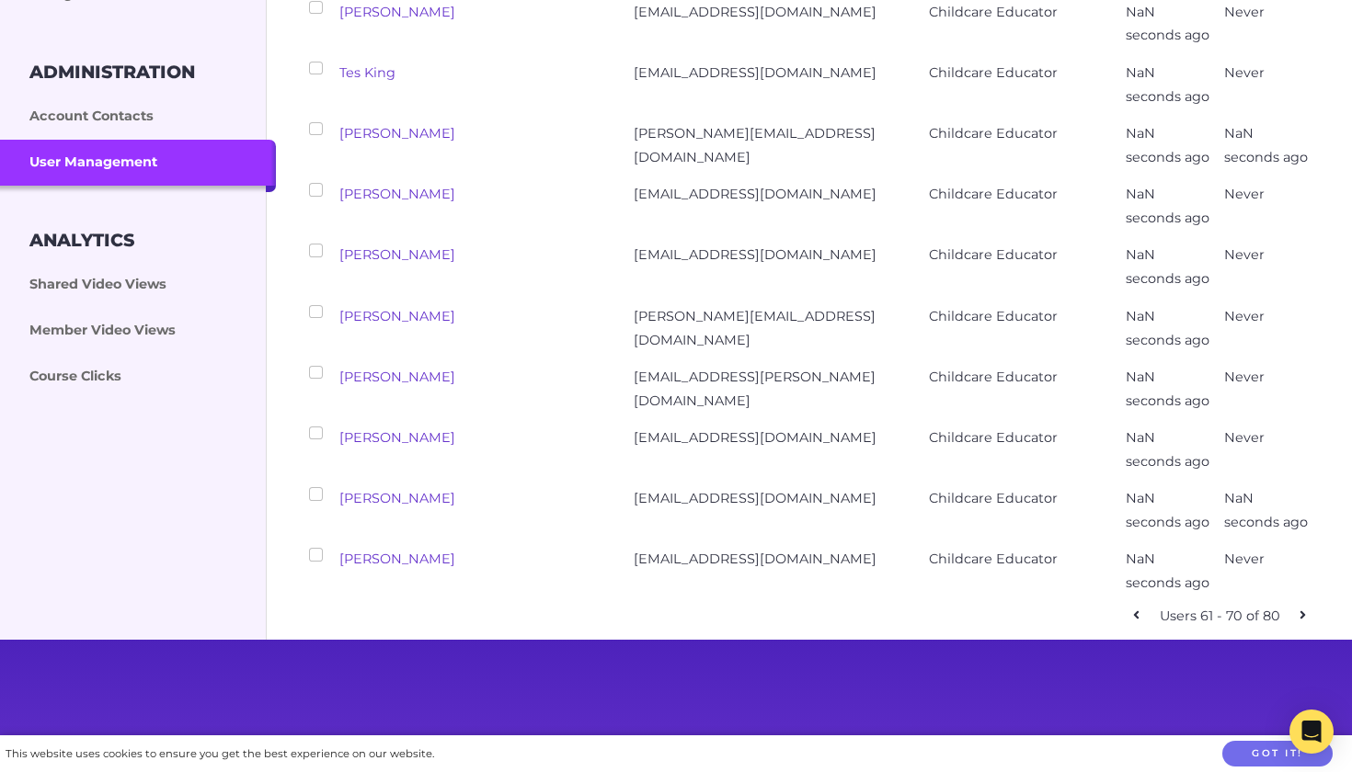
scroll to position [422, 0]
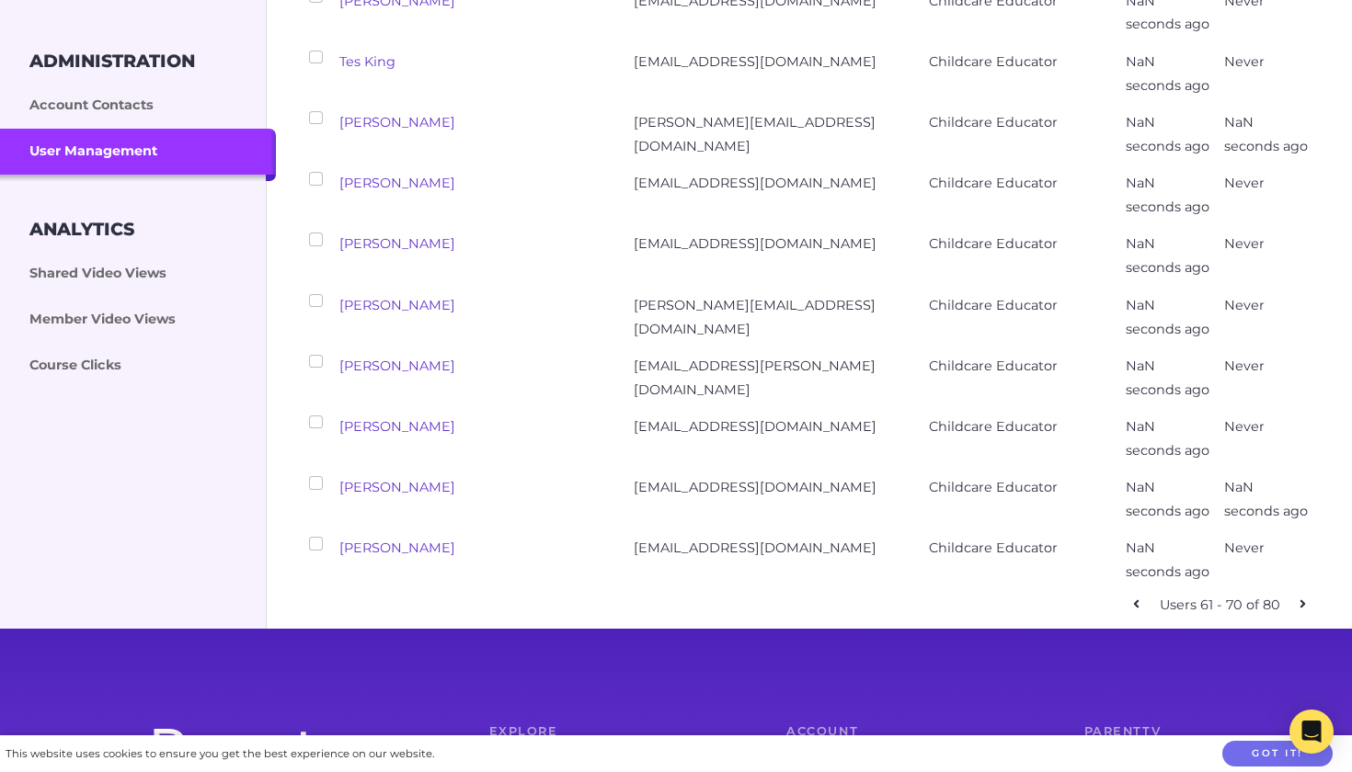
click at [1142, 592] on link at bounding box center [1136, 605] width 27 height 27
checkbox input "false"
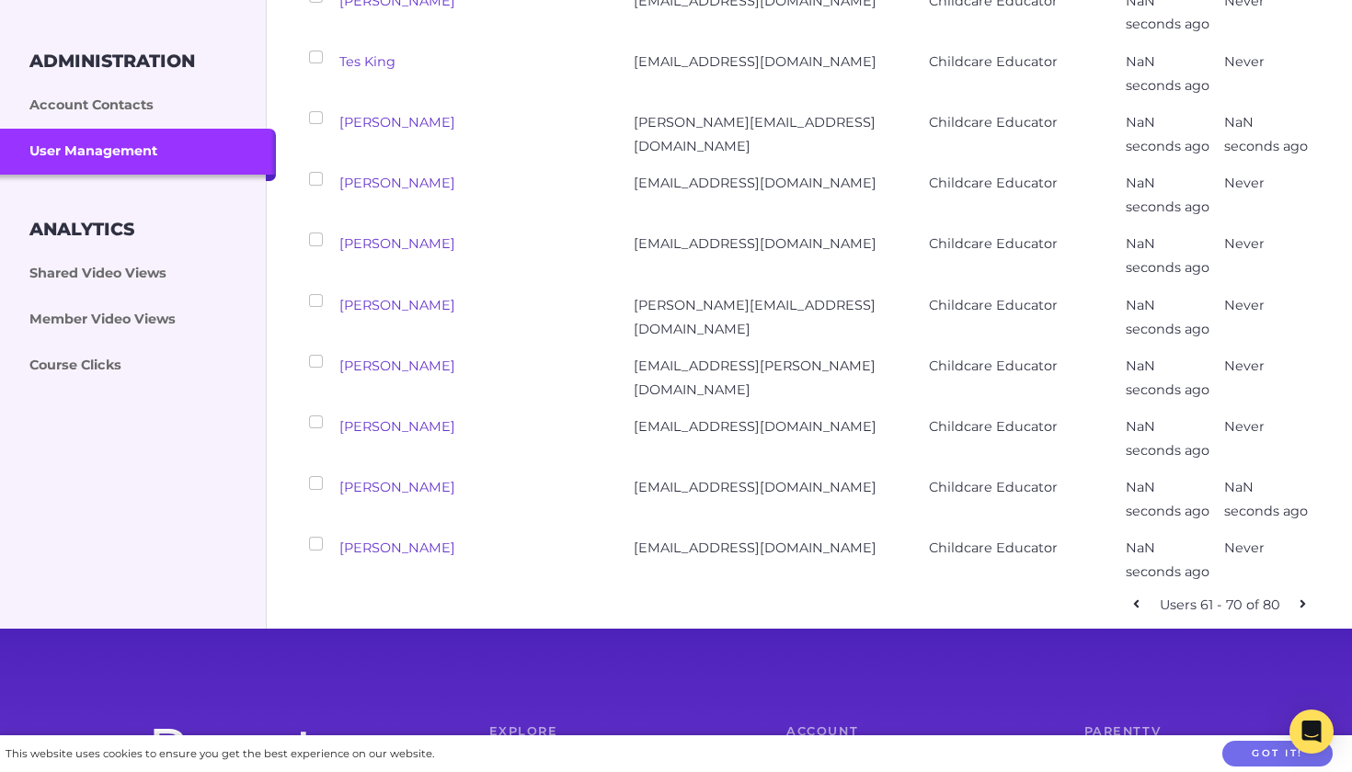
checkbox input "false"
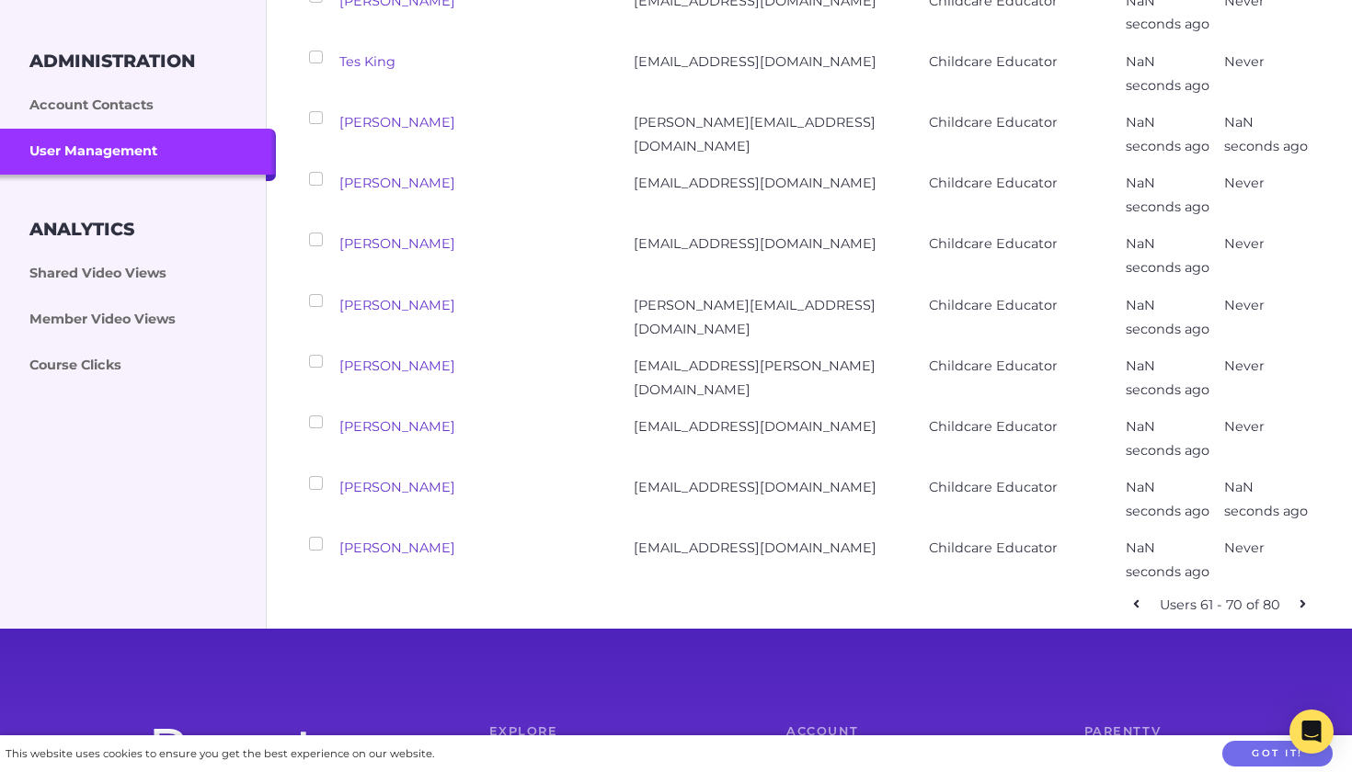
checkbox input "false"
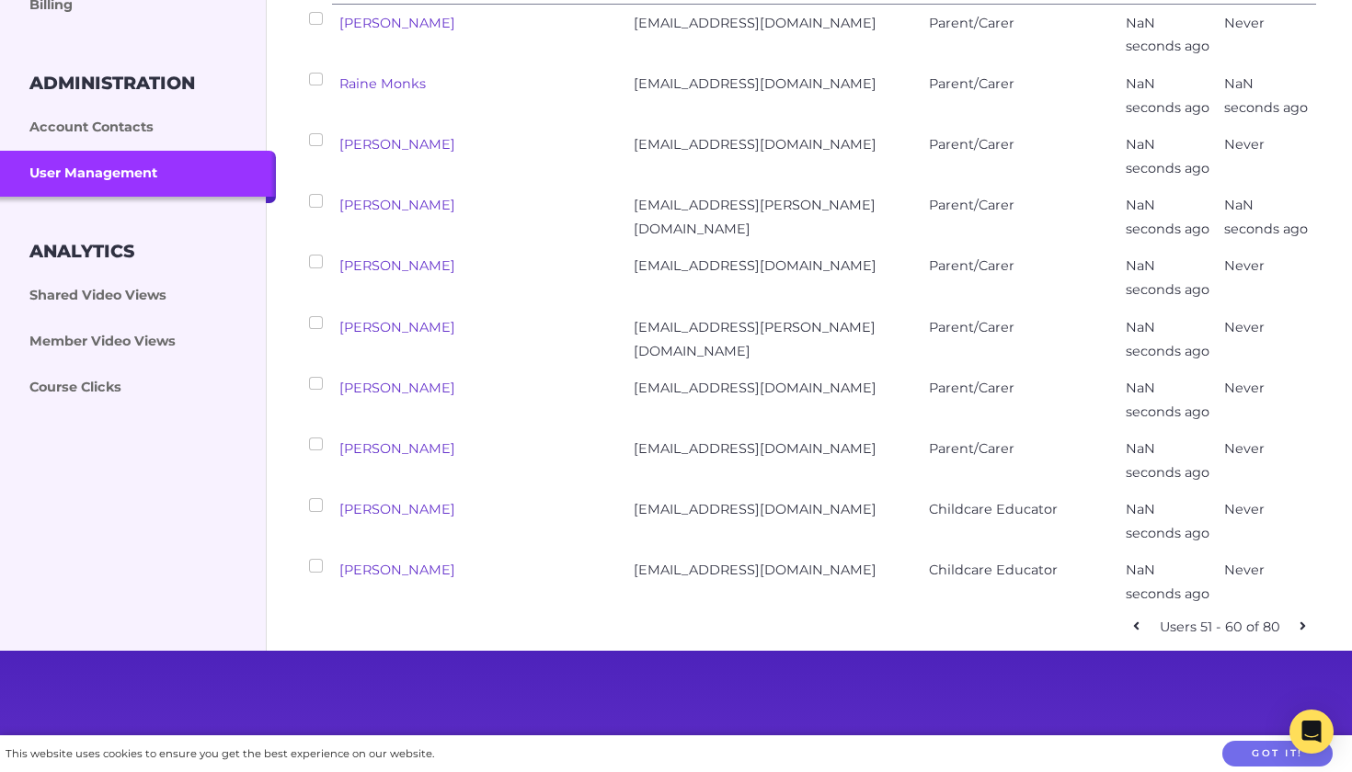
scroll to position [454, 0]
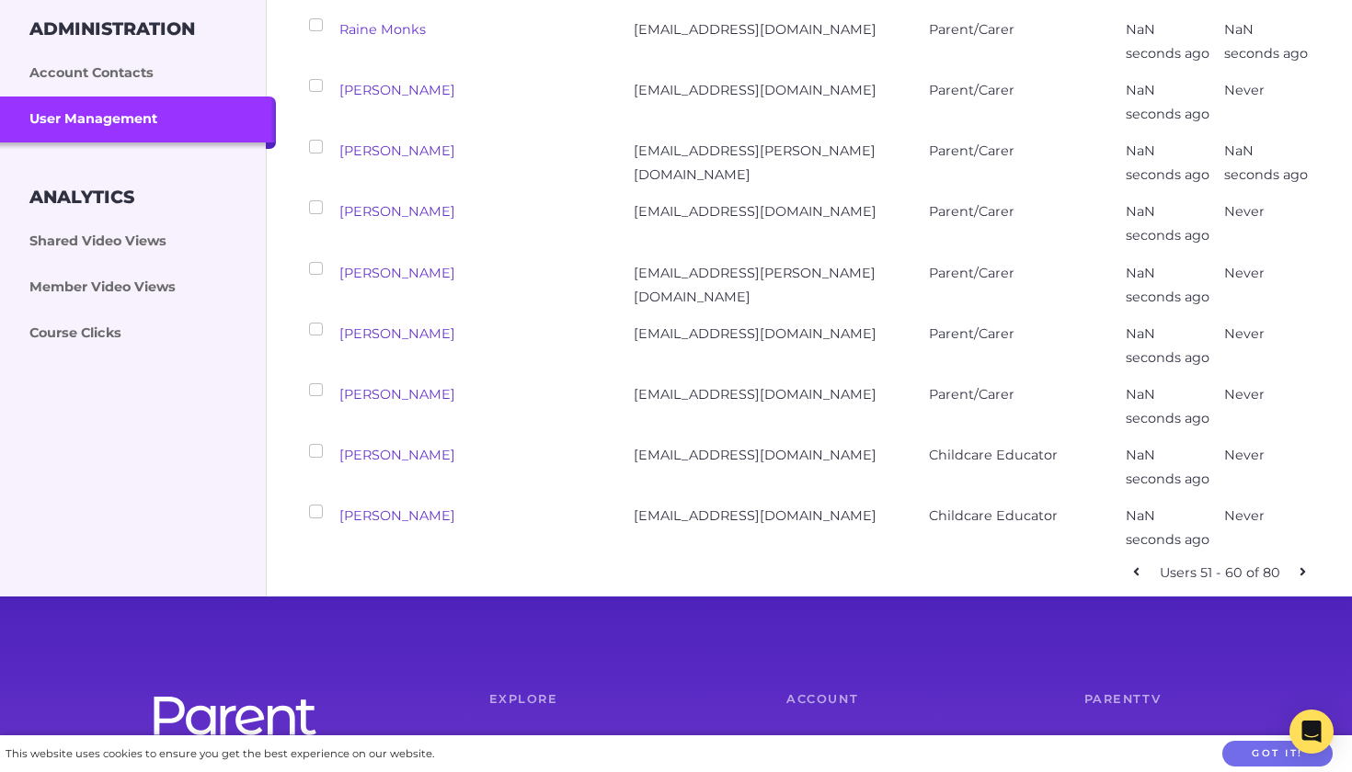
click at [1306, 566] on icon at bounding box center [1302, 572] width 6 height 13
checkbox input "false"
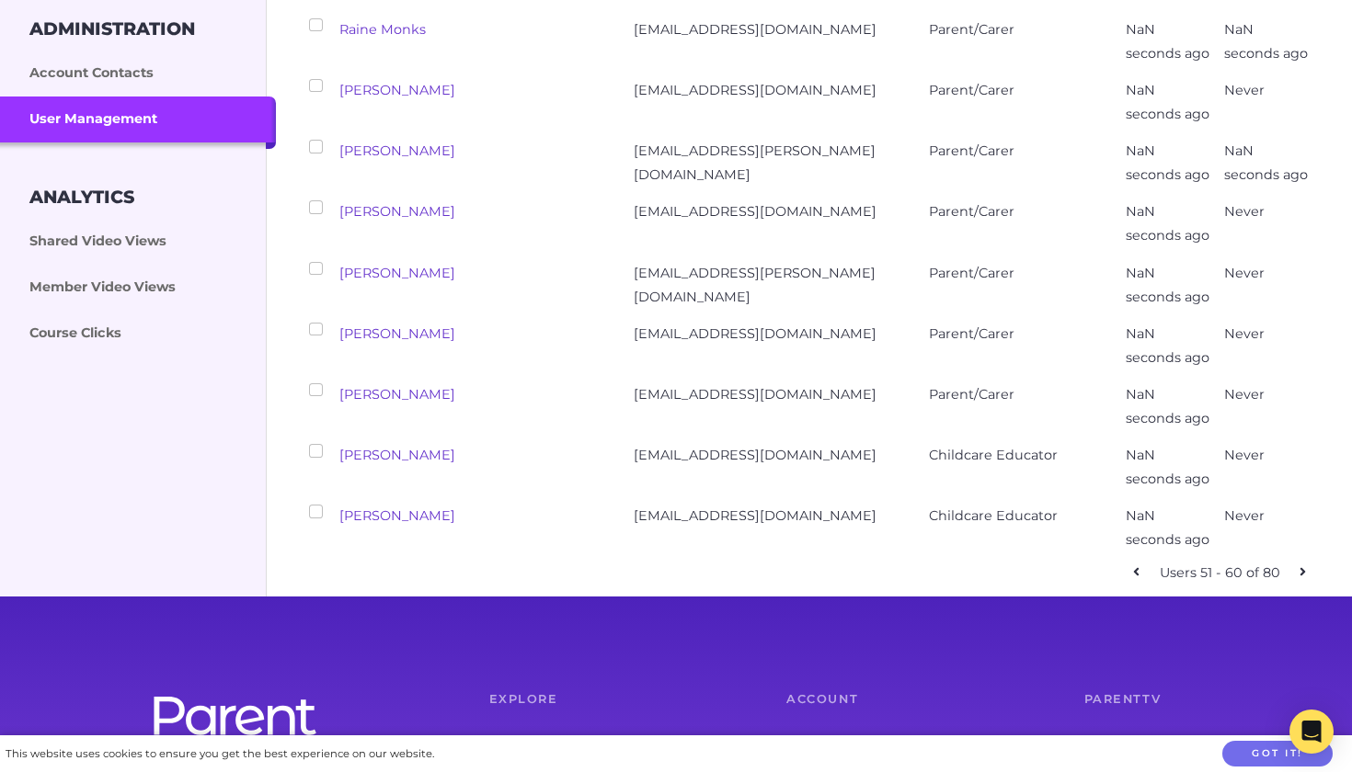
checkbox input "false"
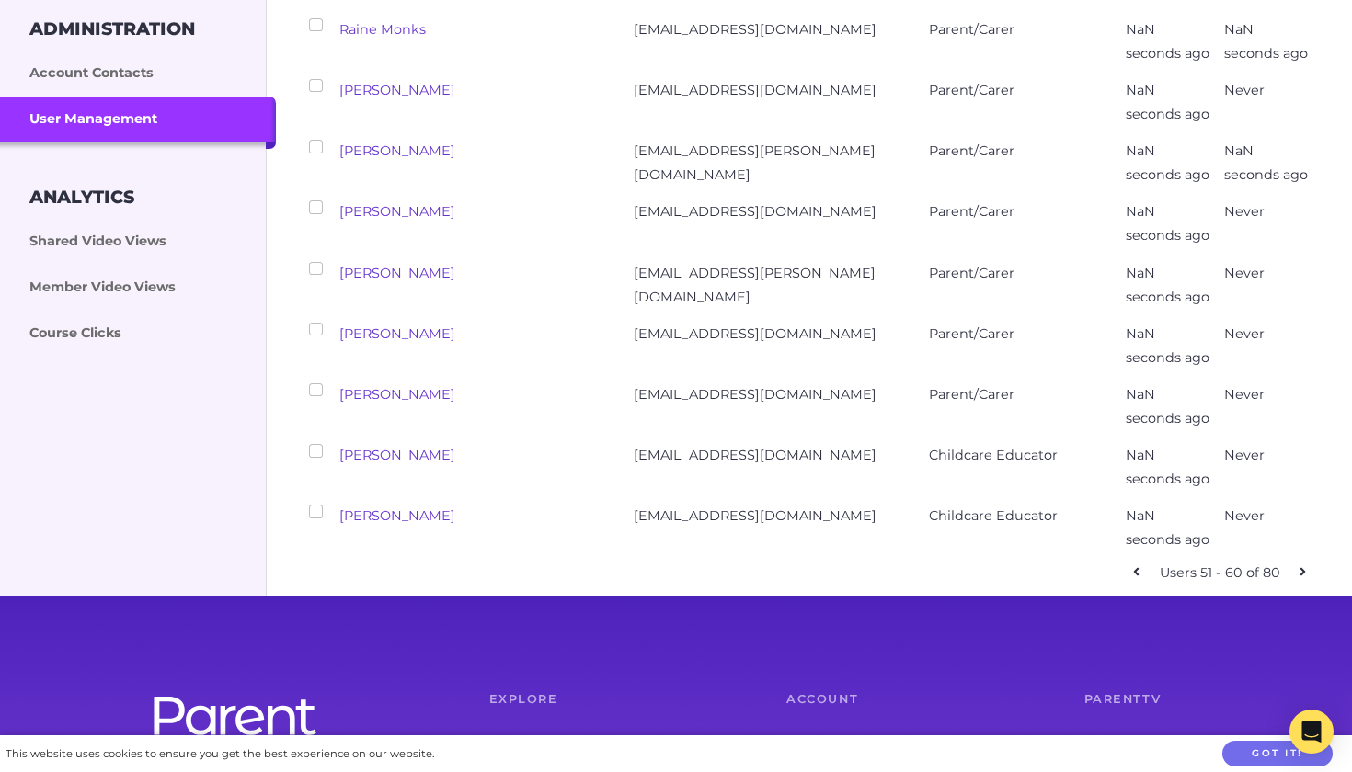
checkbox input "false"
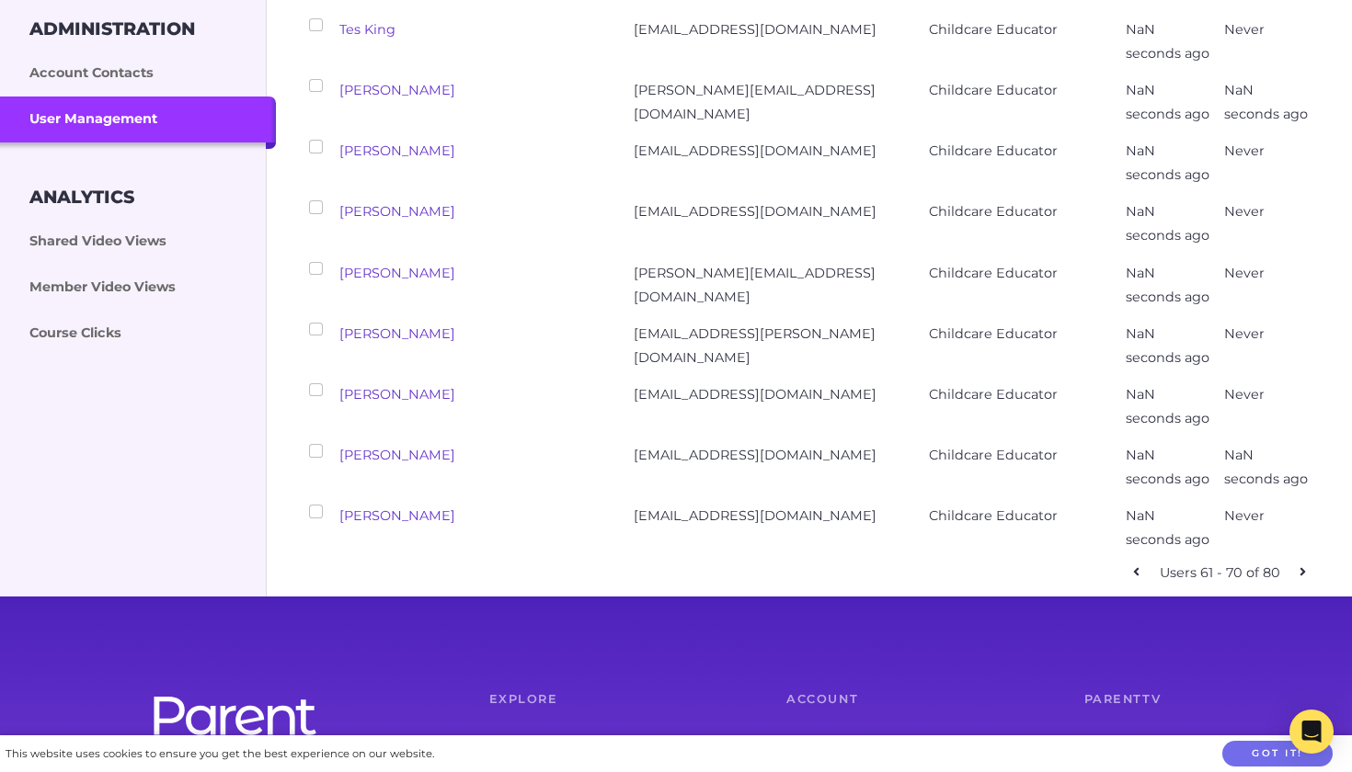
click at [1306, 566] on icon at bounding box center [1302, 572] width 6 height 13
checkbox input "false"
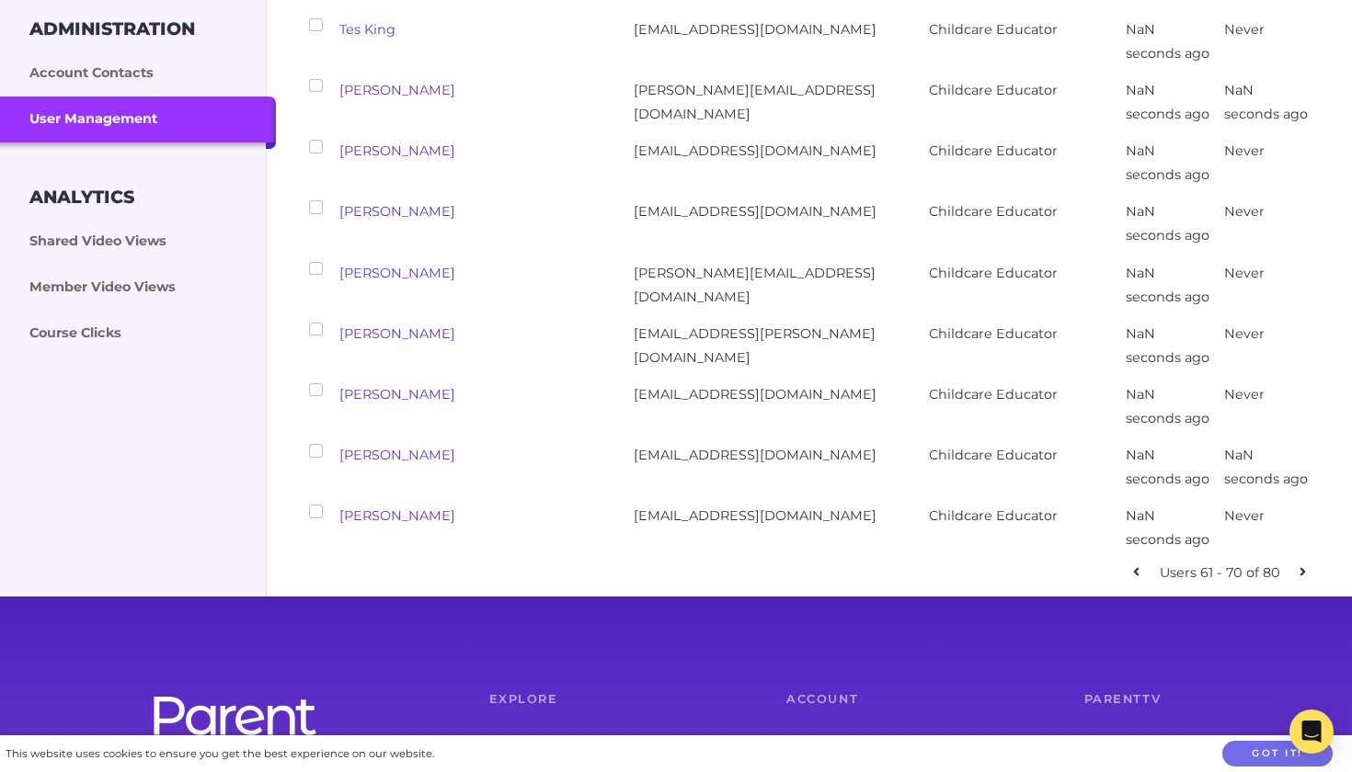
checkbox input "false"
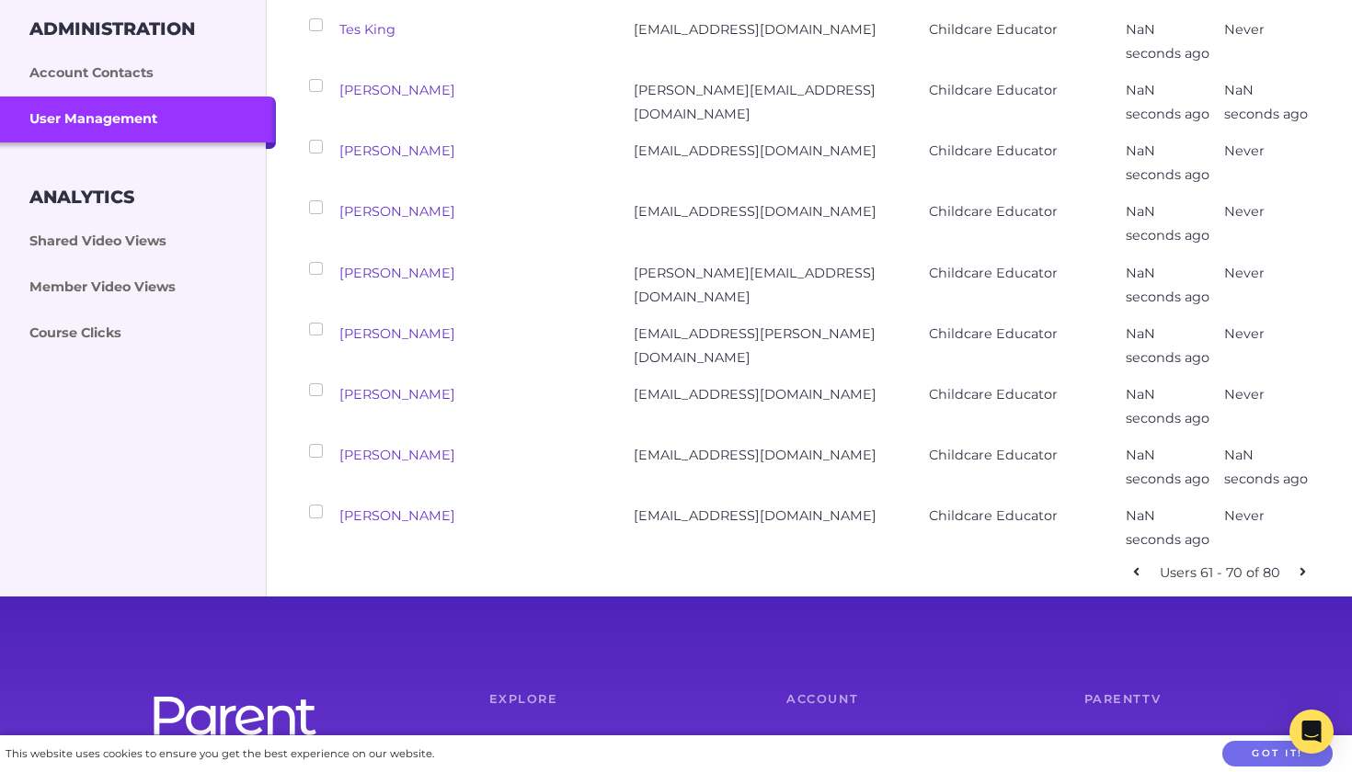
checkbox input "false"
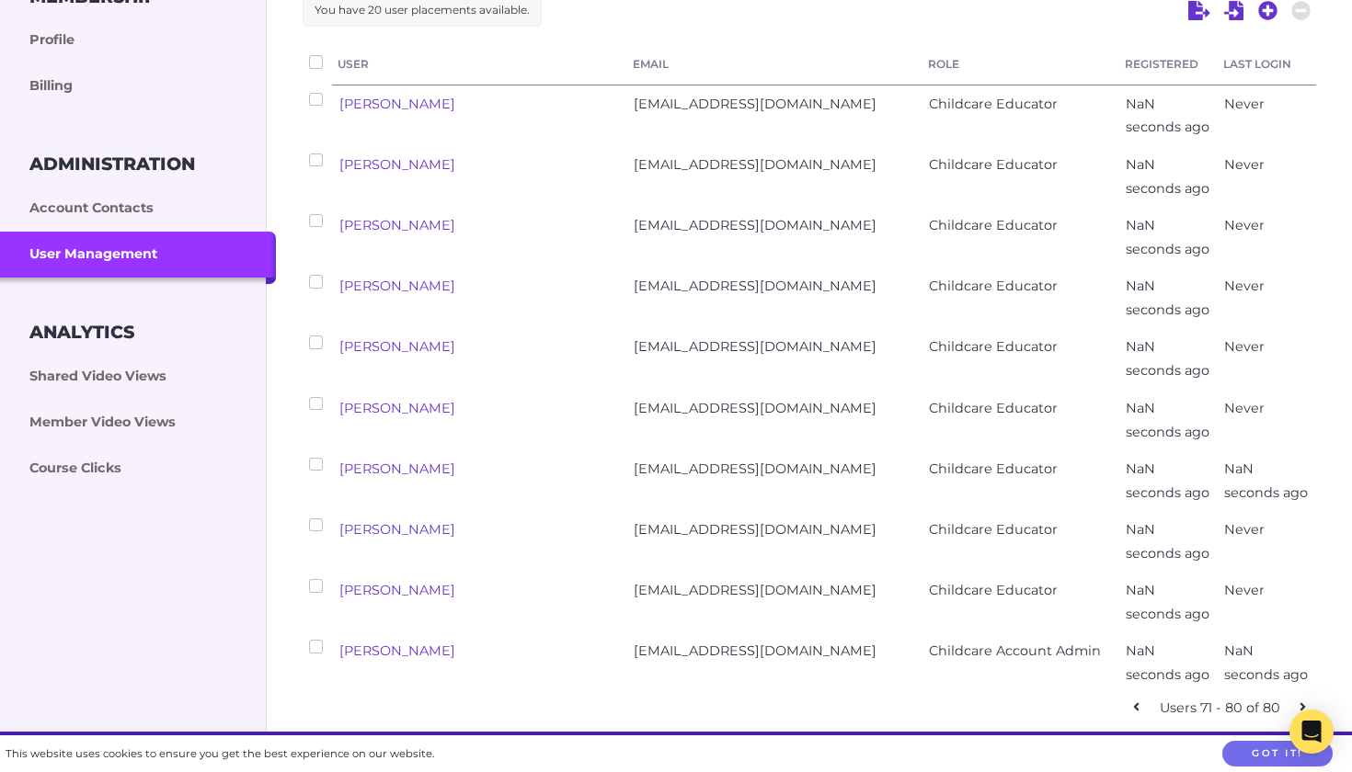
scroll to position [332, 0]
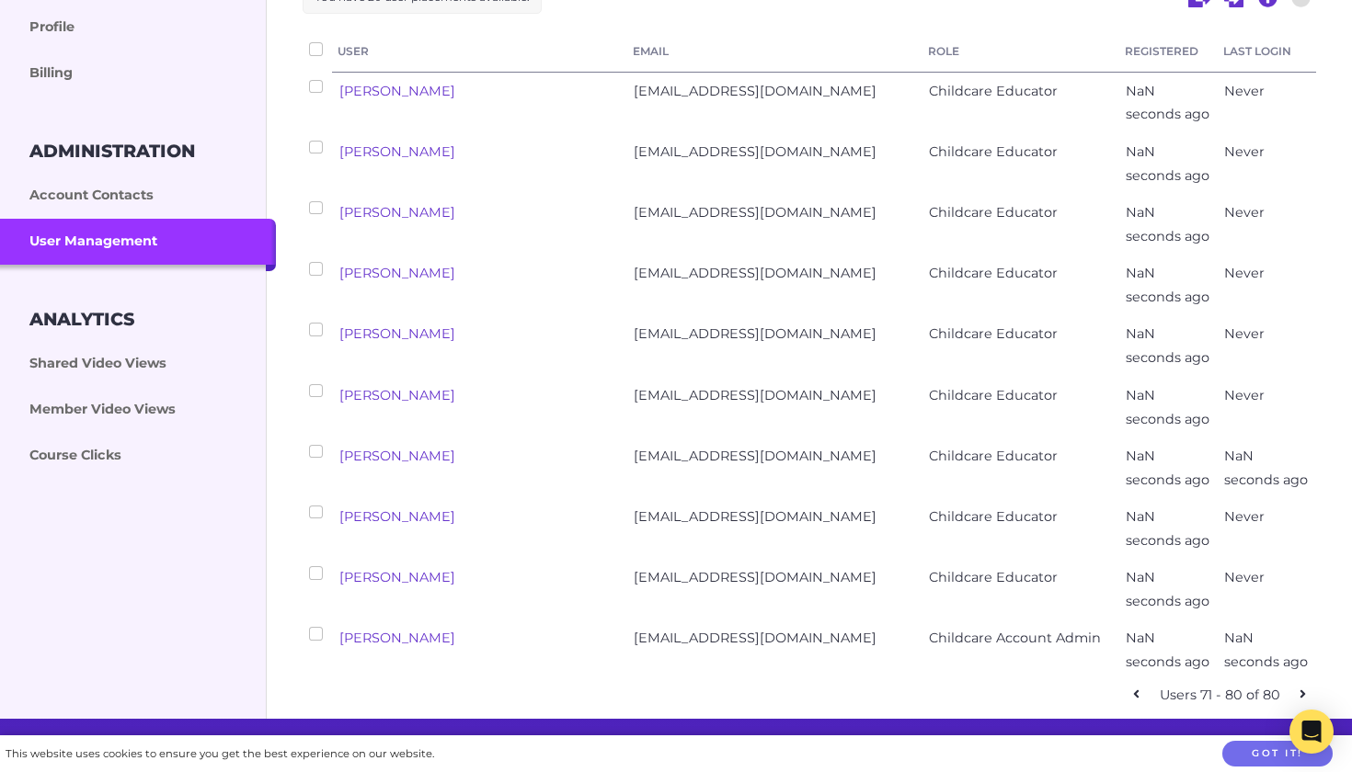
click at [320, 83] on input "checkbox" at bounding box center [315, 86] width 13 height 13
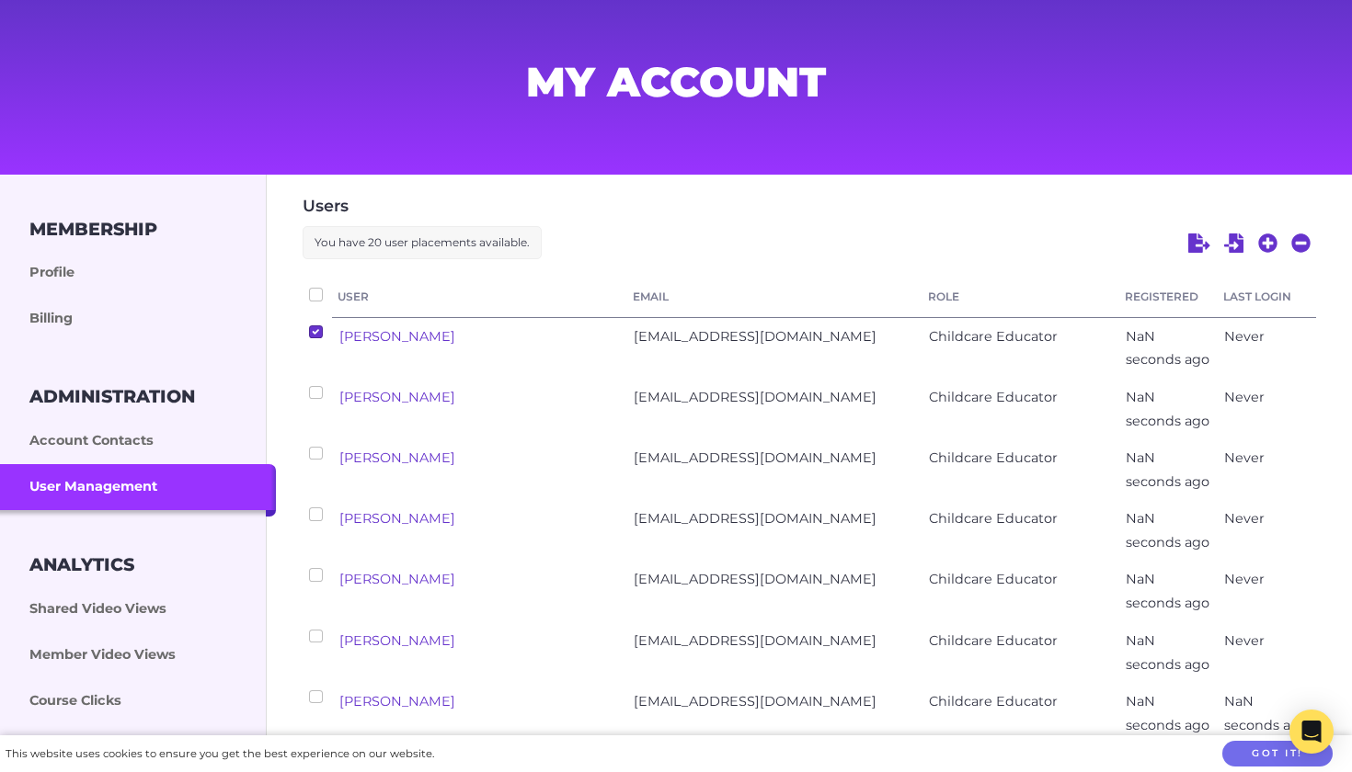
scroll to position [75, 0]
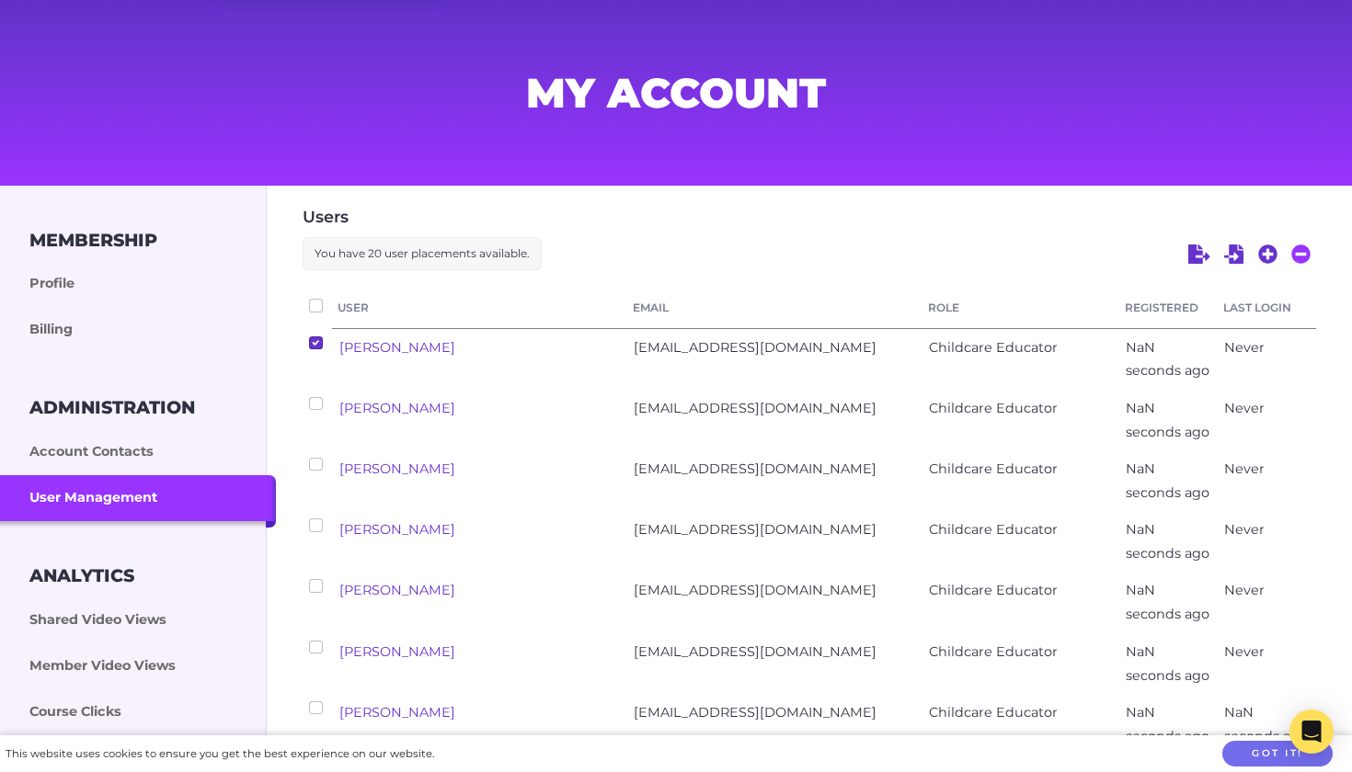
click at [1303, 250] on icon at bounding box center [1300, 254] width 19 height 19
checkbox input "false"
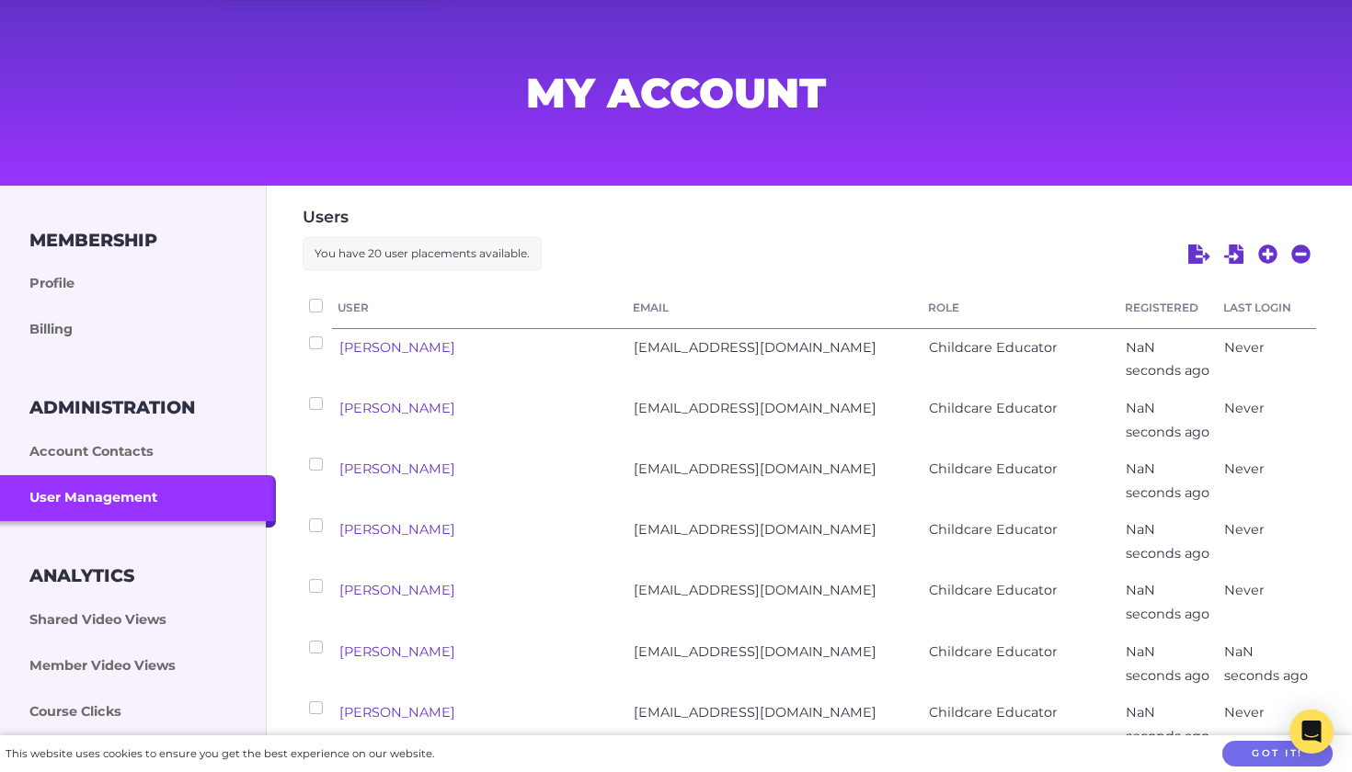
checkbox input "false"
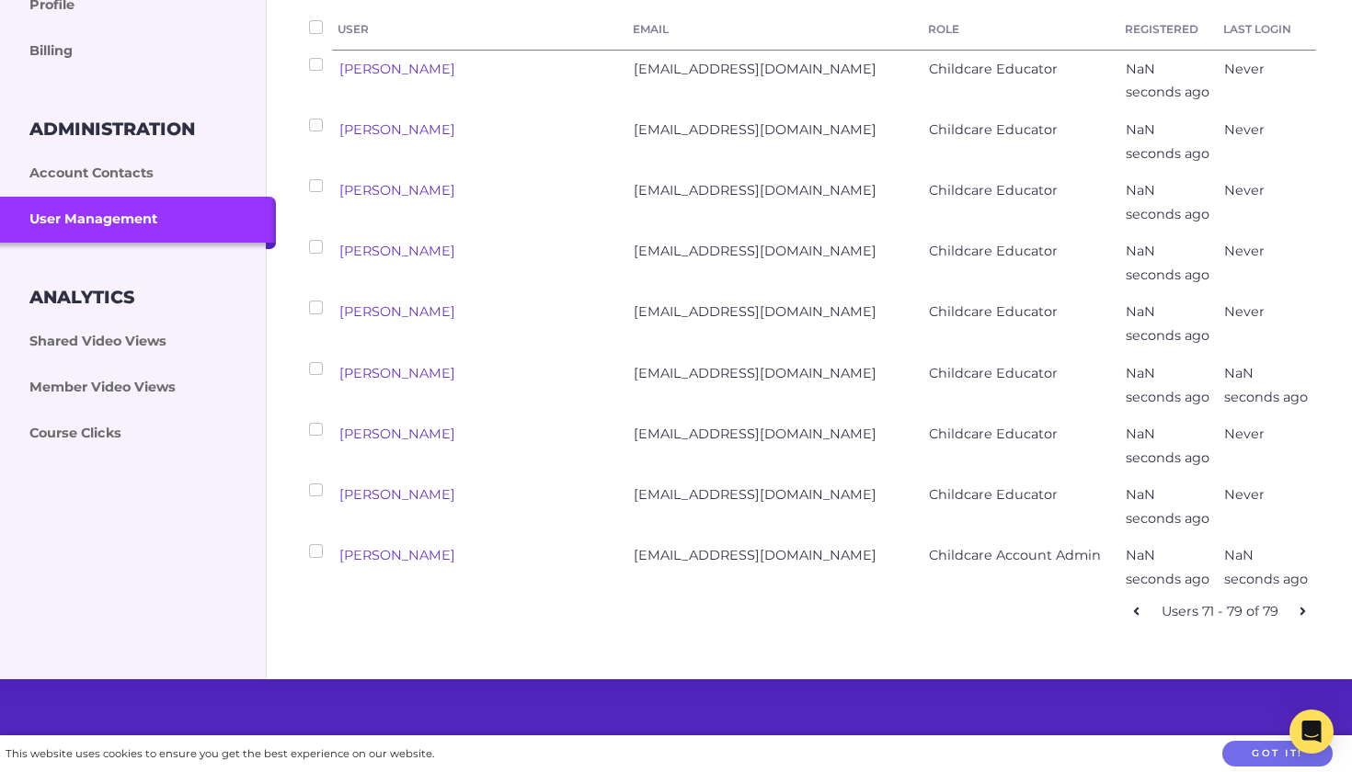
scroll to position [364, 0]
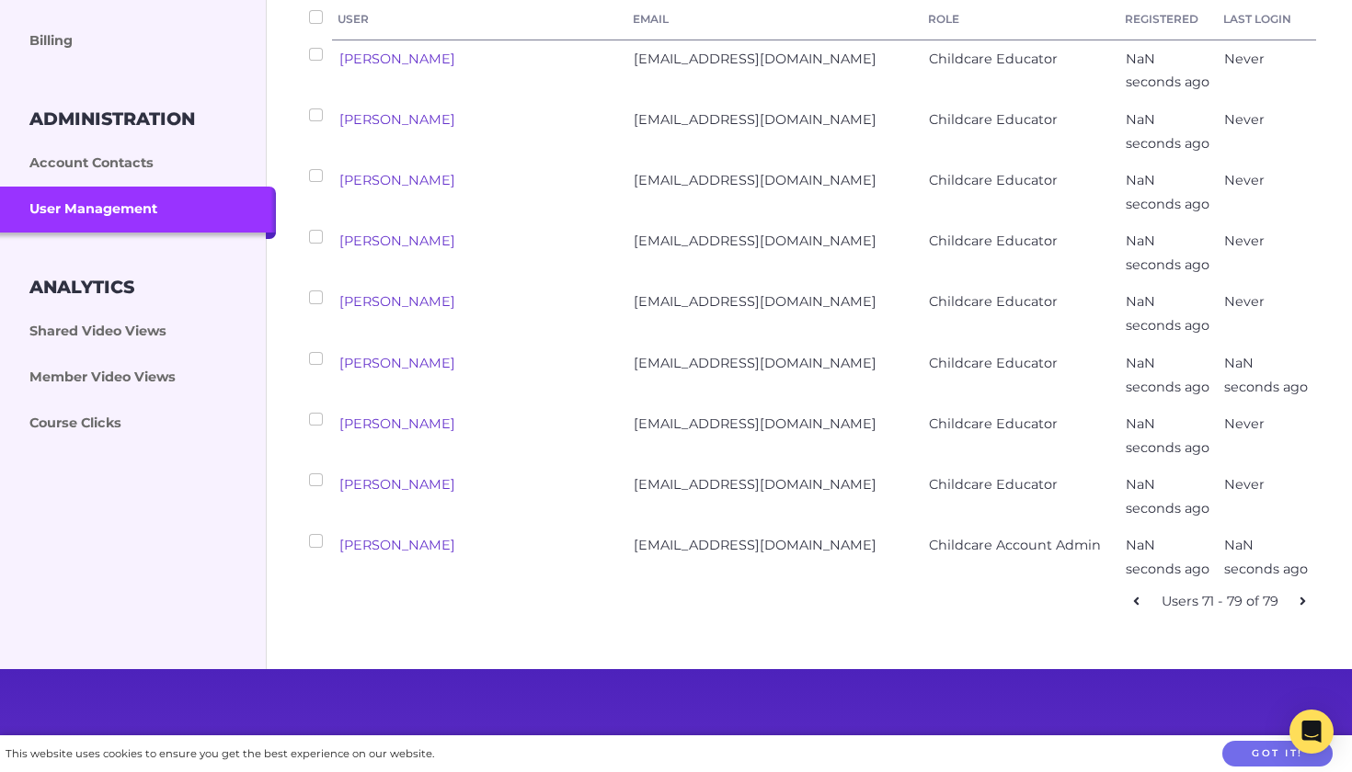
click at [1143, 589] on link at bounding box center [1136, 602] width 27 height 27
checkbox input "false"
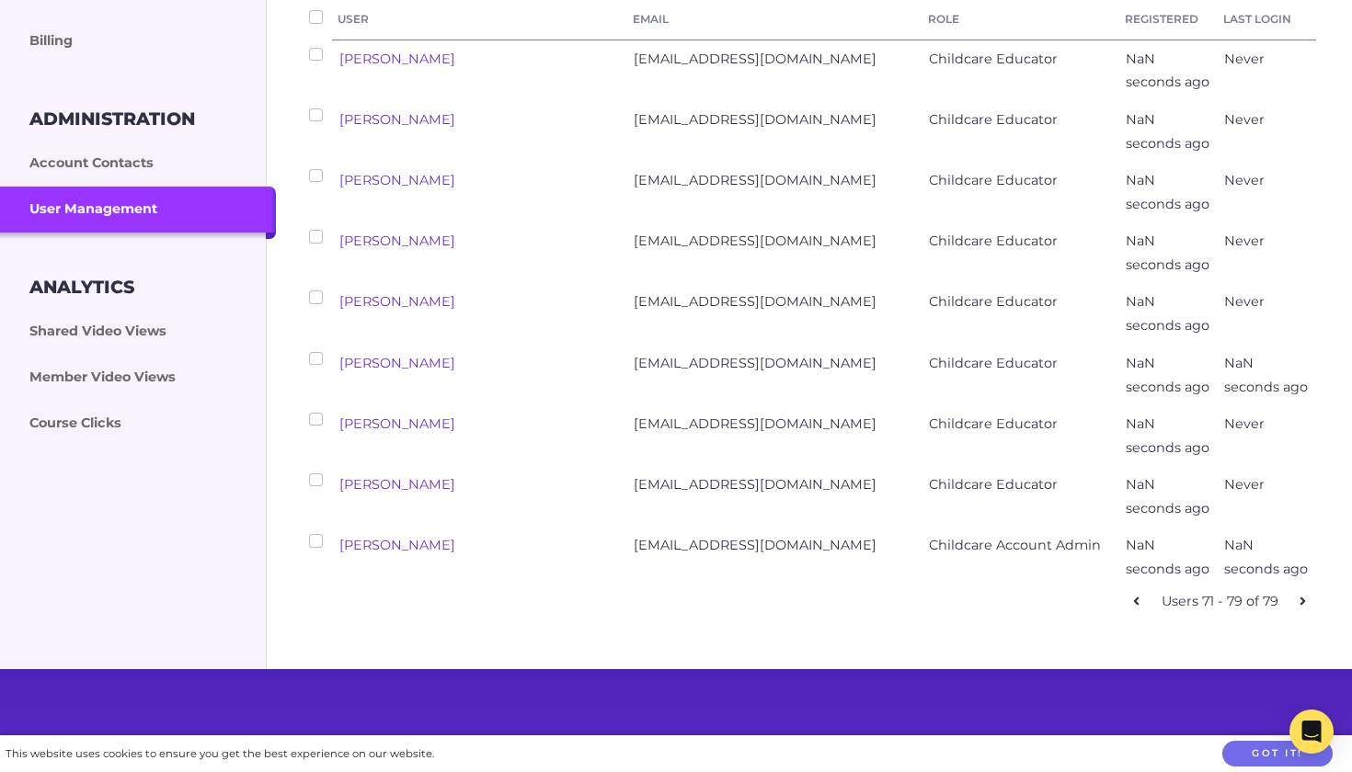
checkbox input "false"
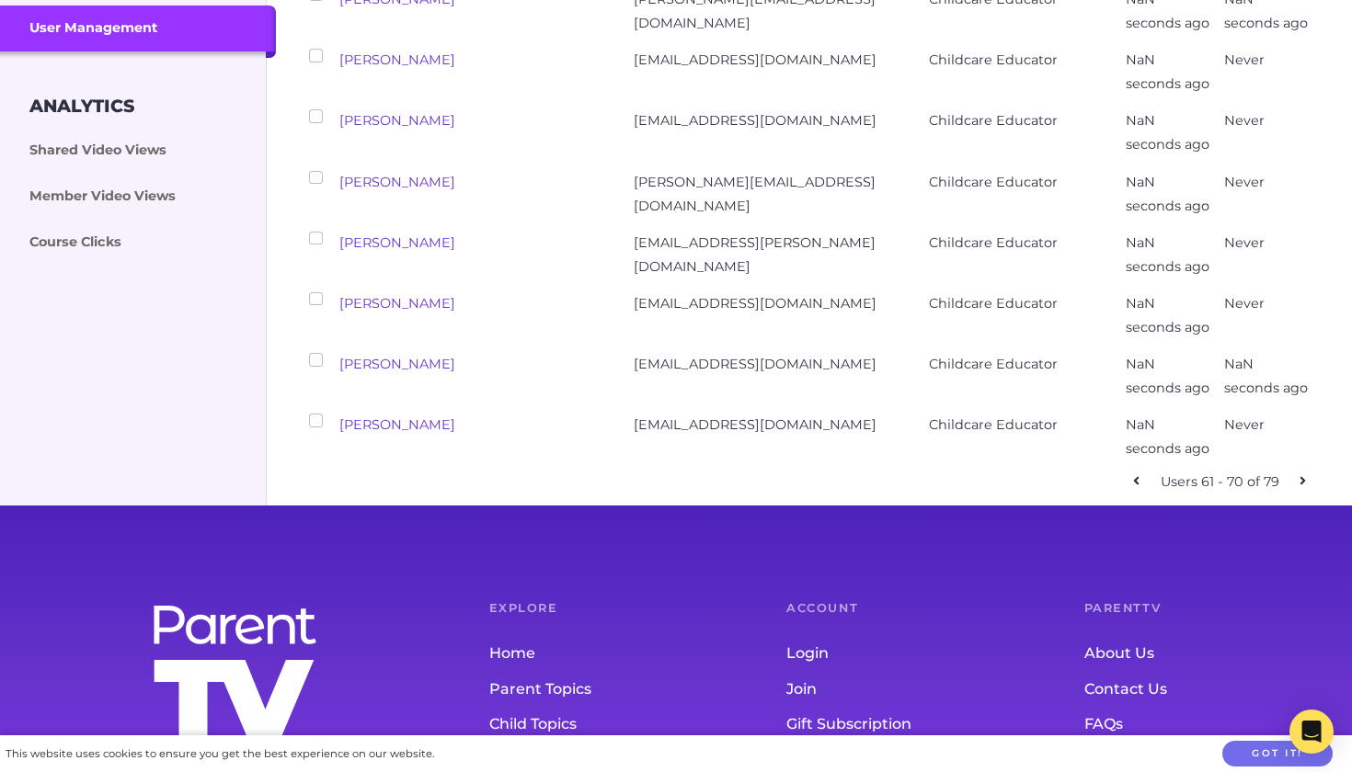
scroll to position [552, 0]
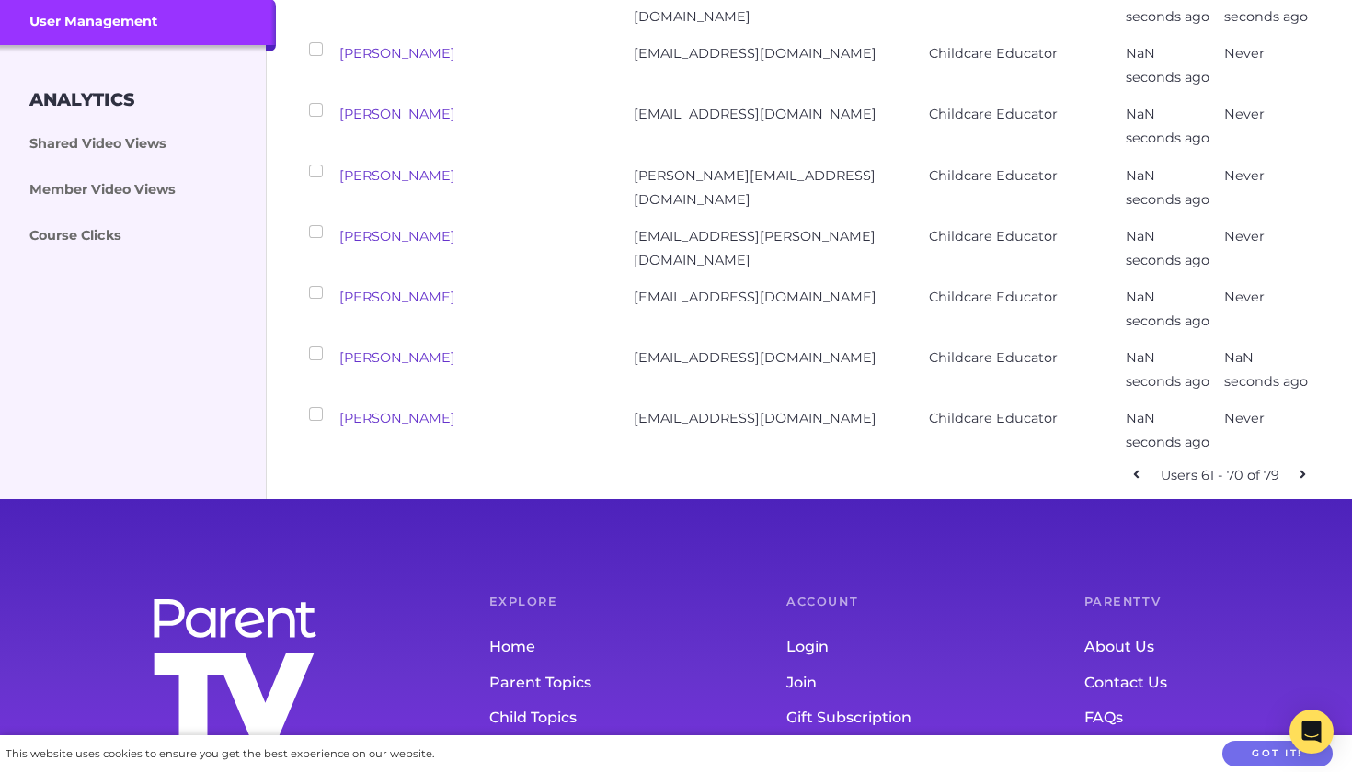
click at [1133, 468] on icon at bounding box center [1136, 474] width 6 height 13
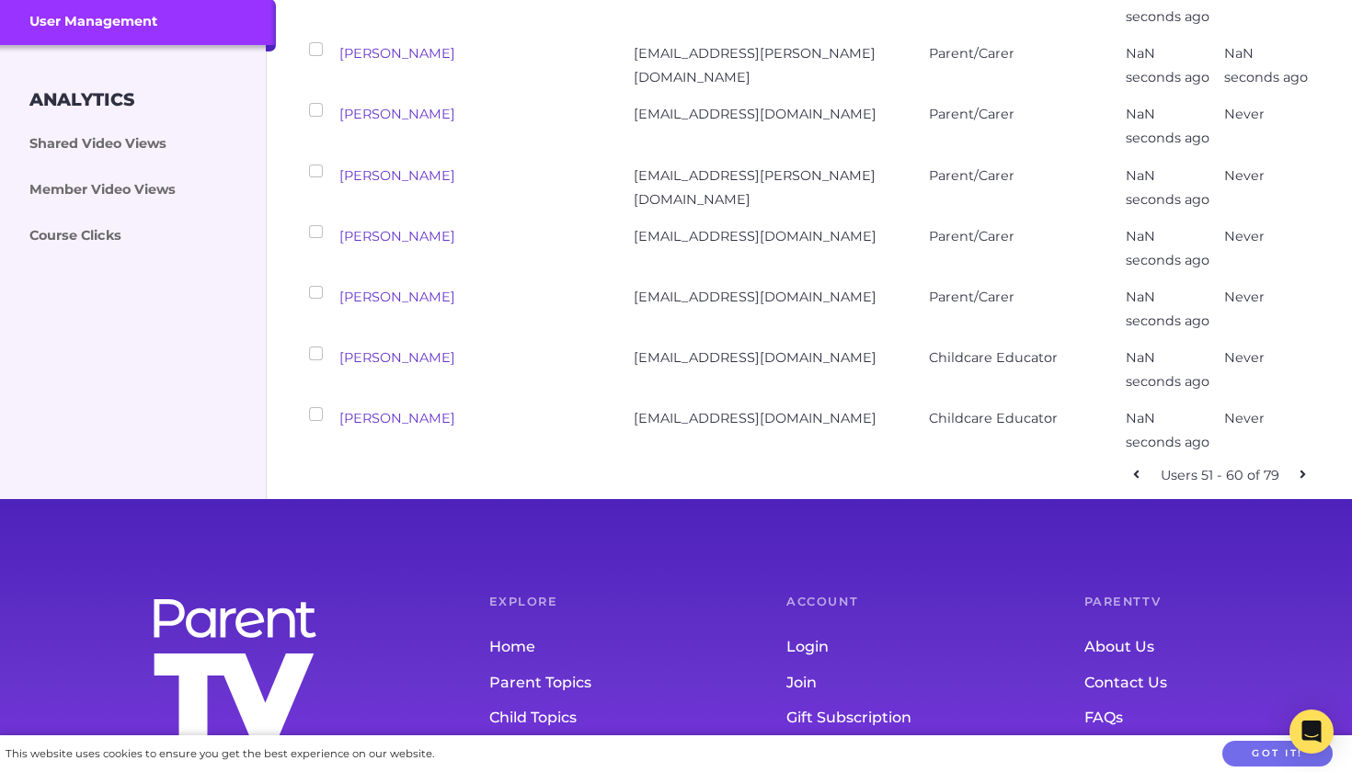
click at [1139, 468] on icon at bounding box center [1136, 474] width 6 height 13
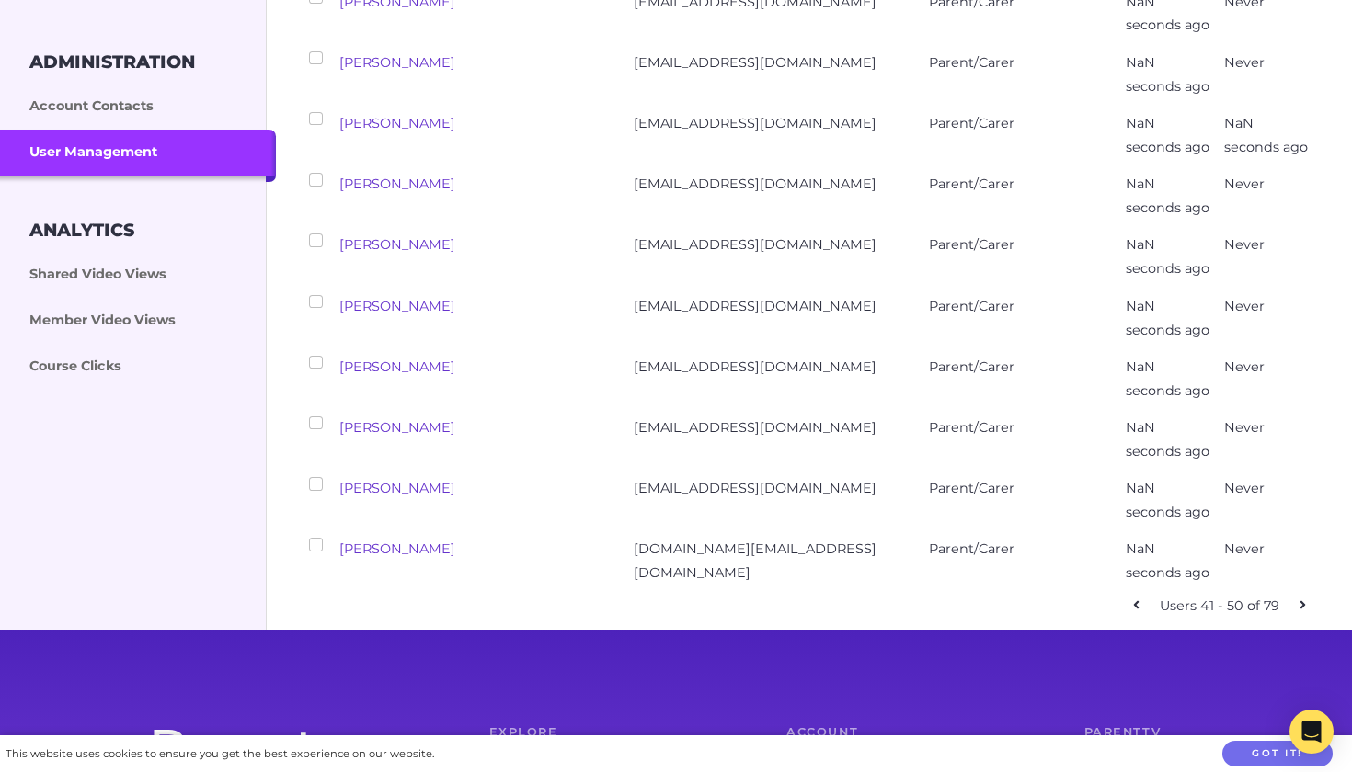
scroll to position [429, 0]
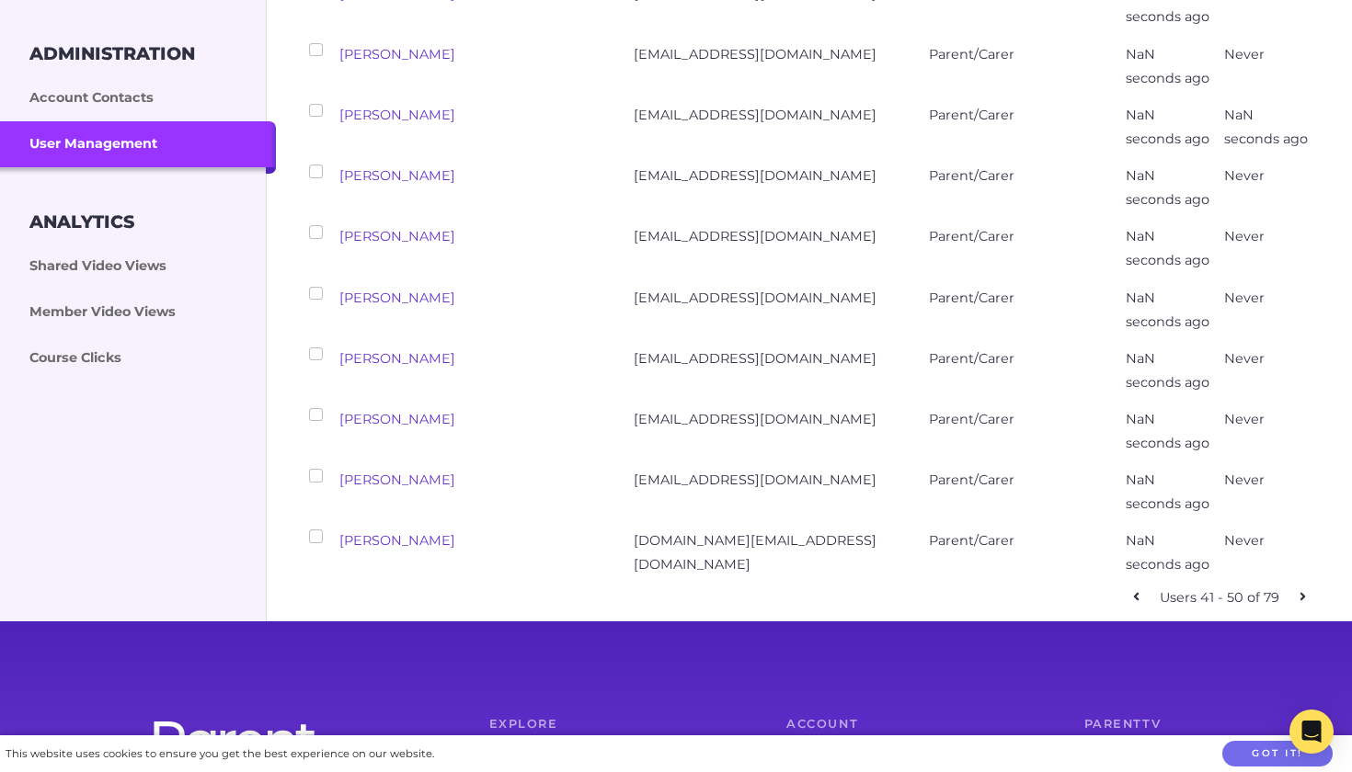
click at [1144, 585] on link at bounding box center [1136, 598] width 27 height 27
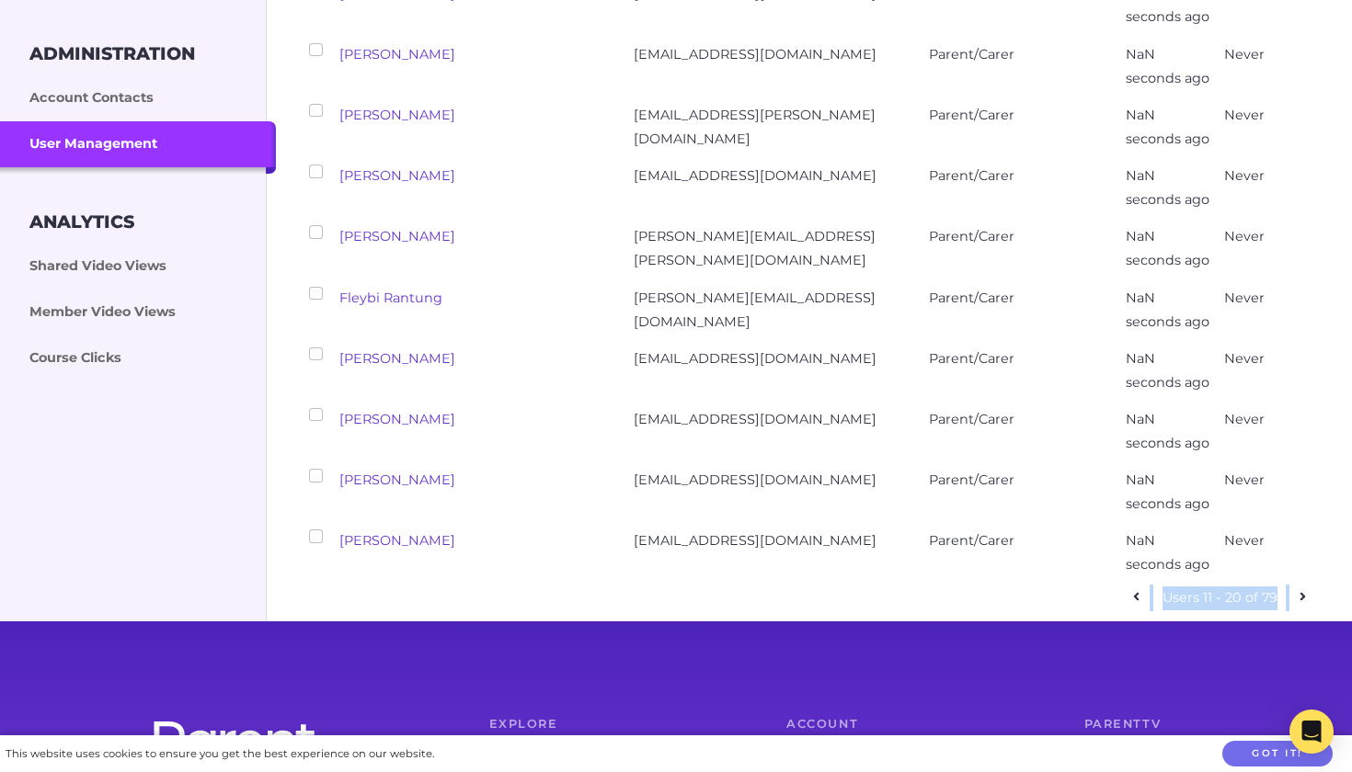
click at [1144, 585] on link at bounding box center [1136, 598] width 27 height 27
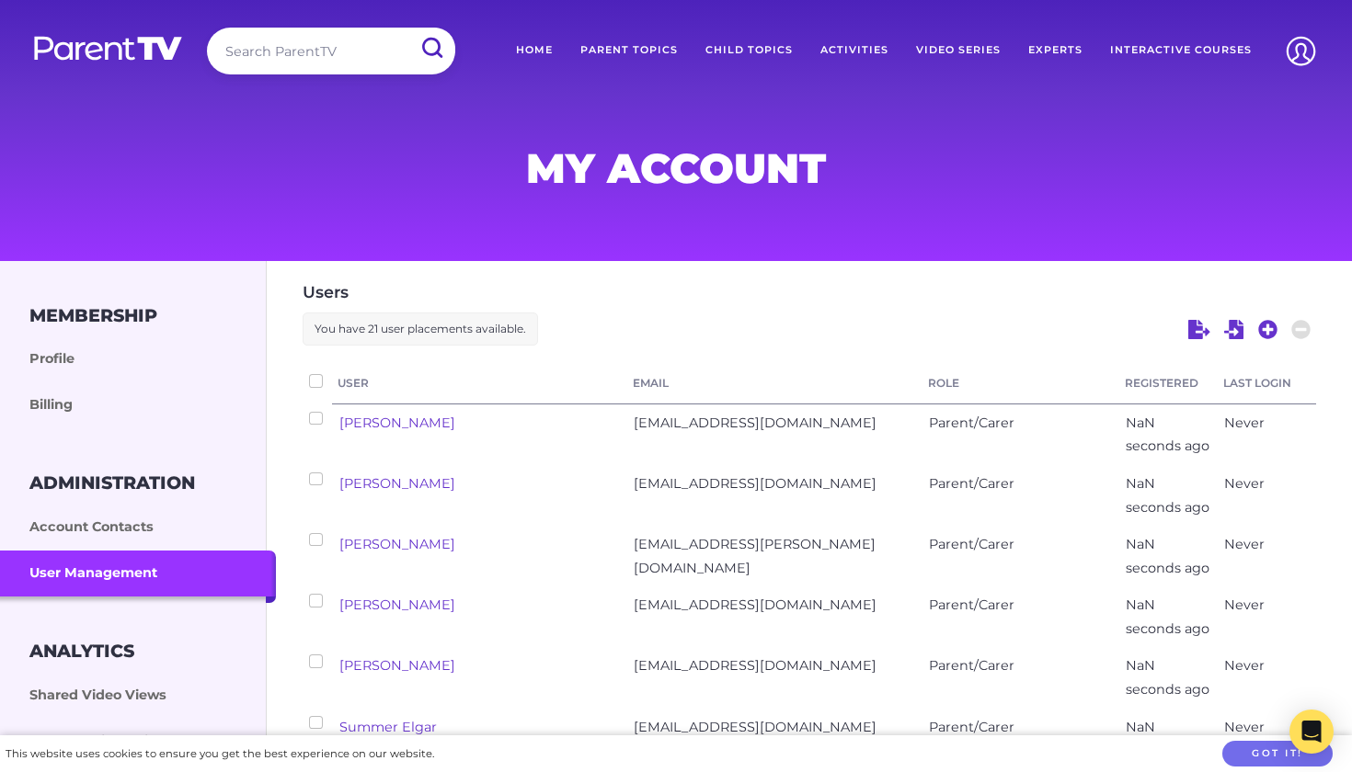
scroll to position [0, 0]
click at [1266, 330] on icon at bounding box center [1268, 330] width 20 height 20
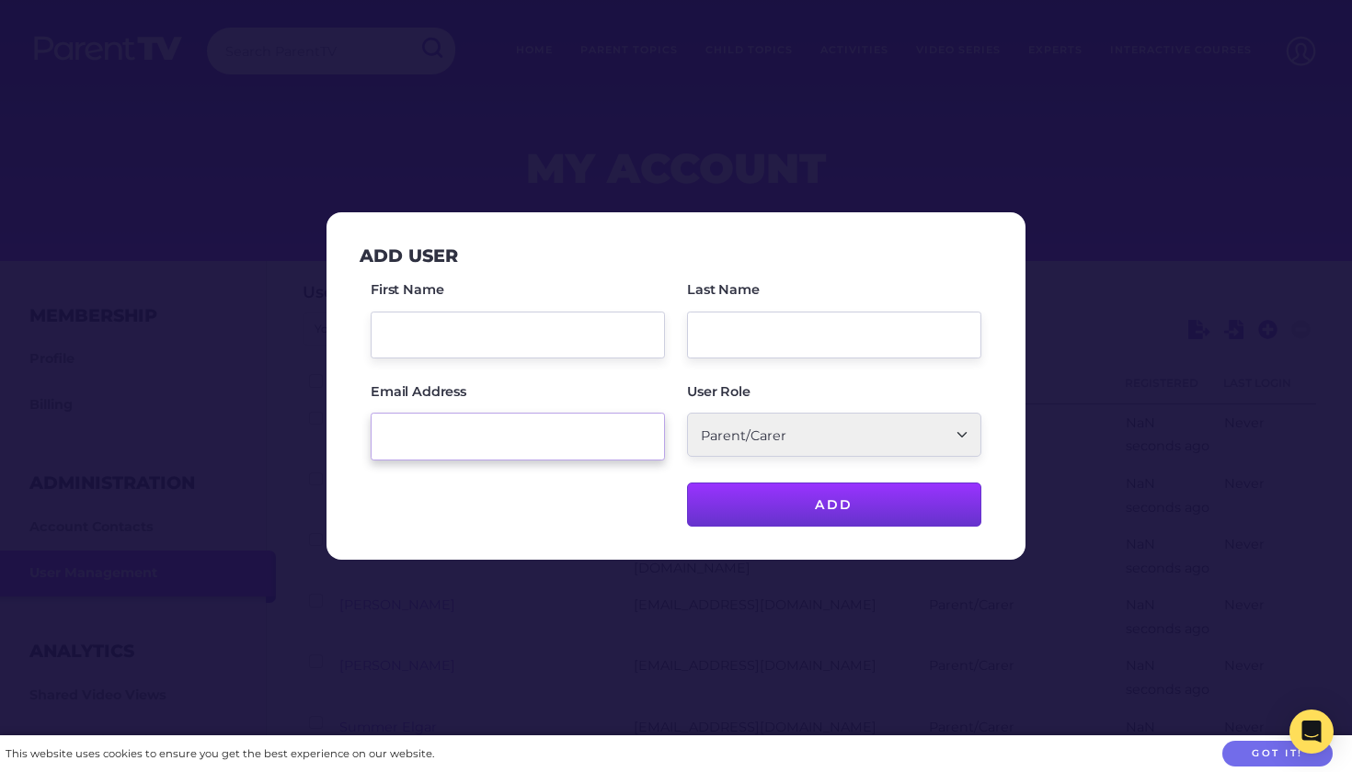
paste input "tehlia.zoccoli@hotmail.com"
click at [514, 335] on input "First Name" at bounding box center [518, 335] width 294 height 47
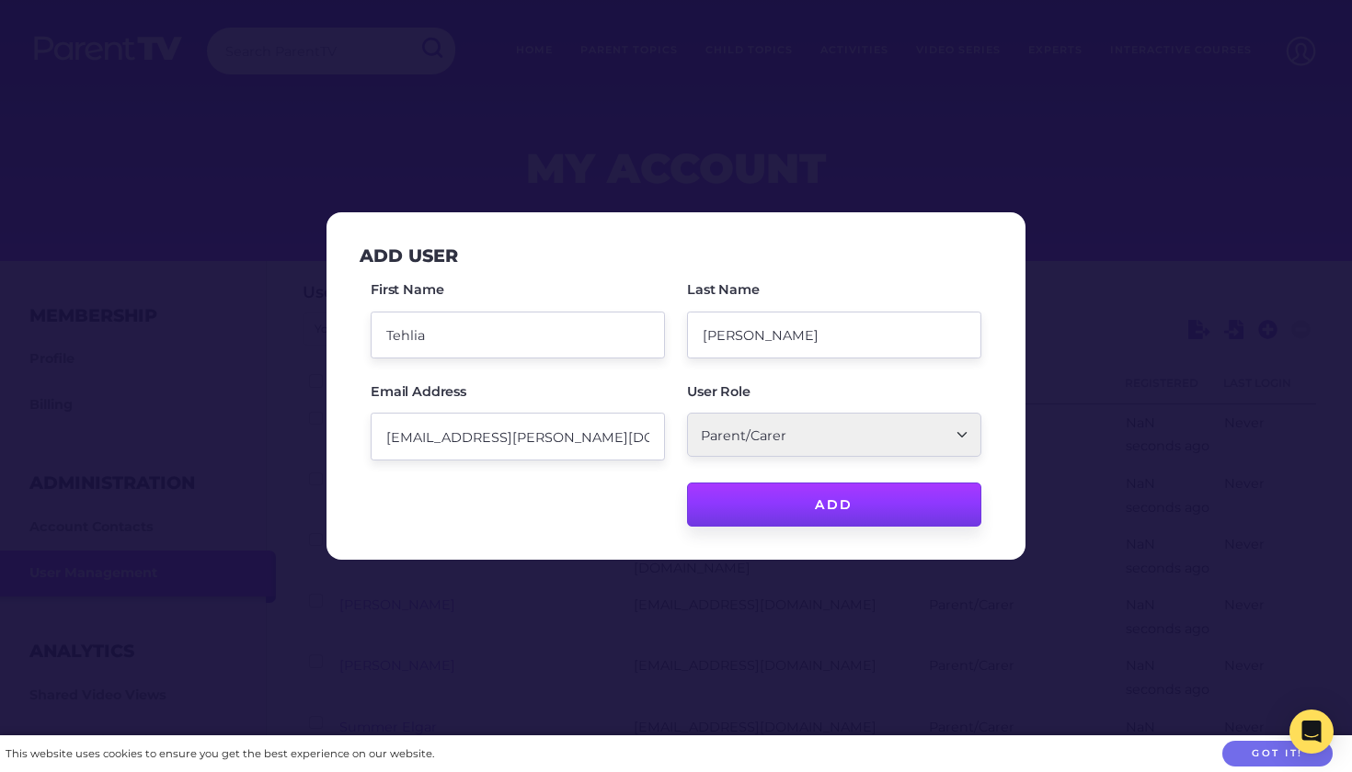
click at [814, 506] on input "Add" at bounding box center [834, 505] width 294 height 44
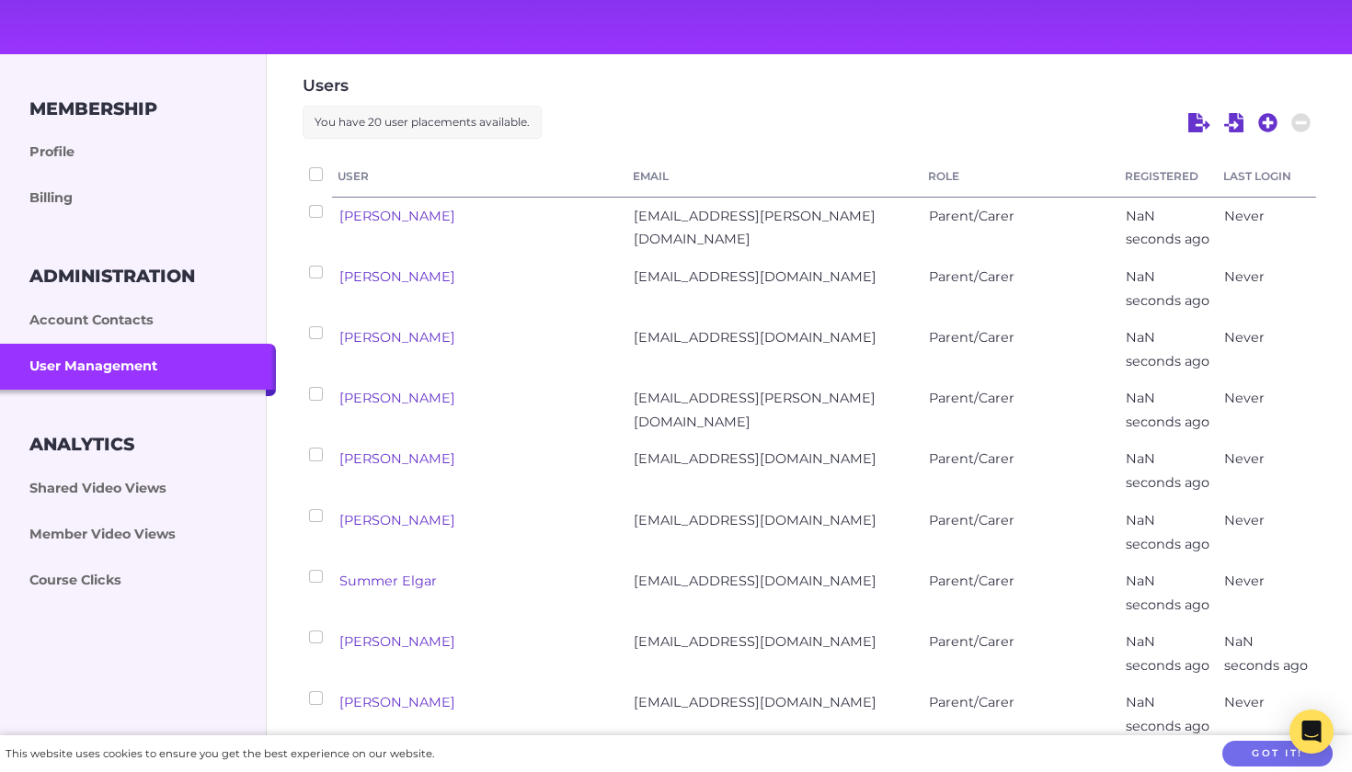
scroll to position [200, 0]
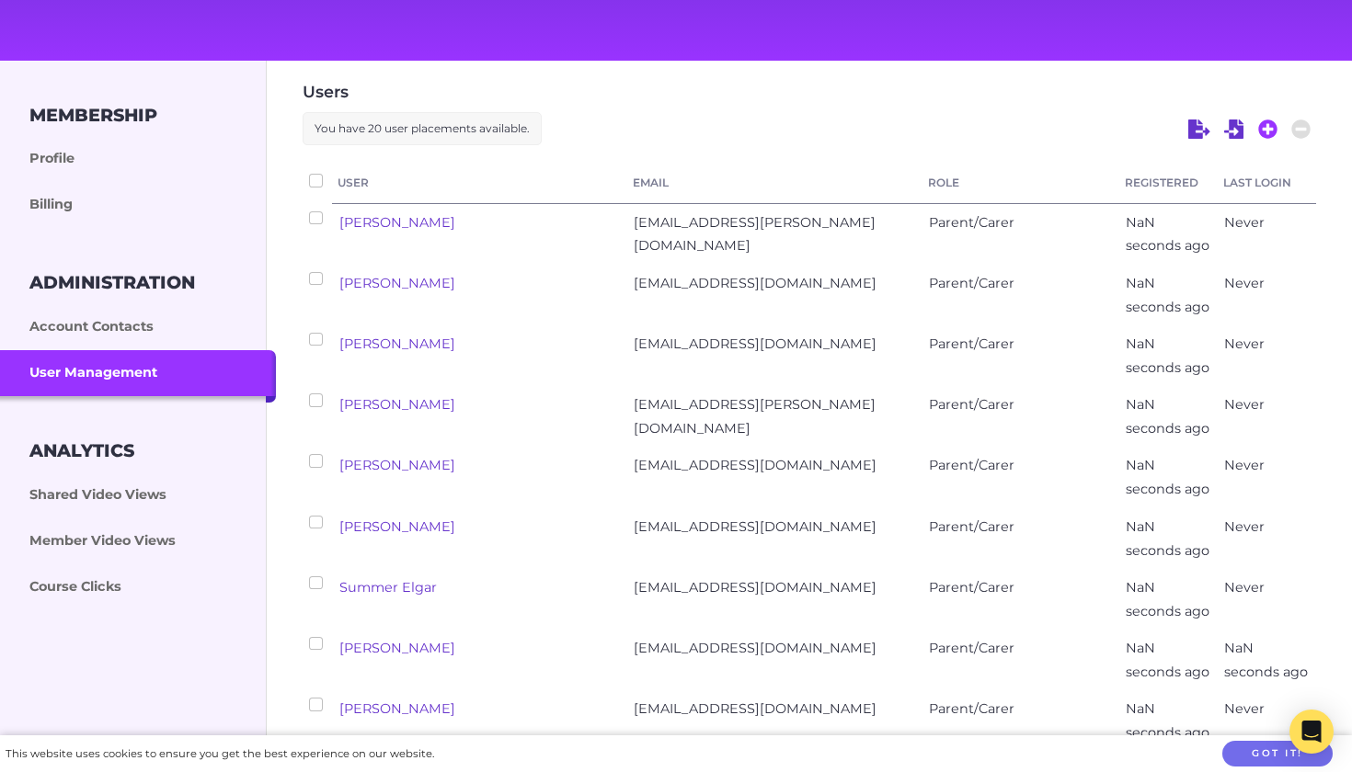
click at [1269, 128] on icon at bounding box center [1268, 130] width 20 height 20
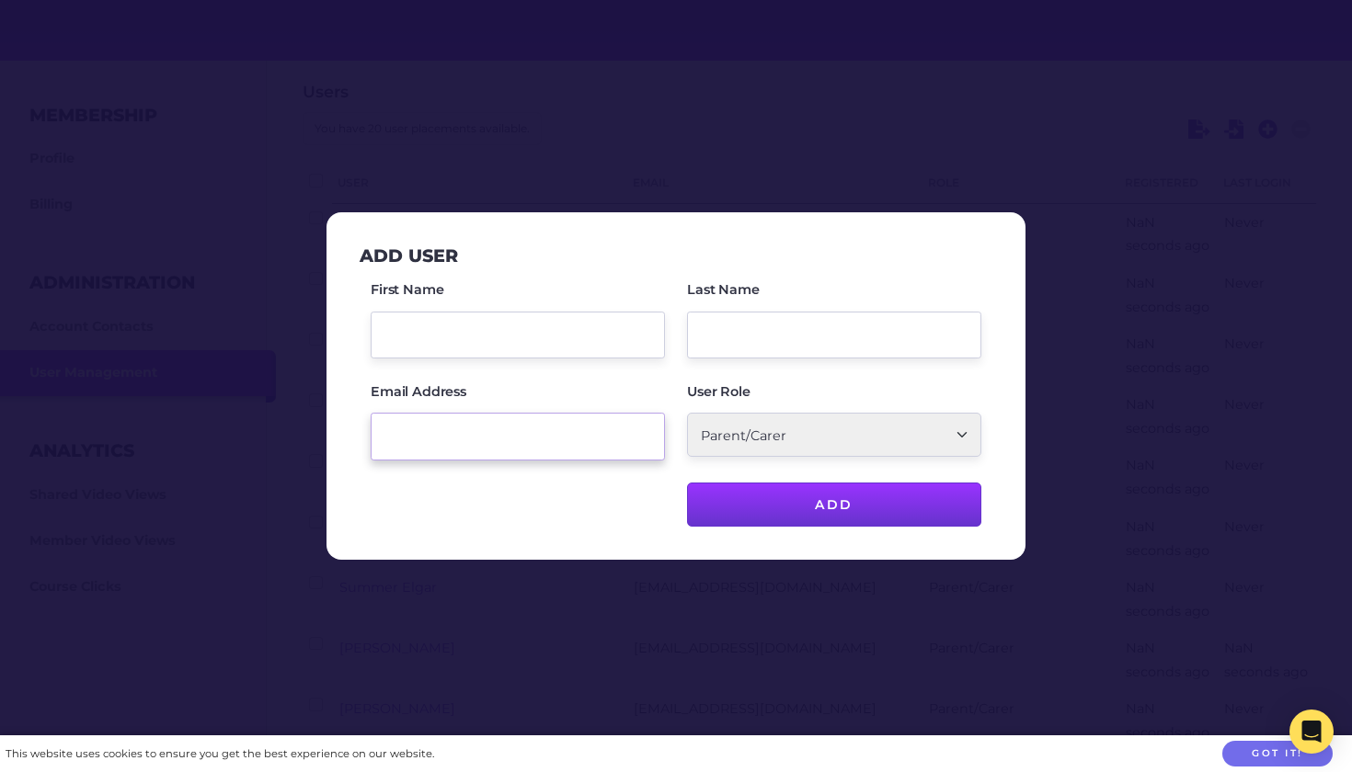
paste input "janelle.preston@outlook.com"
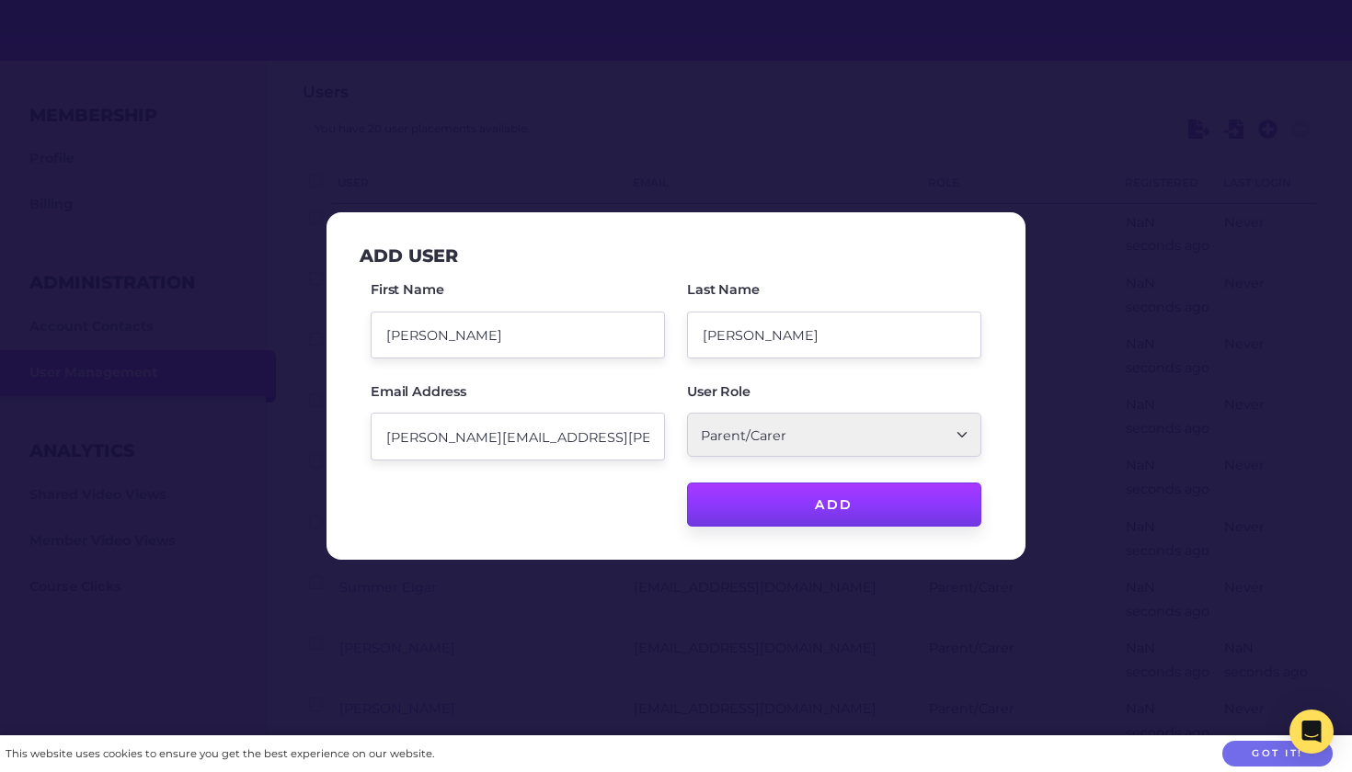
click at [795, 498] on input "Add" at bounding box center [834, 505] width 294 height 44
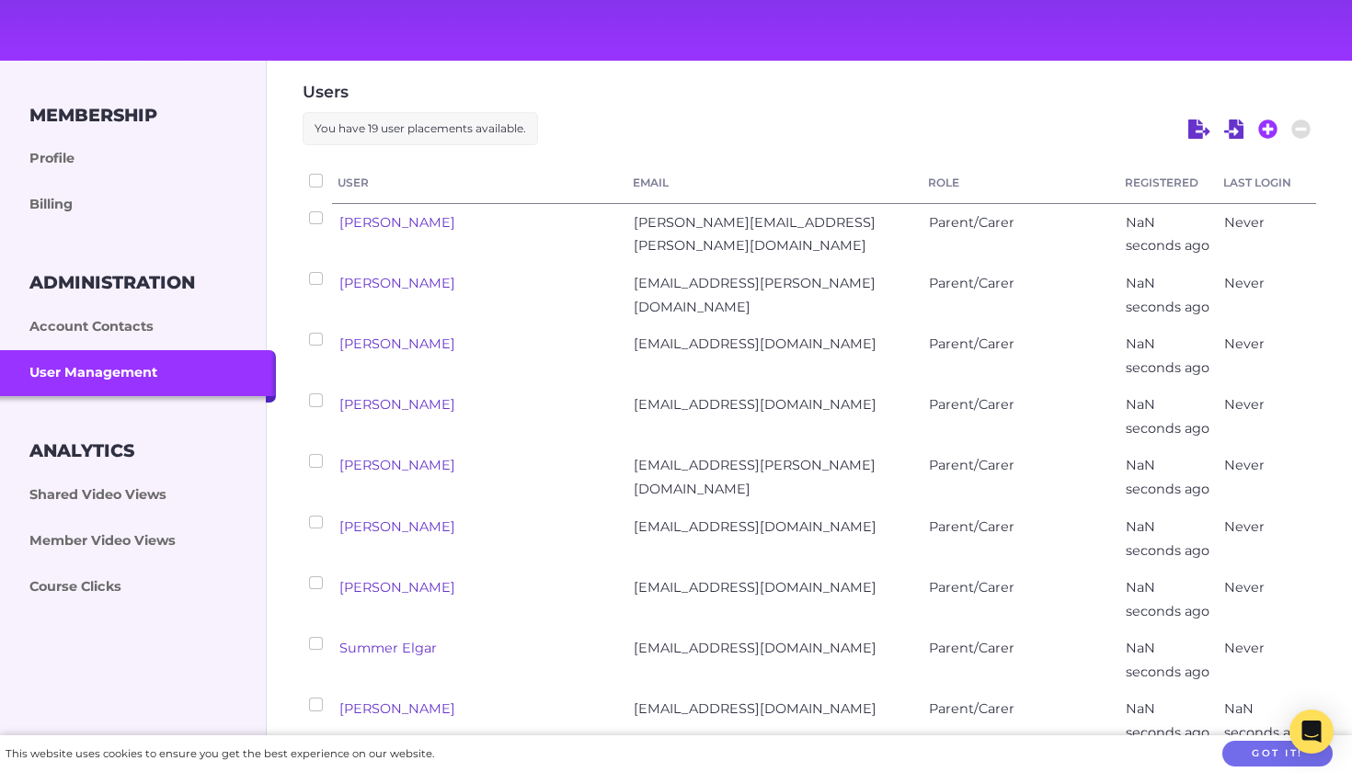
click at [1268, 124] on icon at bounding box center [1268, 130] width 20 height 20
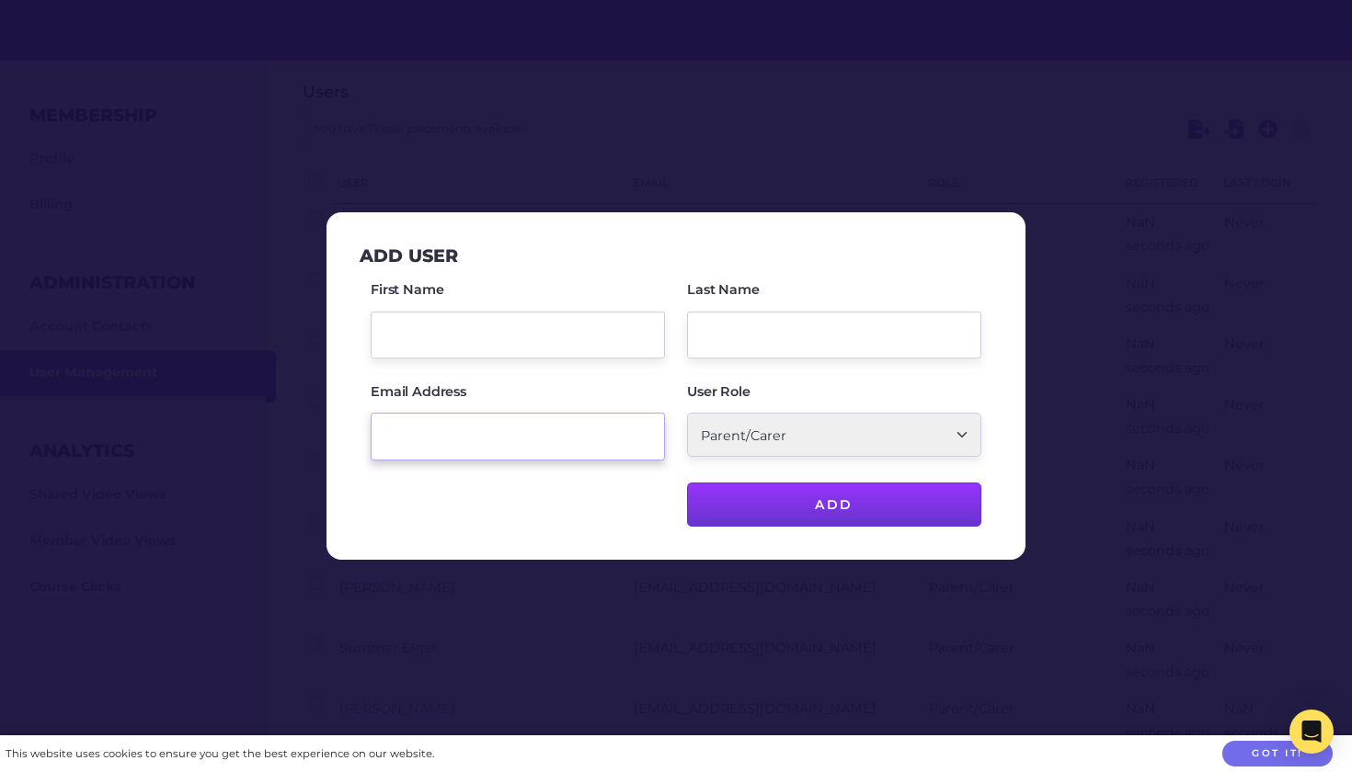
paste input "heathermurphy23@gmail.com"
click at [487, 336] on input "First Name" at bounding box center [518, 335] width 294 height 47
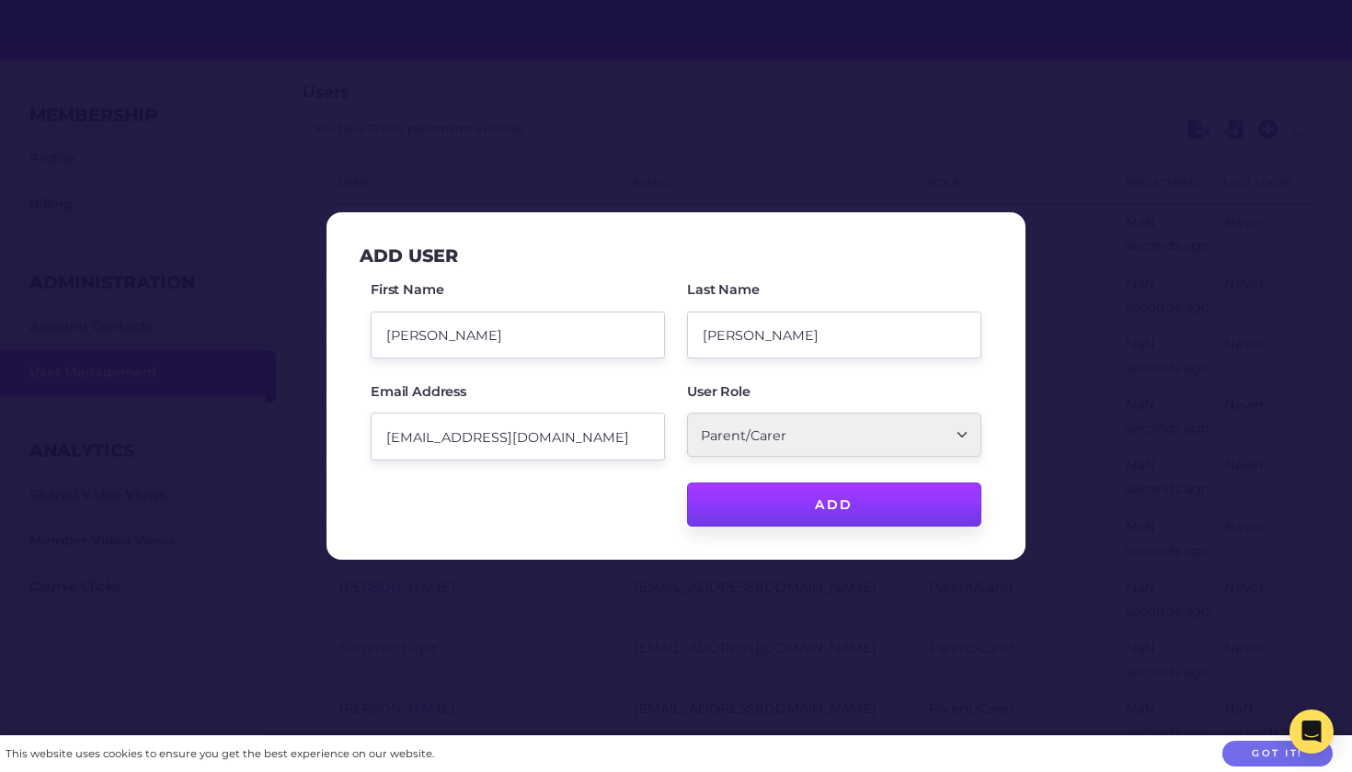
click at [853, 505] on input "Add" at bounding box center [834, 505] width 294 height 44
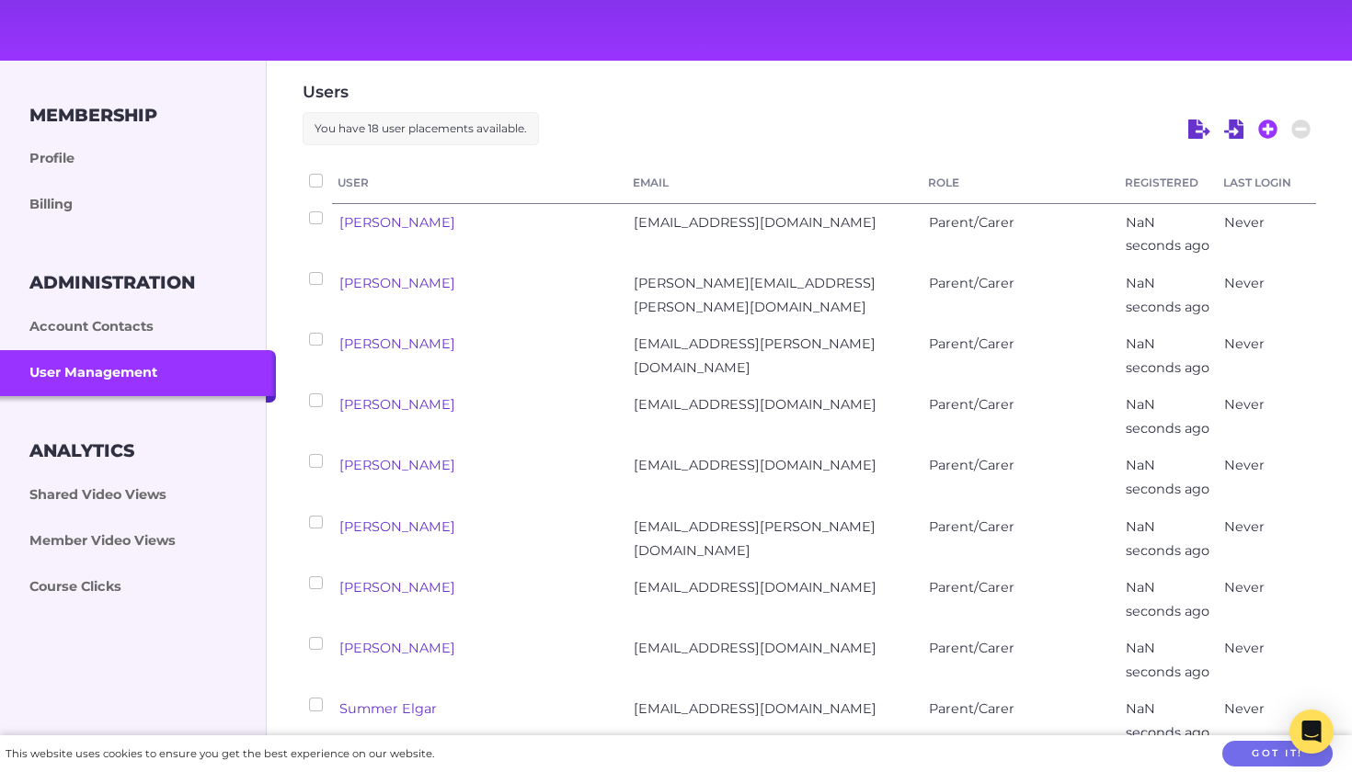
click at [1266, 129] on icon at bounding box center [1268, 130] width 20 height 20
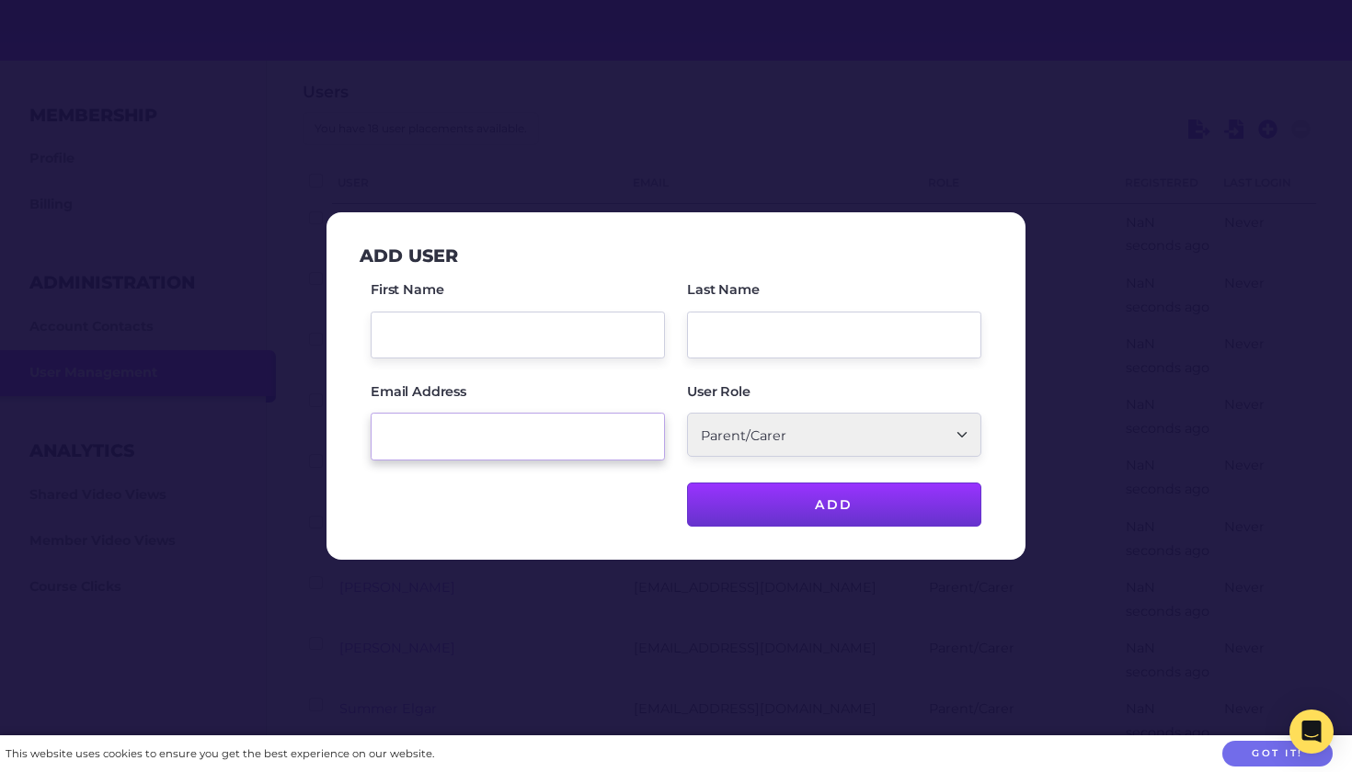
paste input "Sofyjean@hotmail.com"
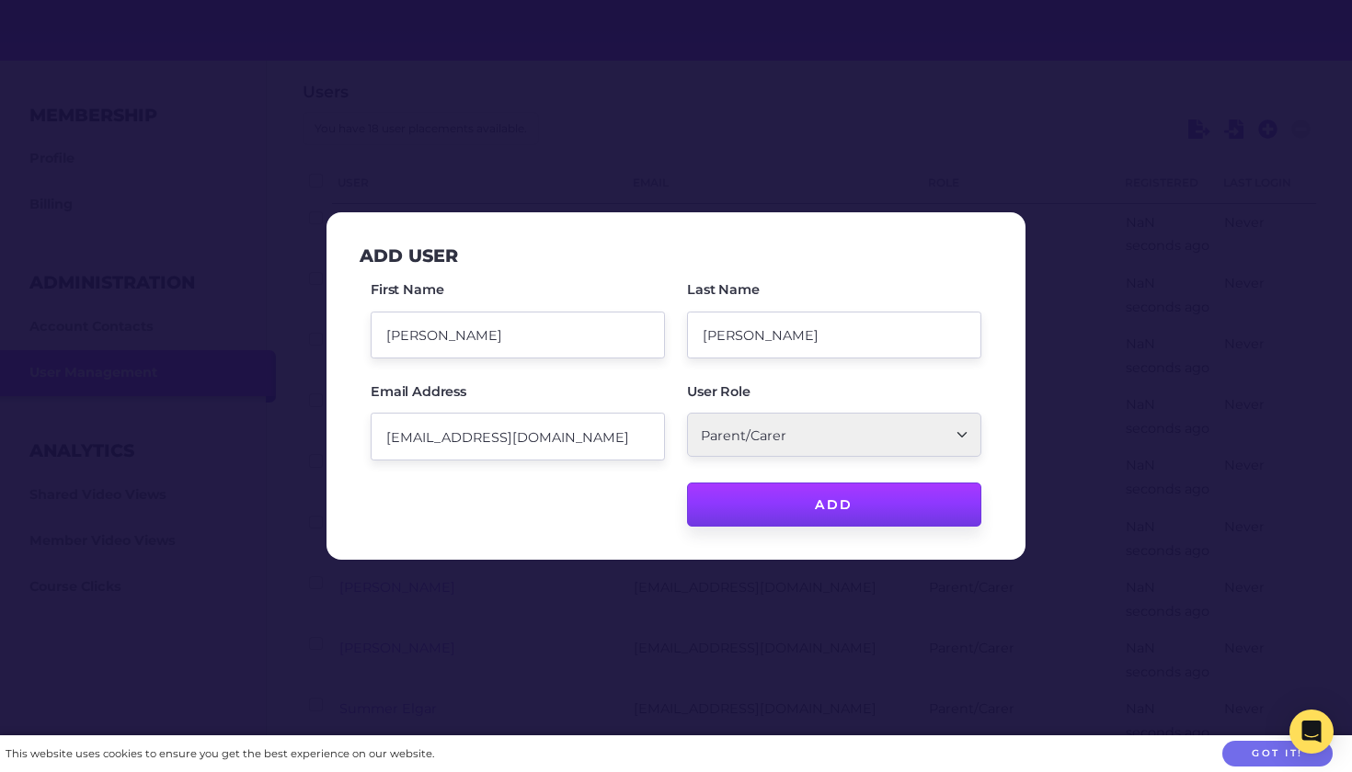
click at [804, 493] on input "Add" at bounding box center [834, 505] width 294 height 44
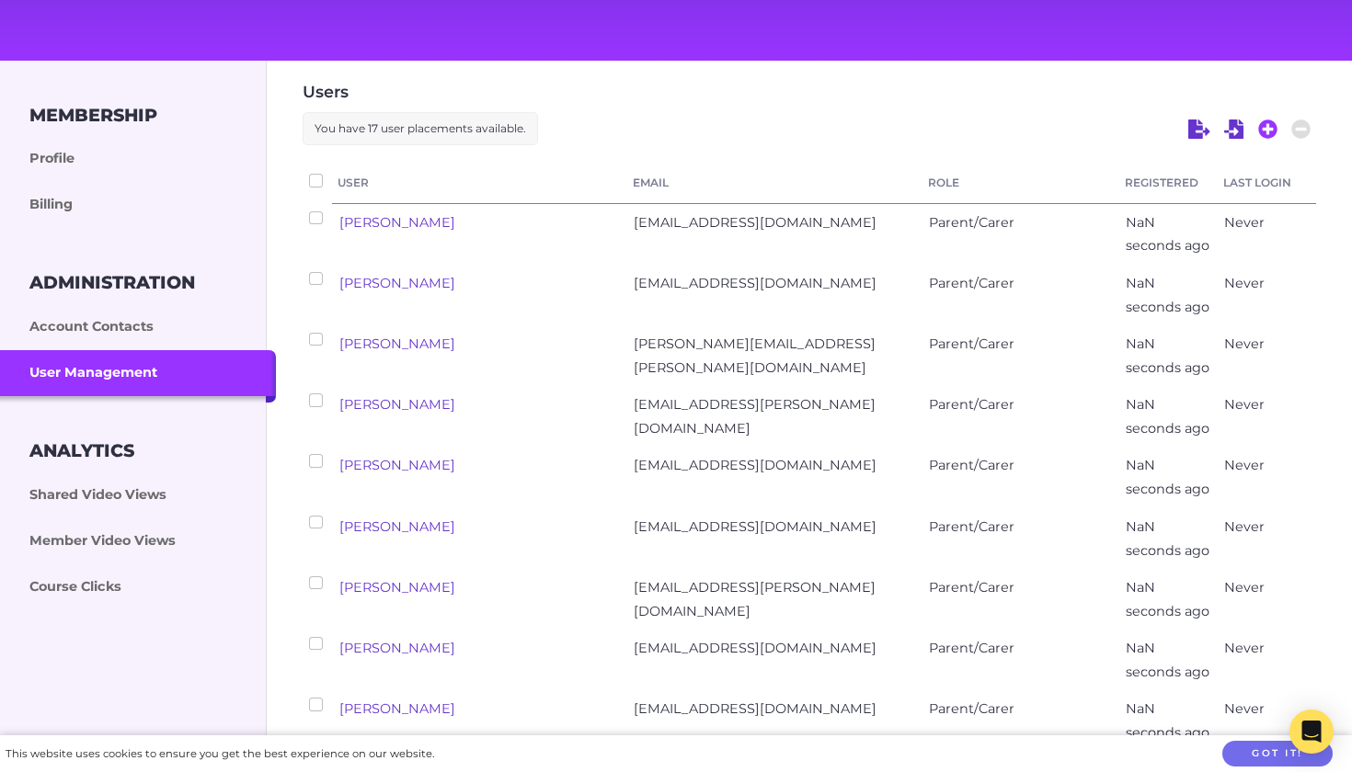
click at [1265, 126] on icon at bounding box center [1267, 129] width 19 height 19
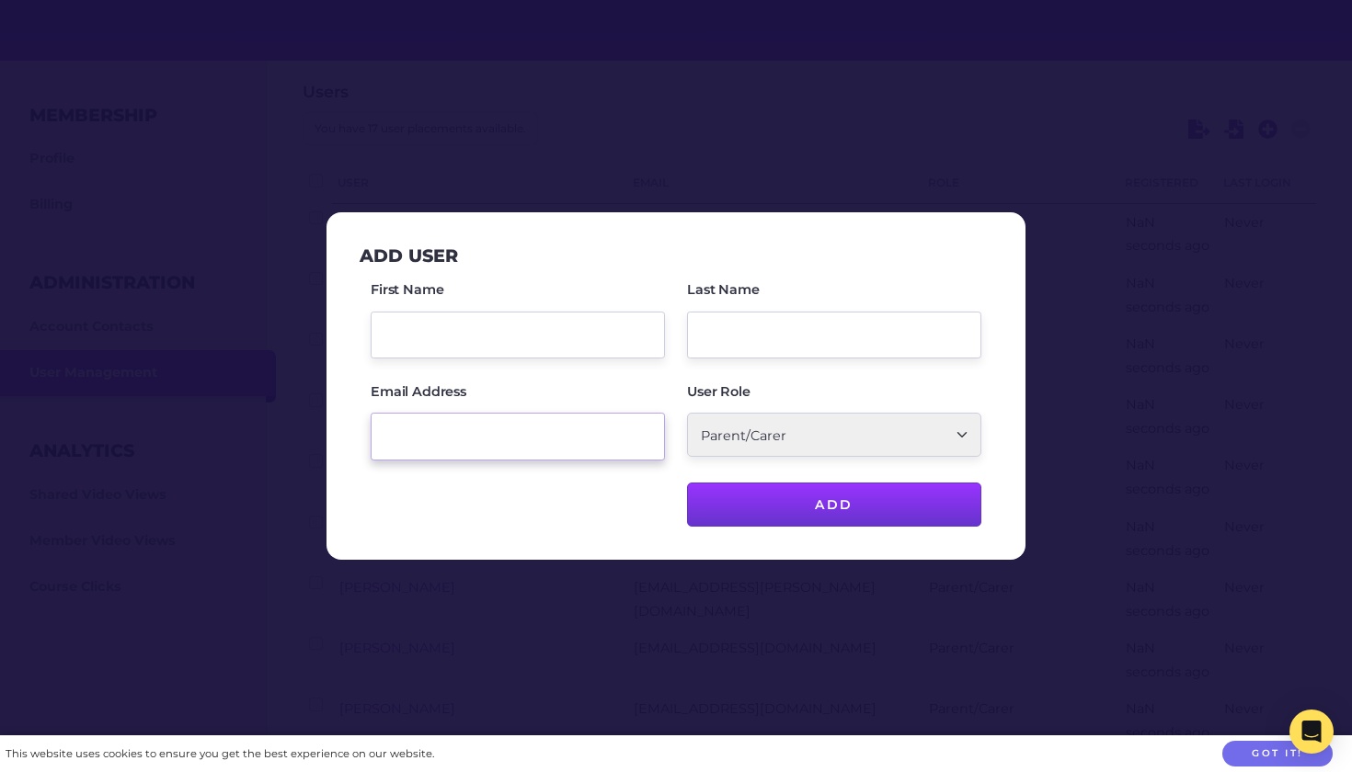
paste input "gwennieperry@gmail.com"
click at [502, 328] on input "First Name" at bounding box center [518, 335] width 294 height 47
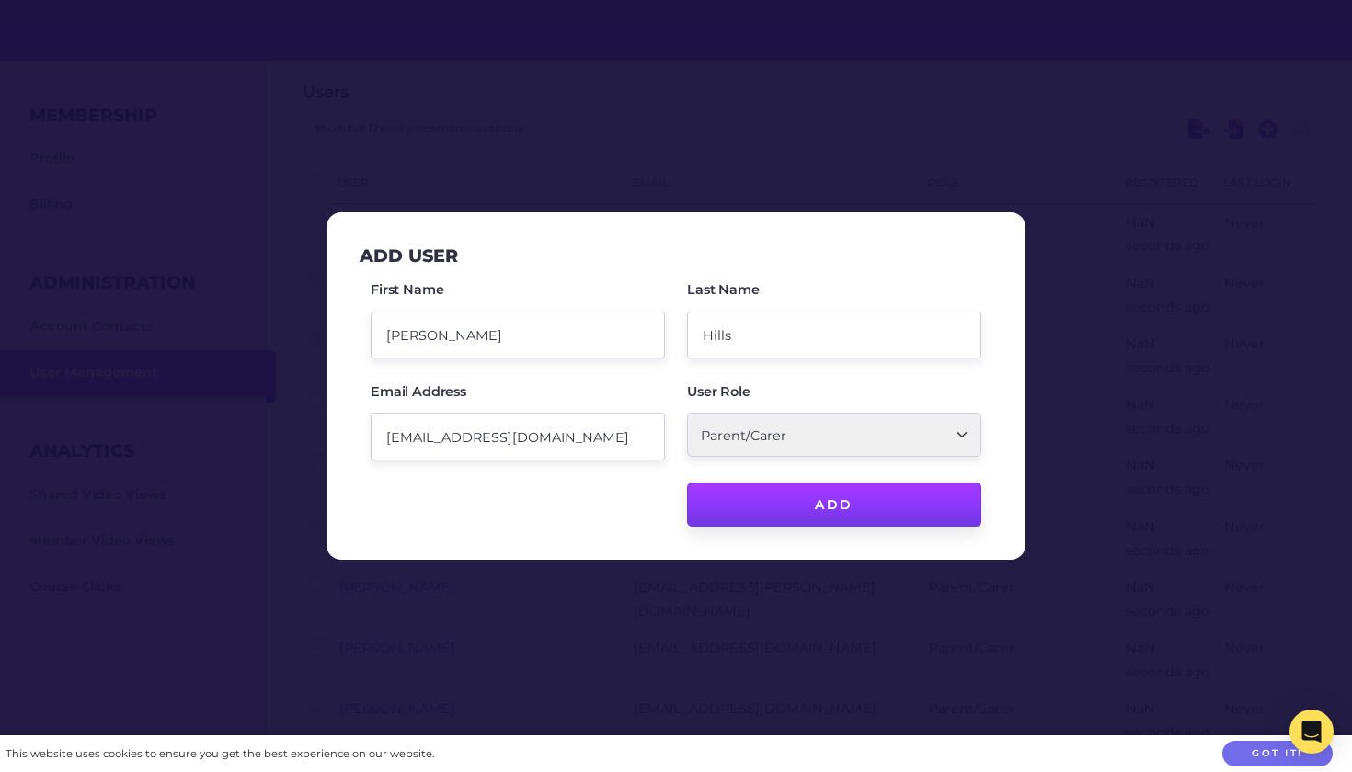
click at [830, 502] on input "Add" at bounding box center [834, 505] width 294 height 44
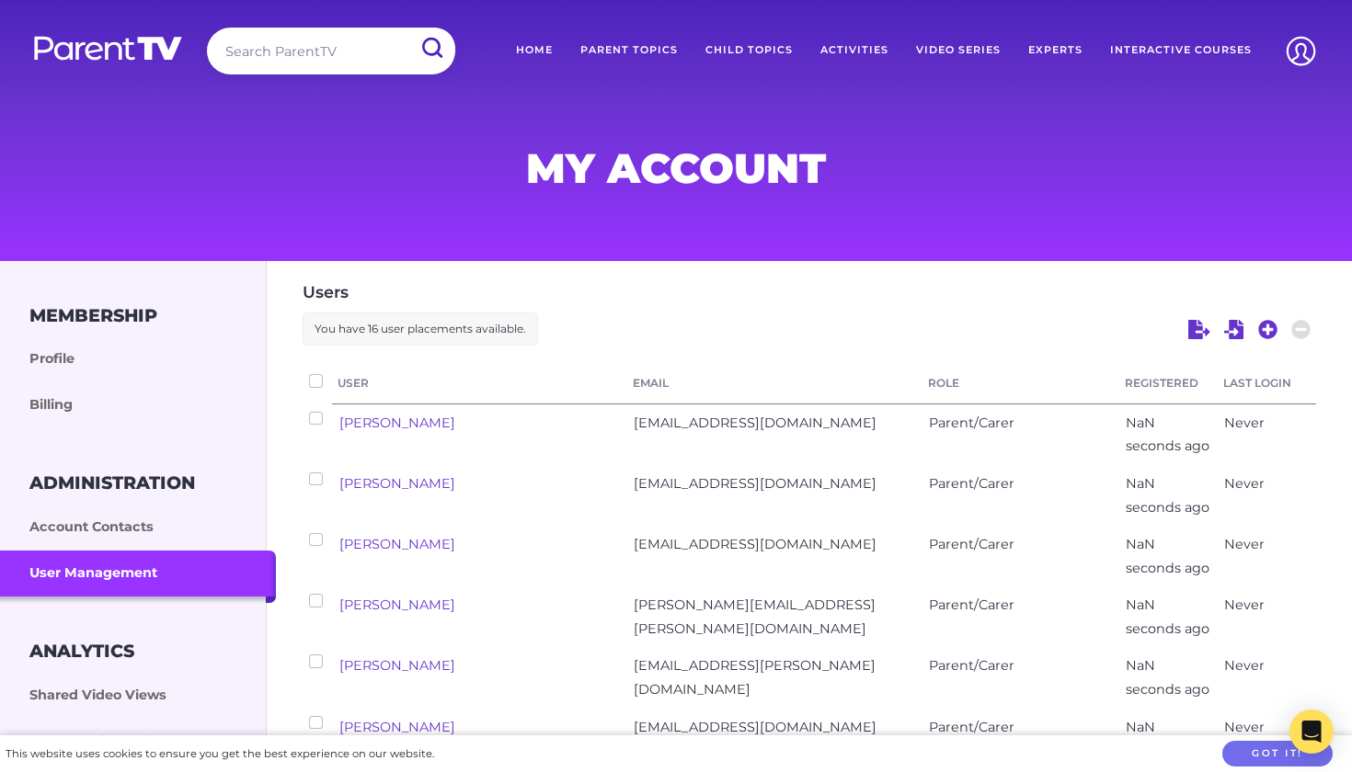
scroll to position [0, 0]
click at [1262, 328] on icon at bounding box center [1267, 329] width 19 height 19
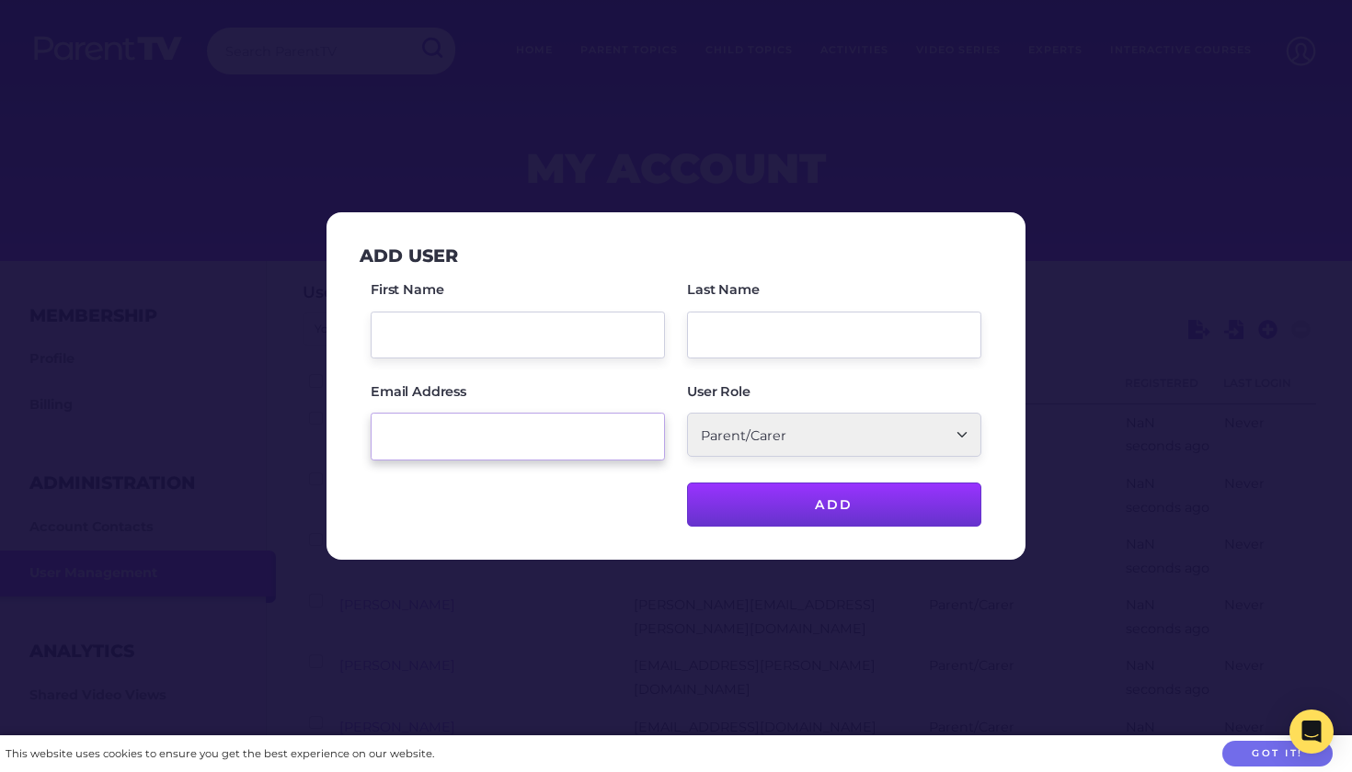
paste input "caropalumbo2024@gmail.com"
click at [669, 271] on form "Add User First Name Carolyn Last Name Palumbo Email Address caropalumbo2024@gma…" at bounding box center [676, 386] width 633 height 280
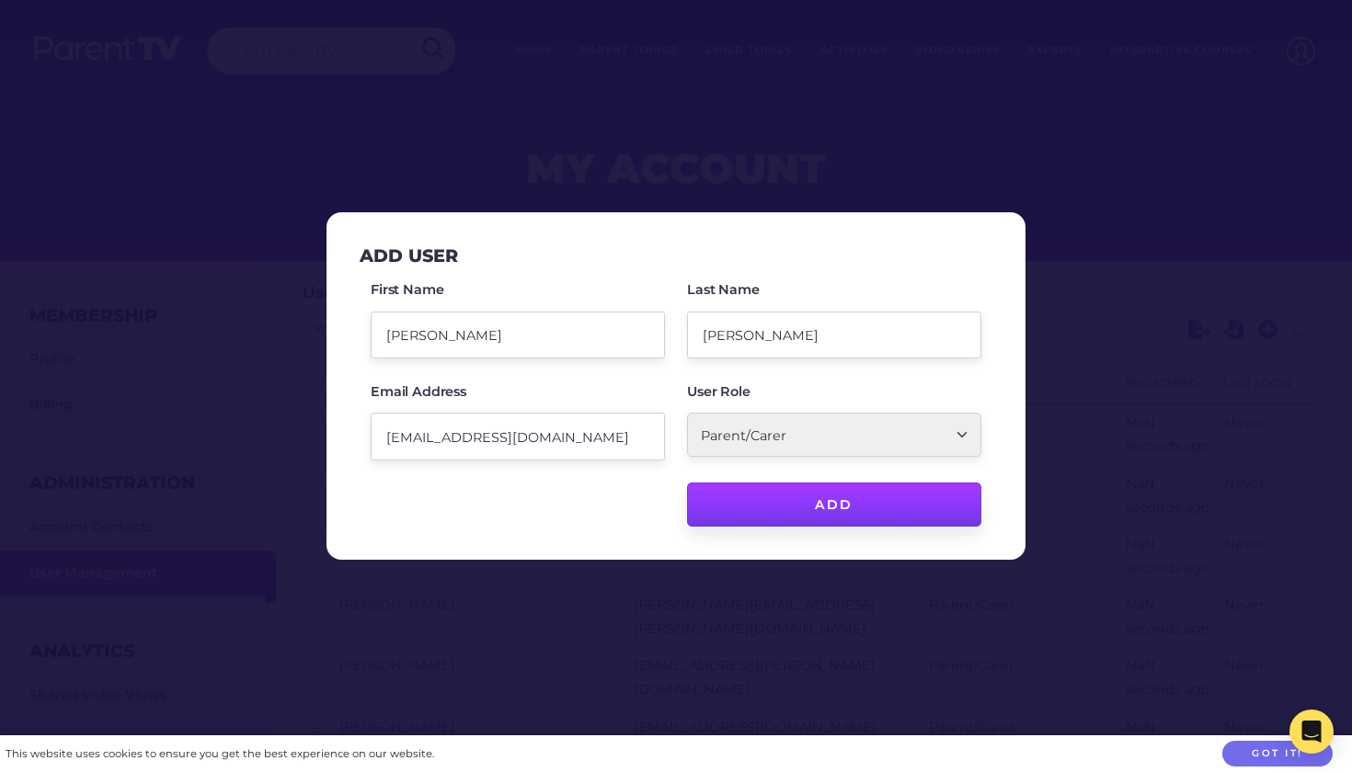
click at [838, 508] on input "Add" at bounding box center [834, 505] width 294 height 44
